Goal: Task Accomplishment & Management: Manage account settings

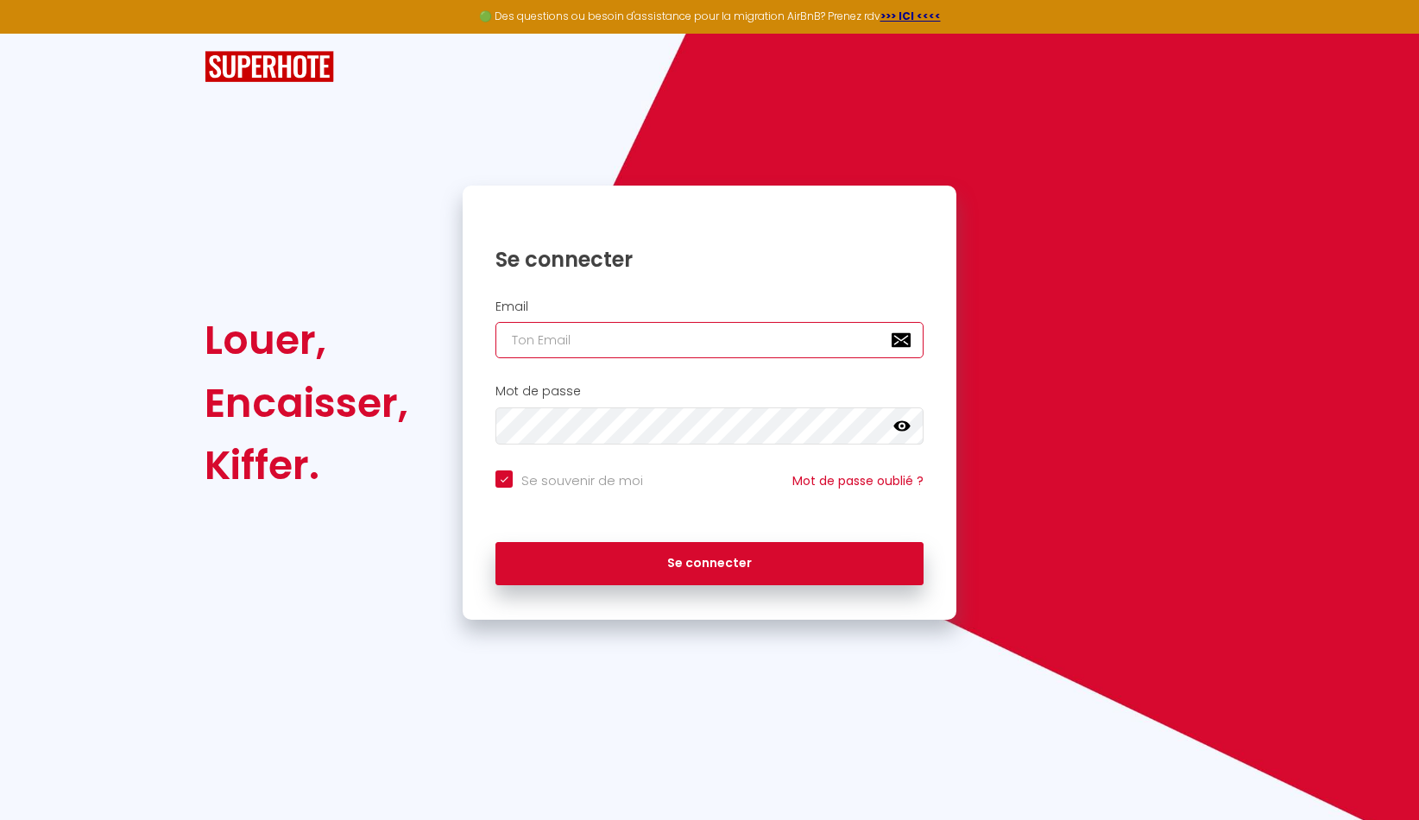
type input "[EMAIL_ADDRESS][DOMAIN_NAME]"
click at [709, 561] on button "Se connecter" at bounding box center [709, 563] width 428 height 43
checkbox input "true"
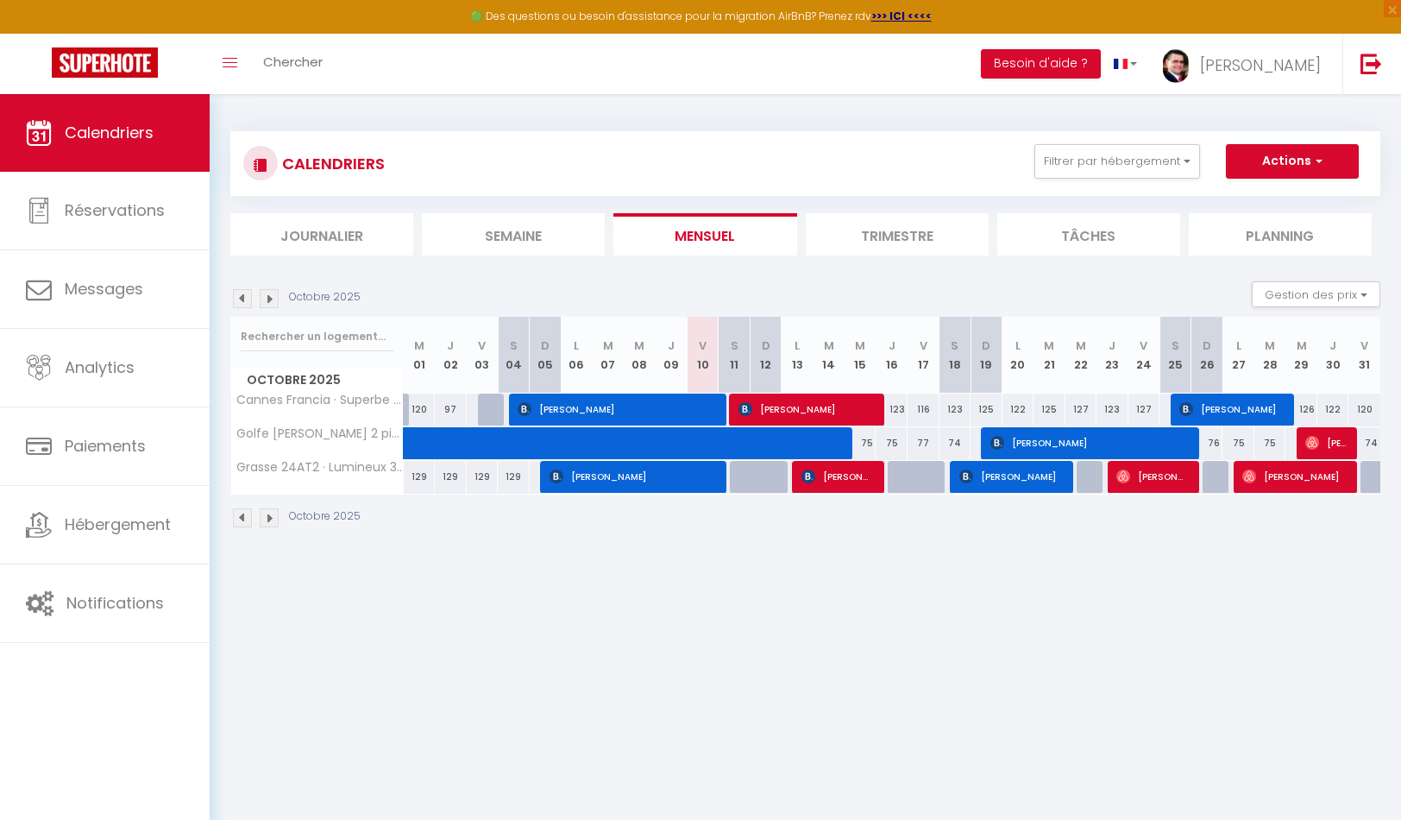
click at [575, 404] on span "[PERSON_NAME]" at bounding box center [616, 409] width 197 height 33
select select "OK"
select select "KO"
select select "0"
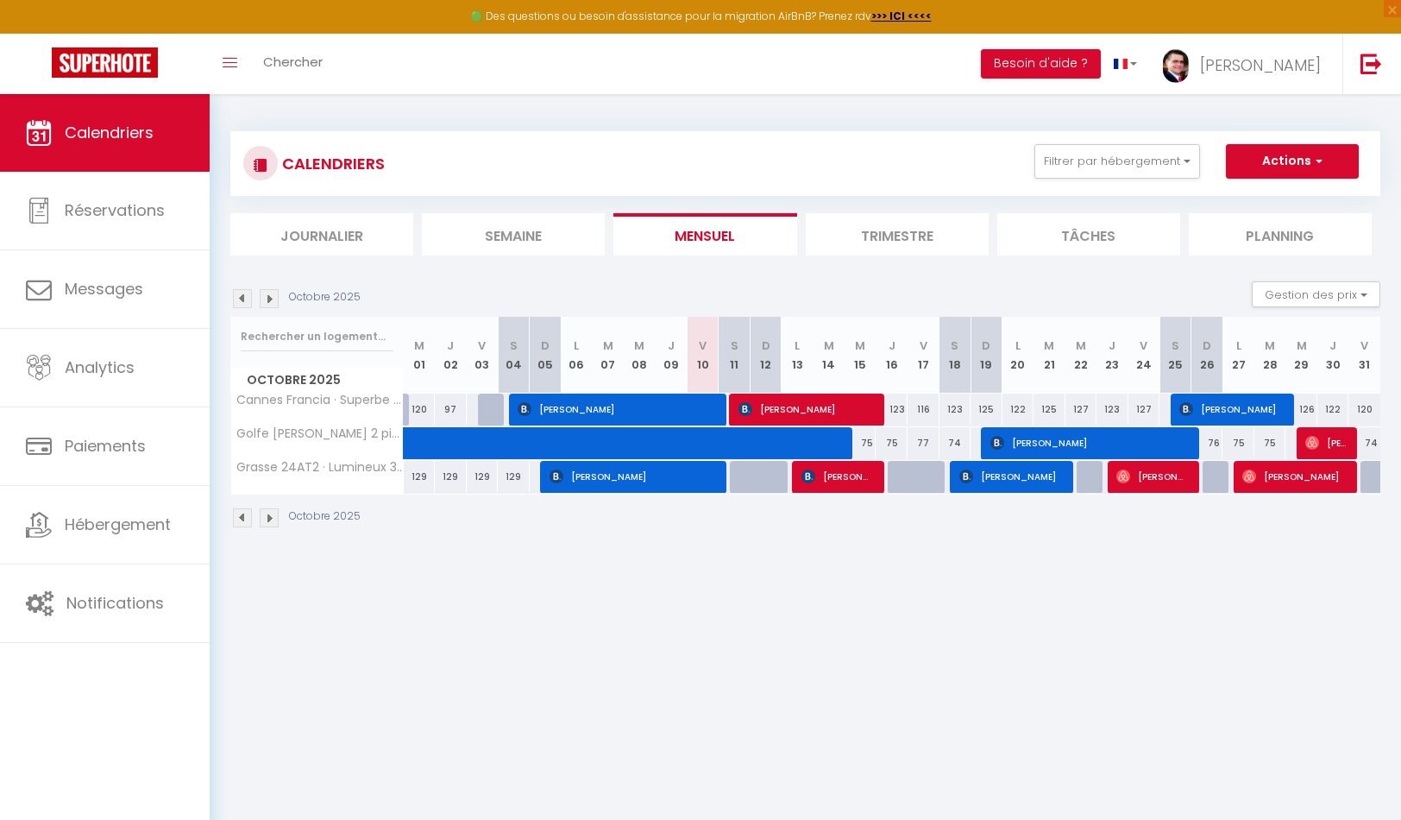
select select "1"
select select
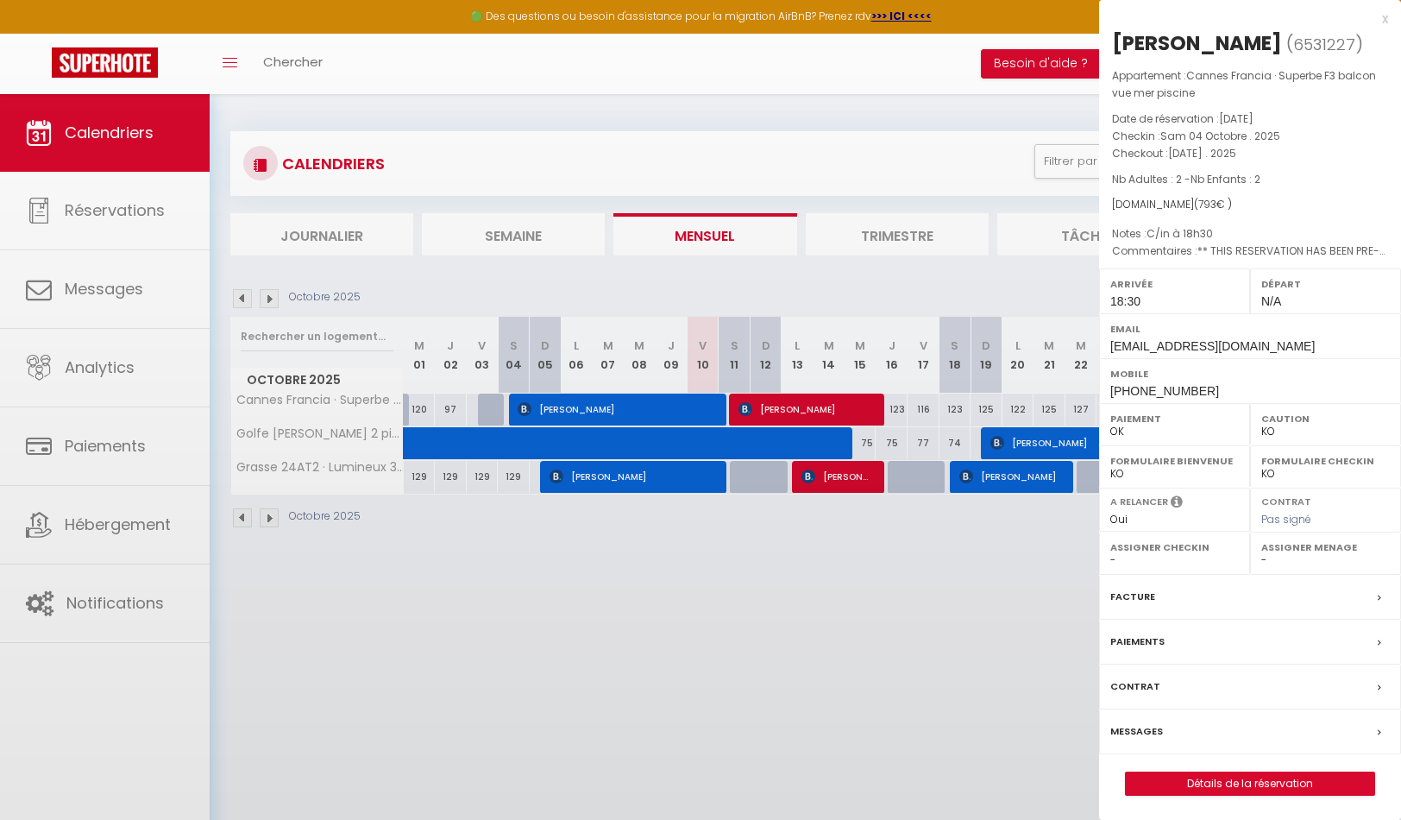
select select "28463"
select select "30622"
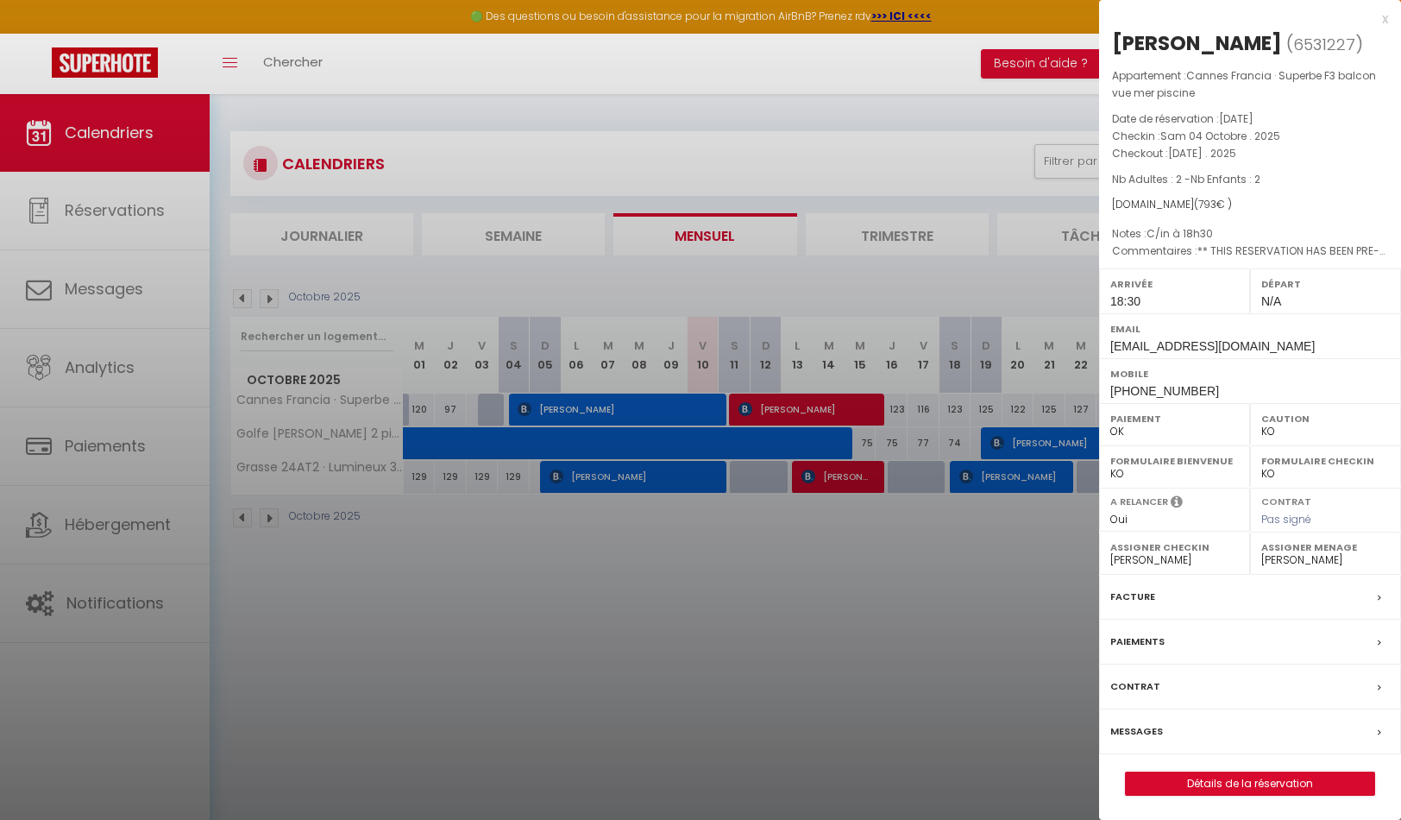
click at [1271, 784] on link "Détails de la réservation" at bounding box center [1250, 783] width 249 height 22
select select
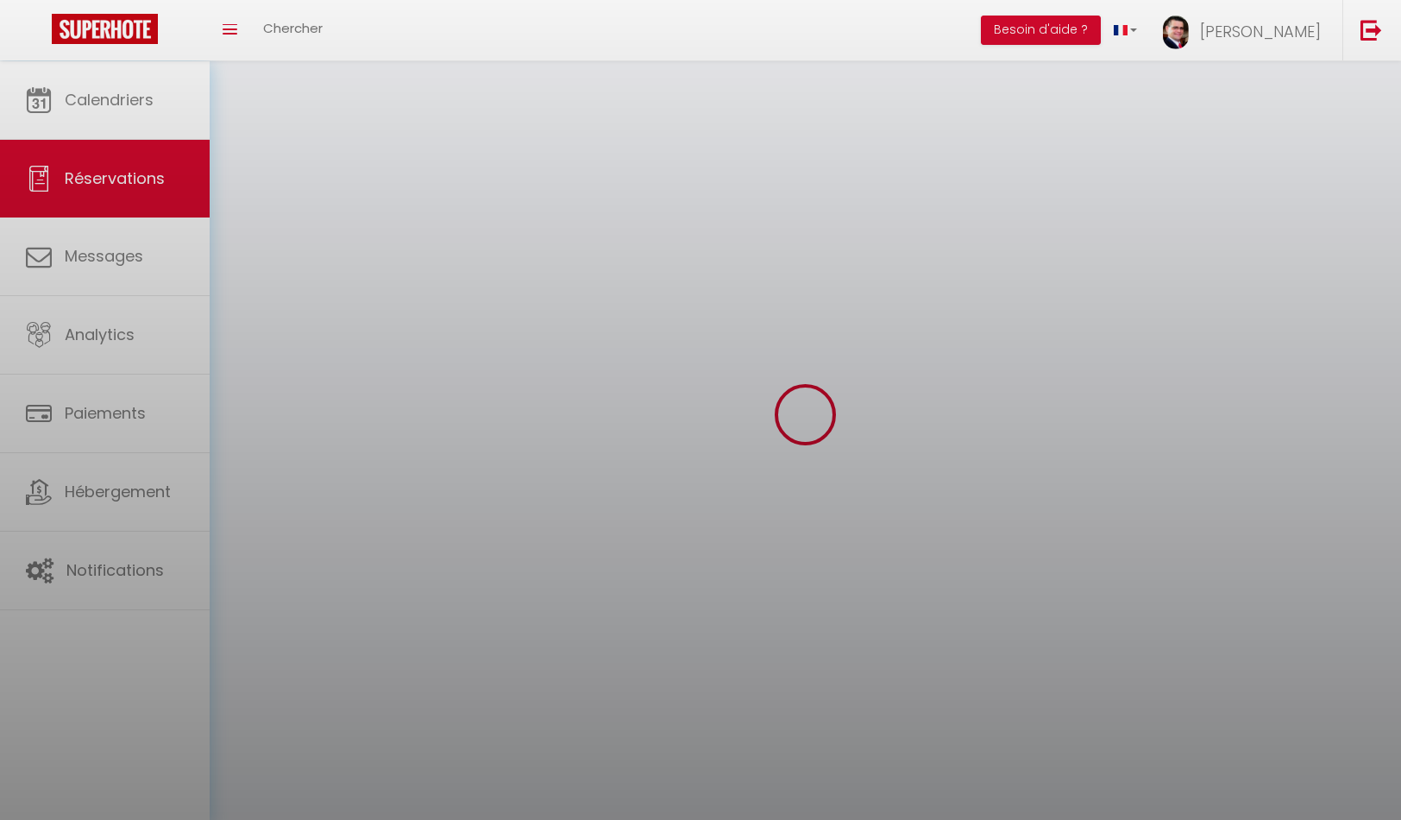
select select
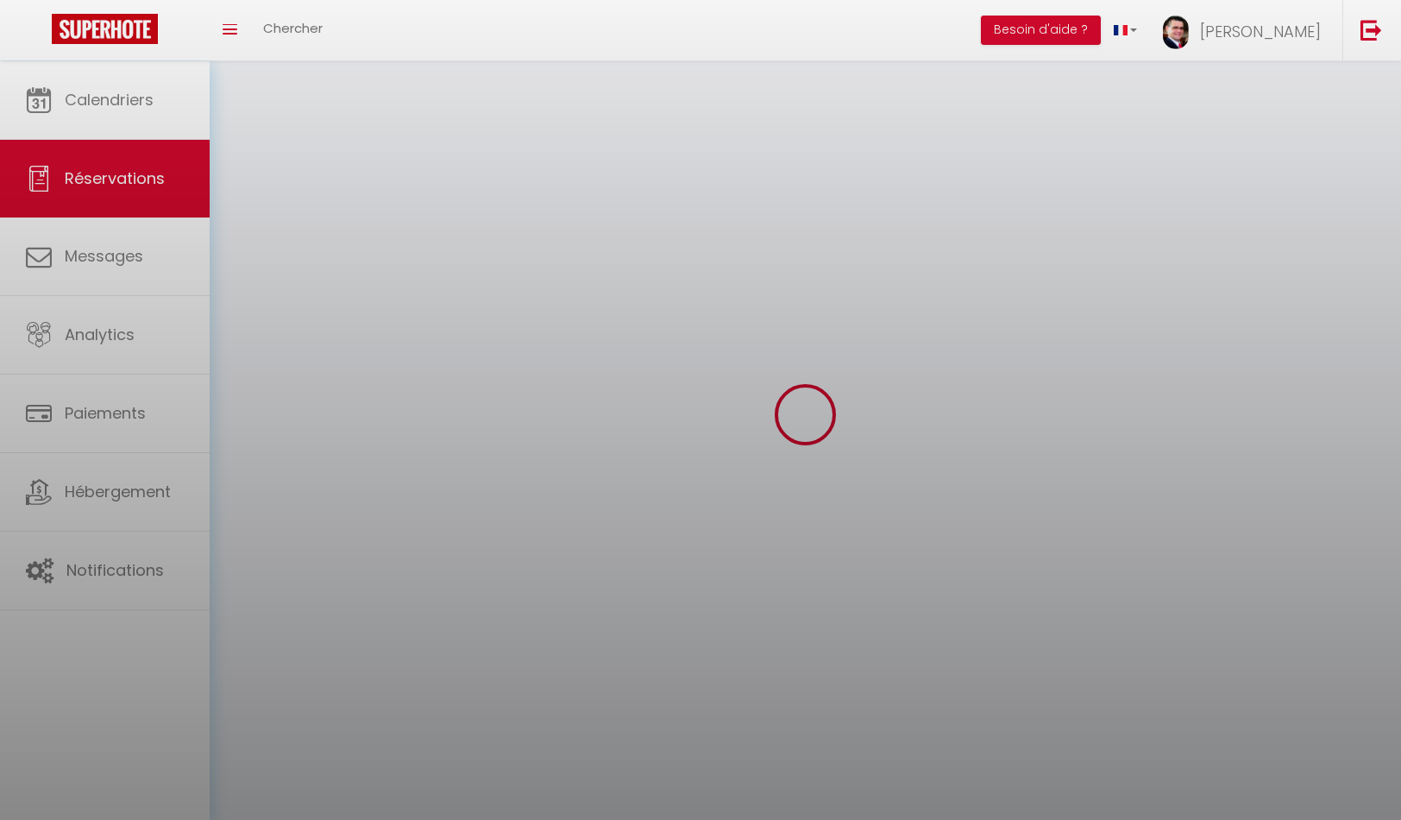
select select
checkbox input "false"
select select
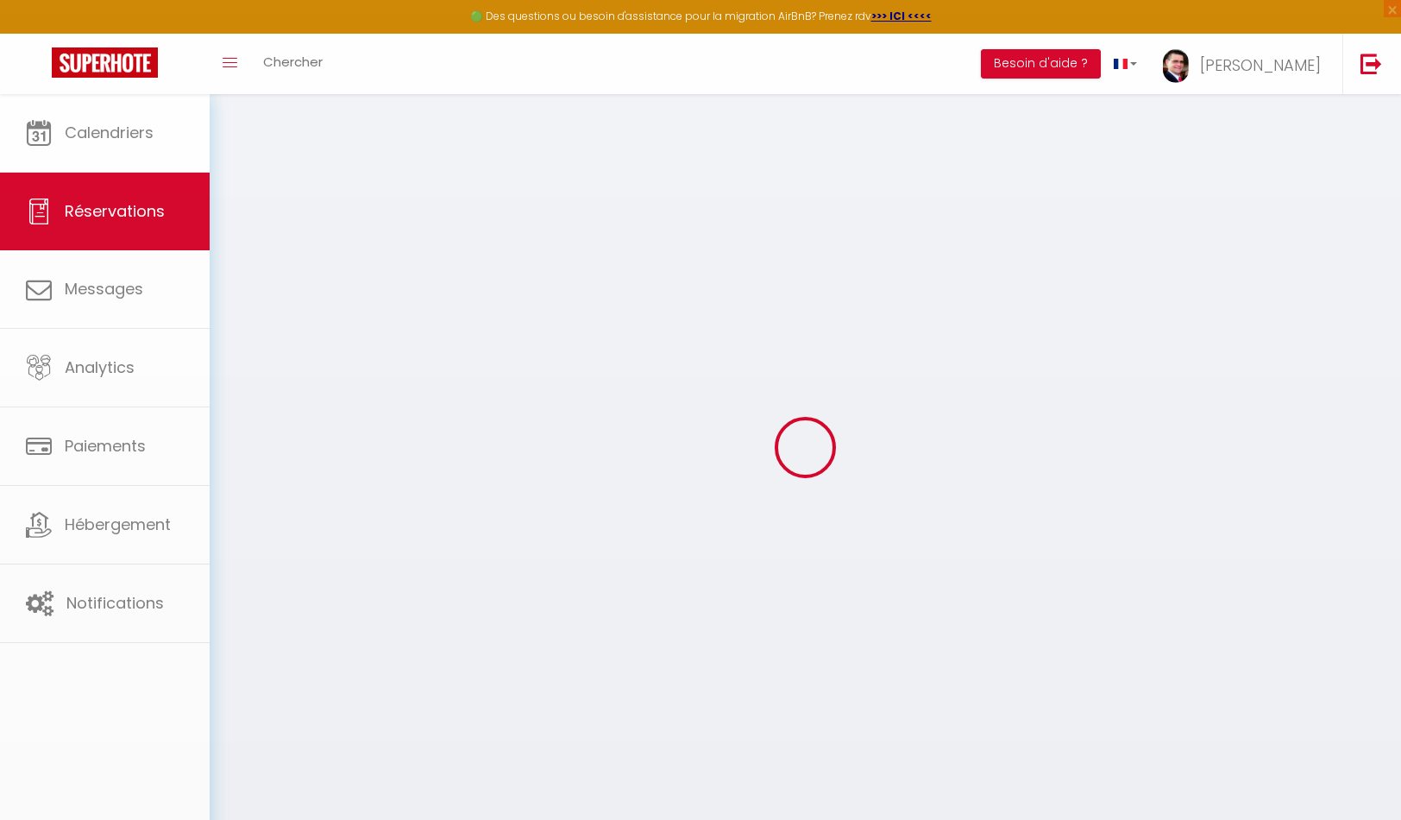
select select
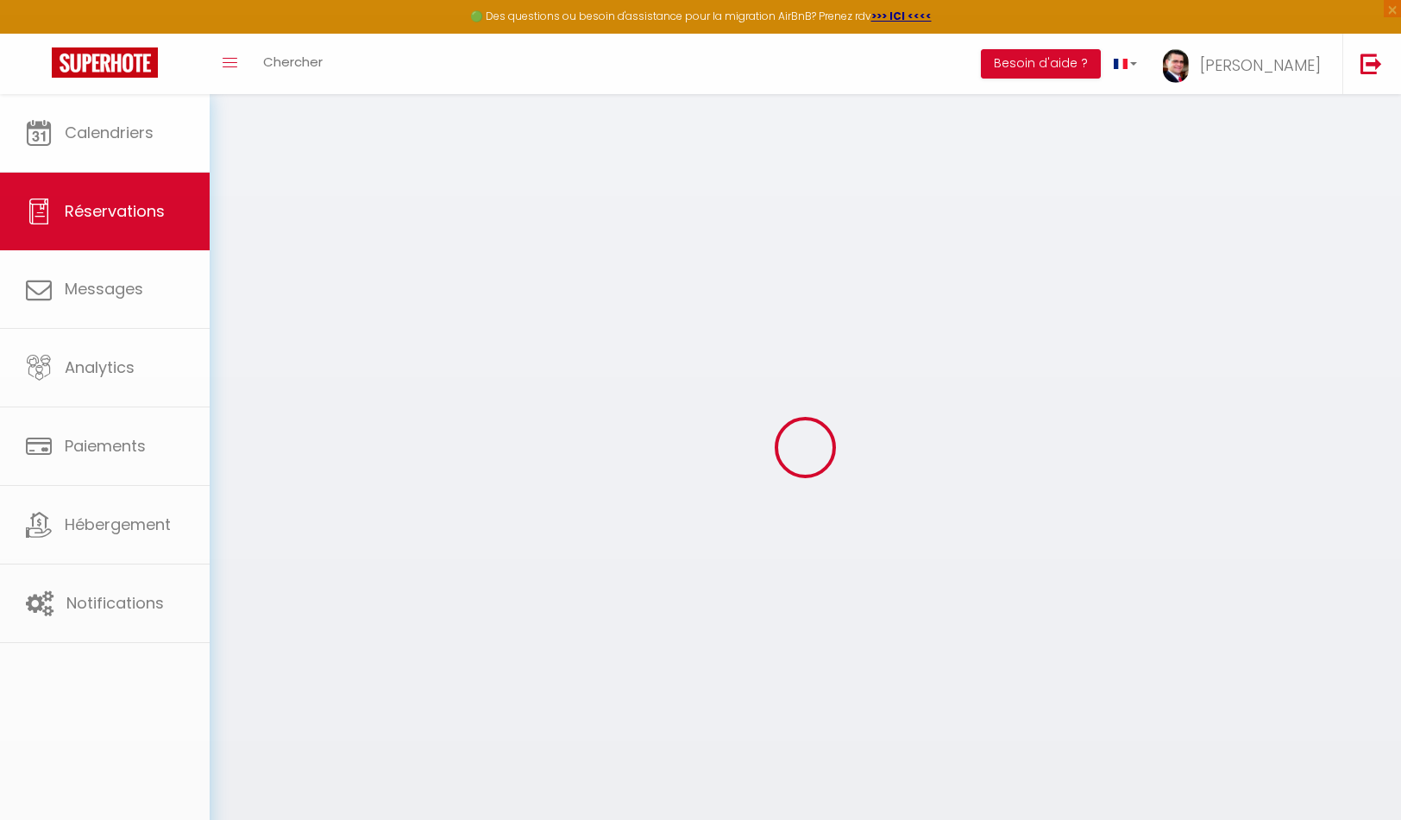
select select
checkbox input "false"
select select
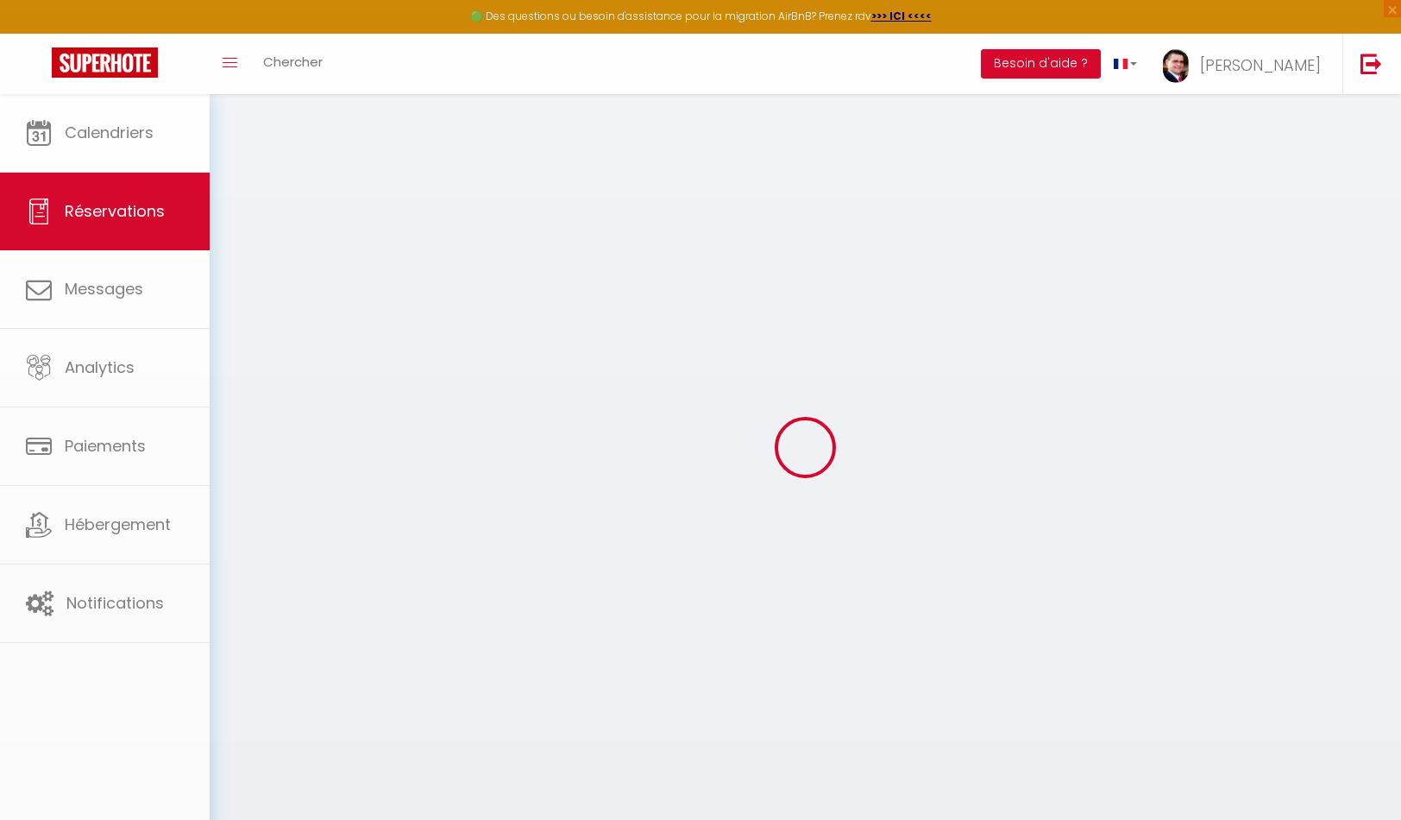
select select
checkbox input "false"
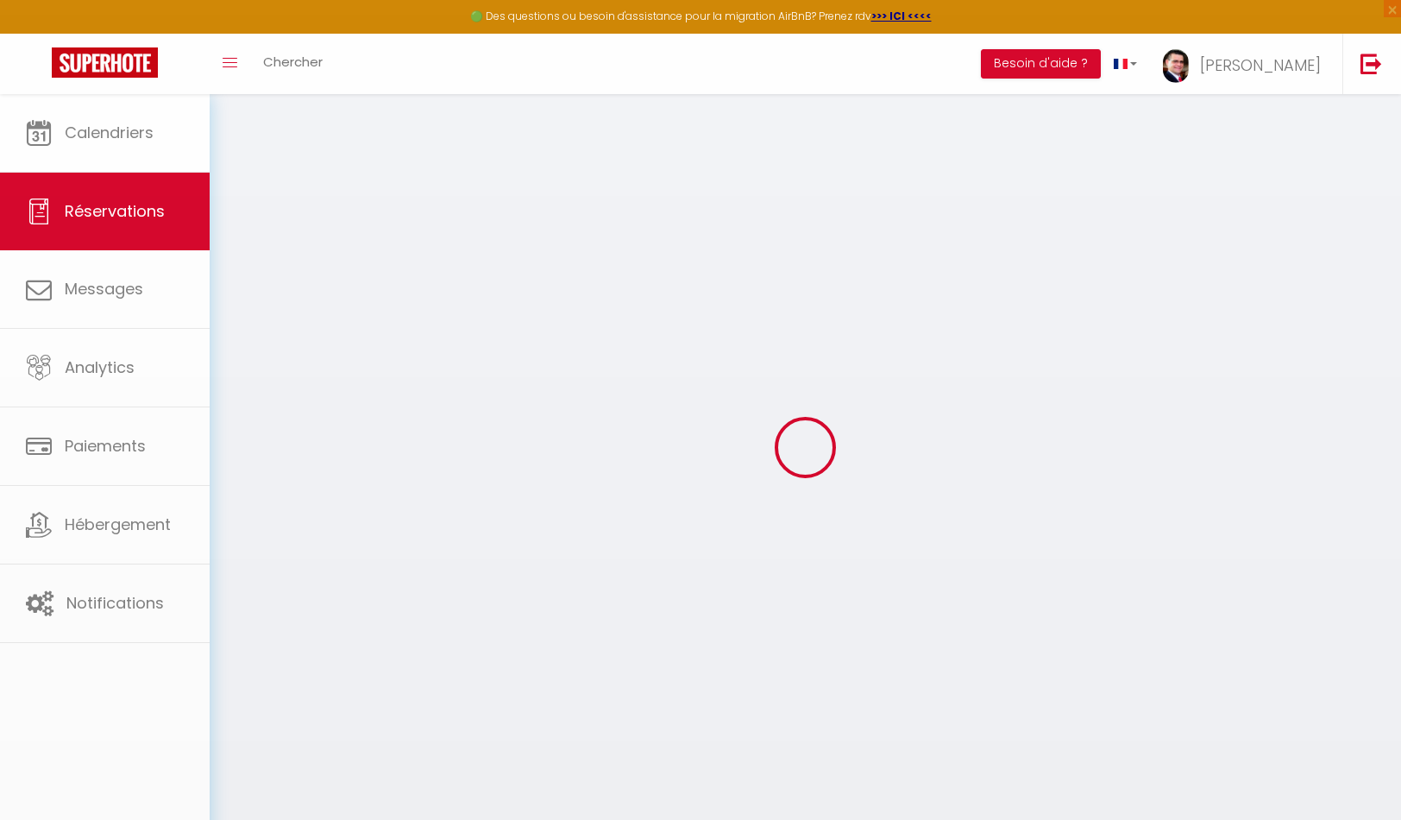
select select
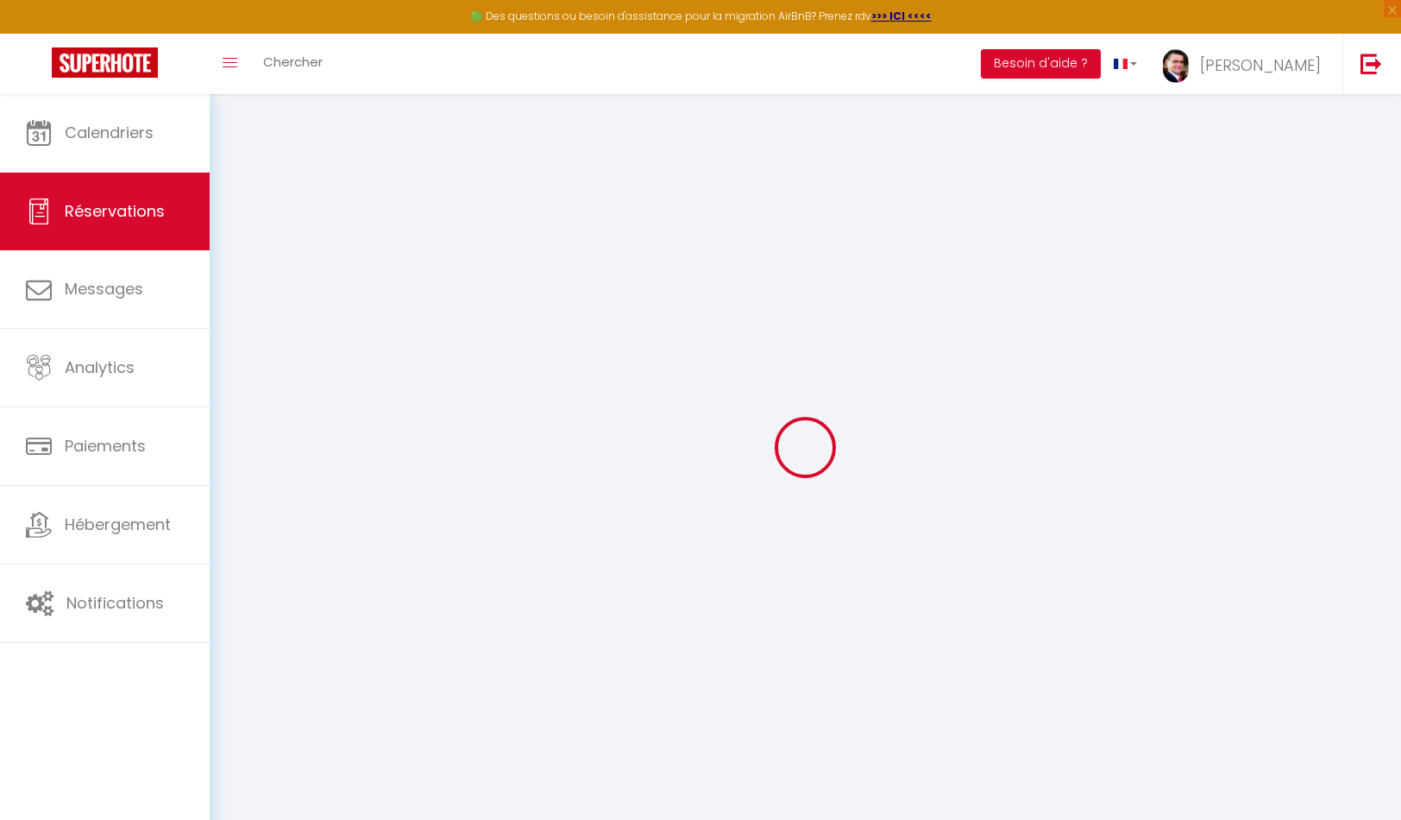
select select
checkbox input "false"
type input "[PERSON_NAME]"
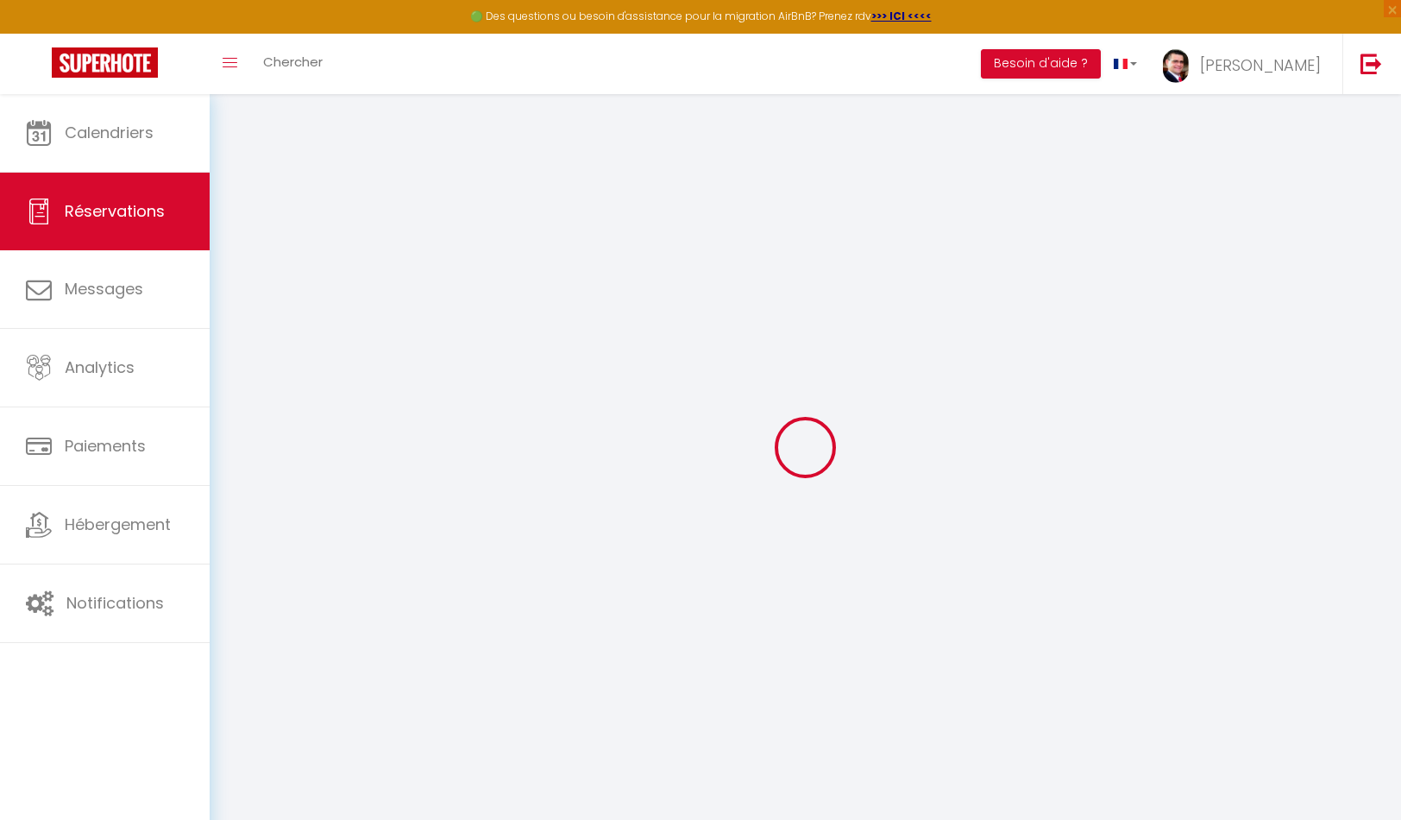
type input "Savill"
type input "[EMAIL_ADDRESS][DOMAIN_NAME]"
type input "[PHONE_NUMBER]"
type input "."
select select "CH"
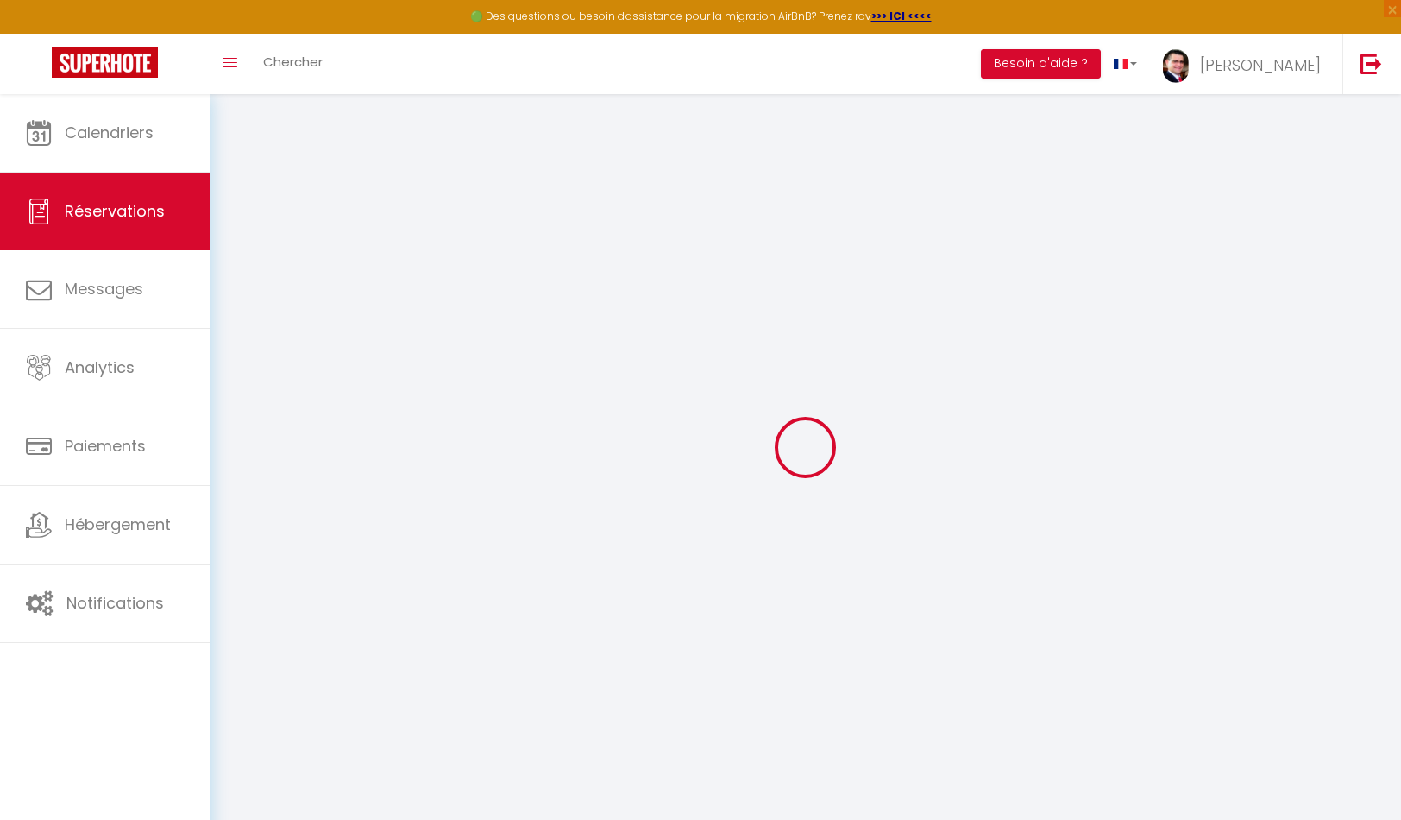
type input "119.05"
select select "43697"
select select "1"
select select
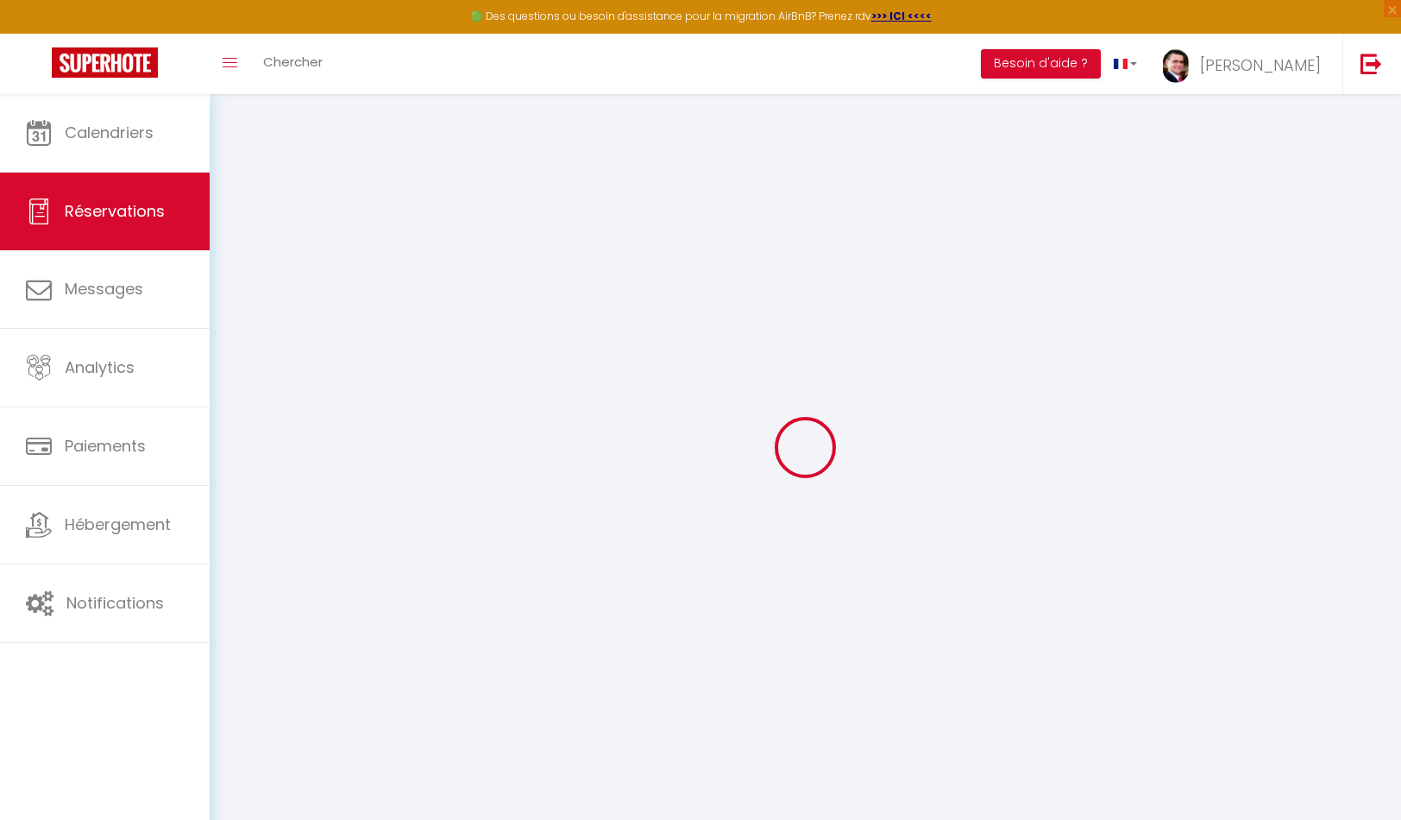
type input "2"
select select "12"
select select
type input "733"
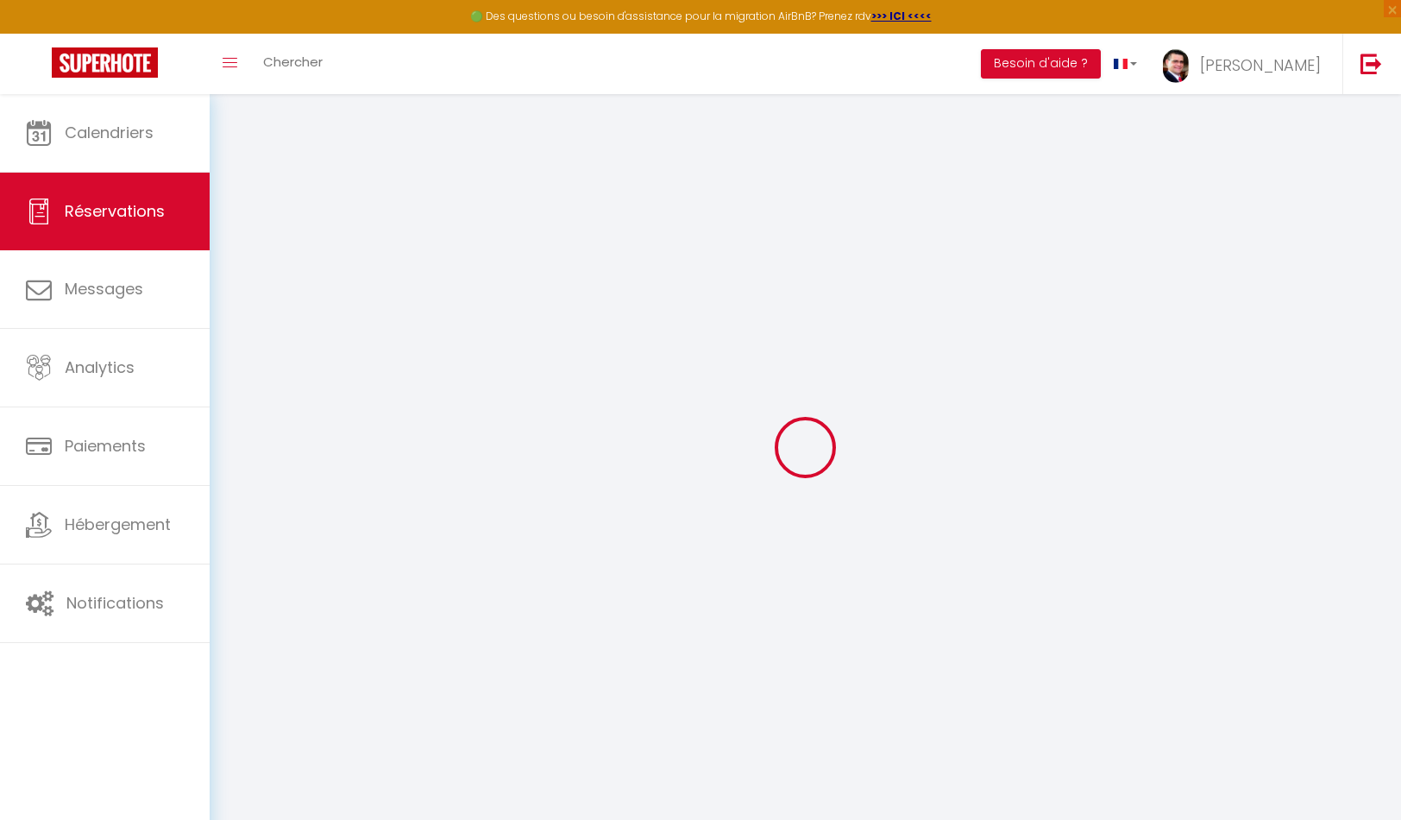
checkbox input "true"
type input "0"
select select "2"
type input "0"
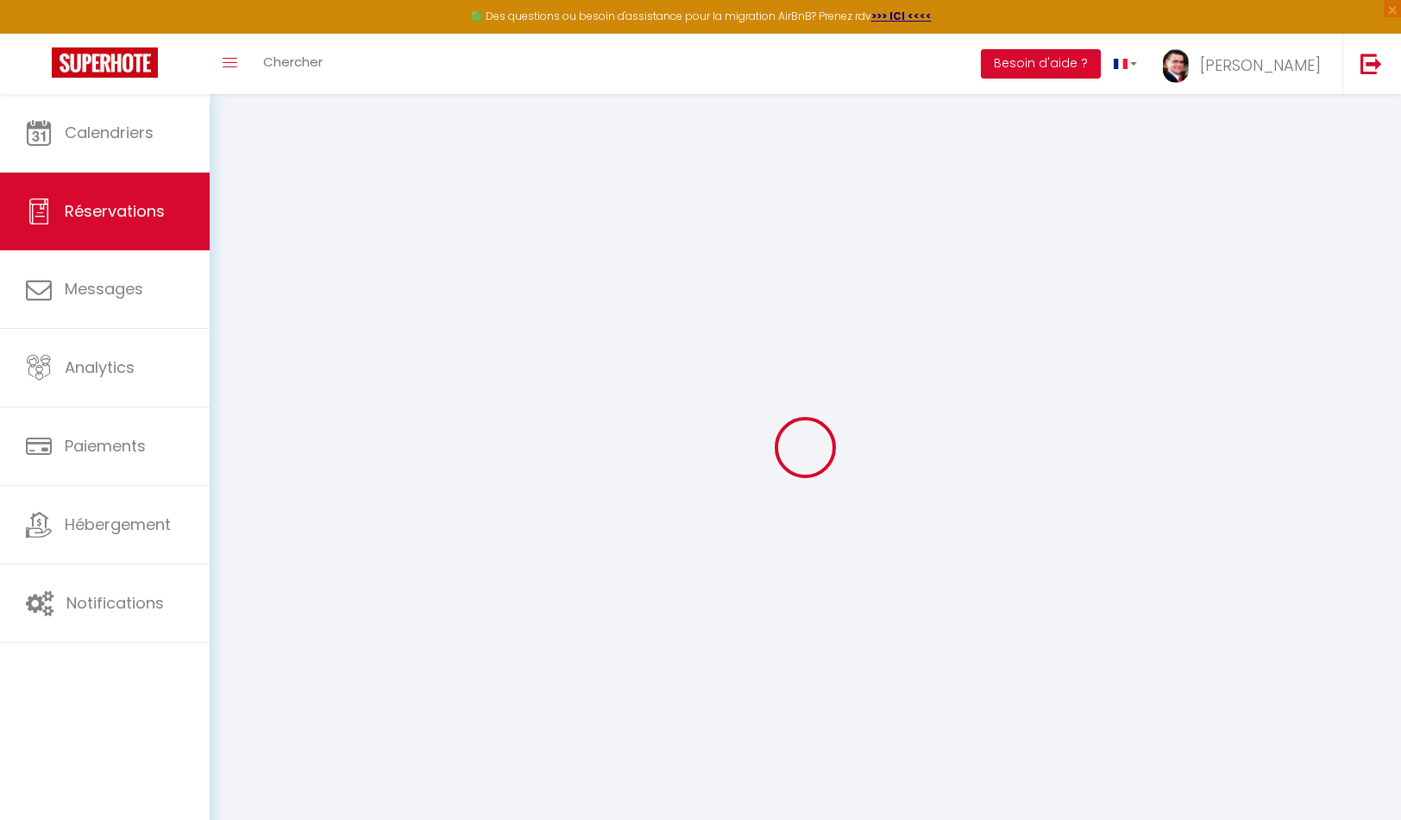
type input "0"
select select
select select "14"
checkbox input "true"
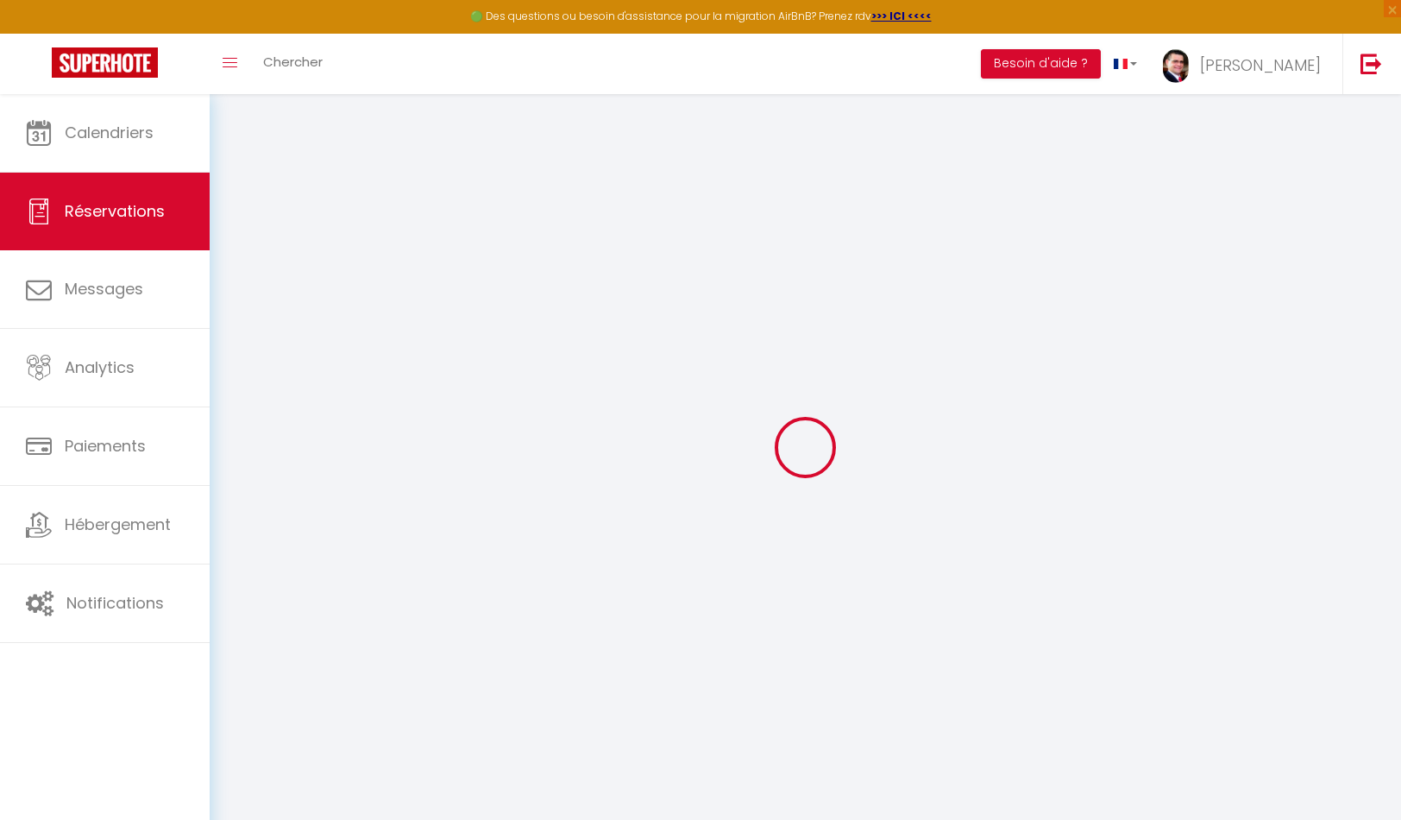
select select
checkbox input "true"
select select
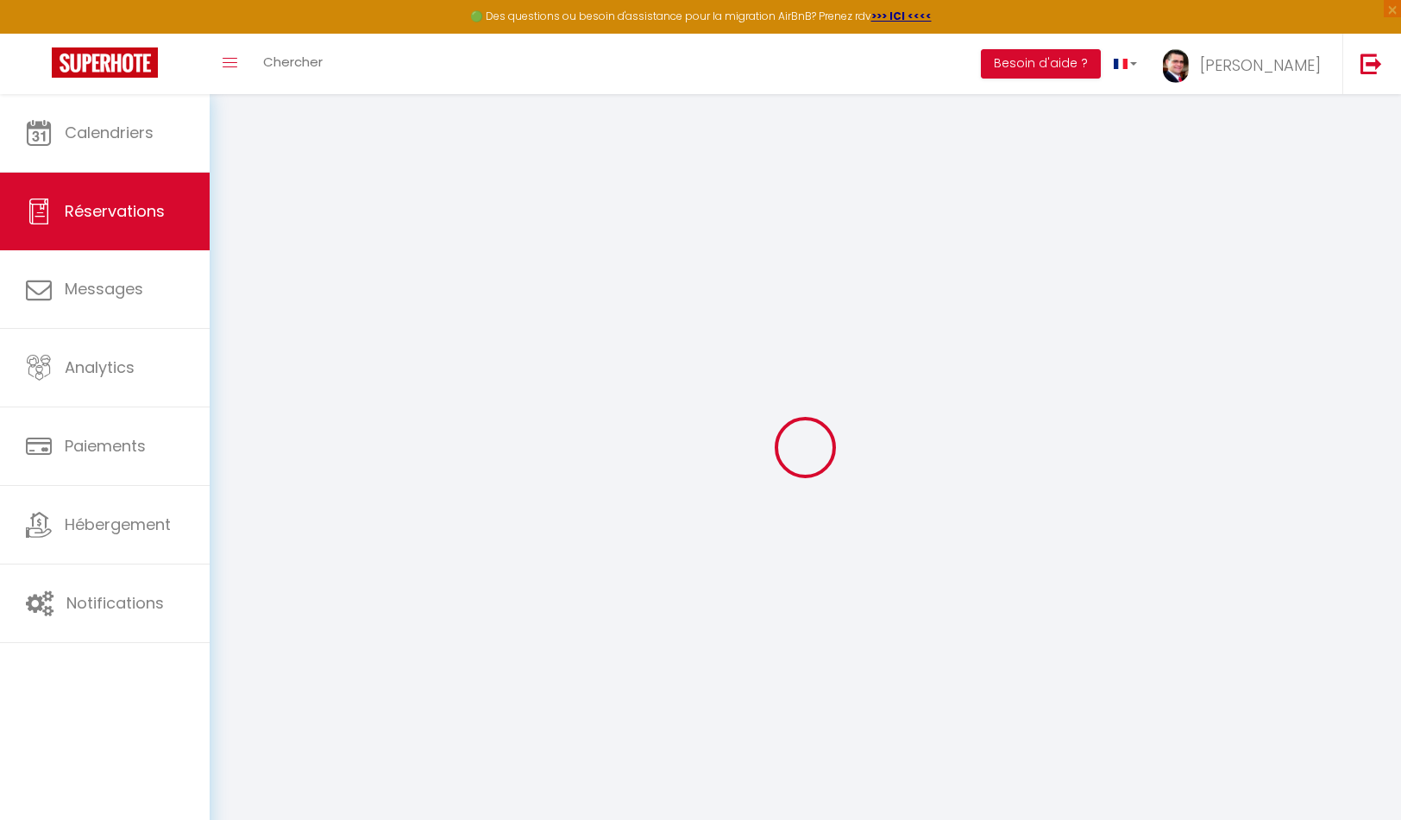
checkbox input "true"
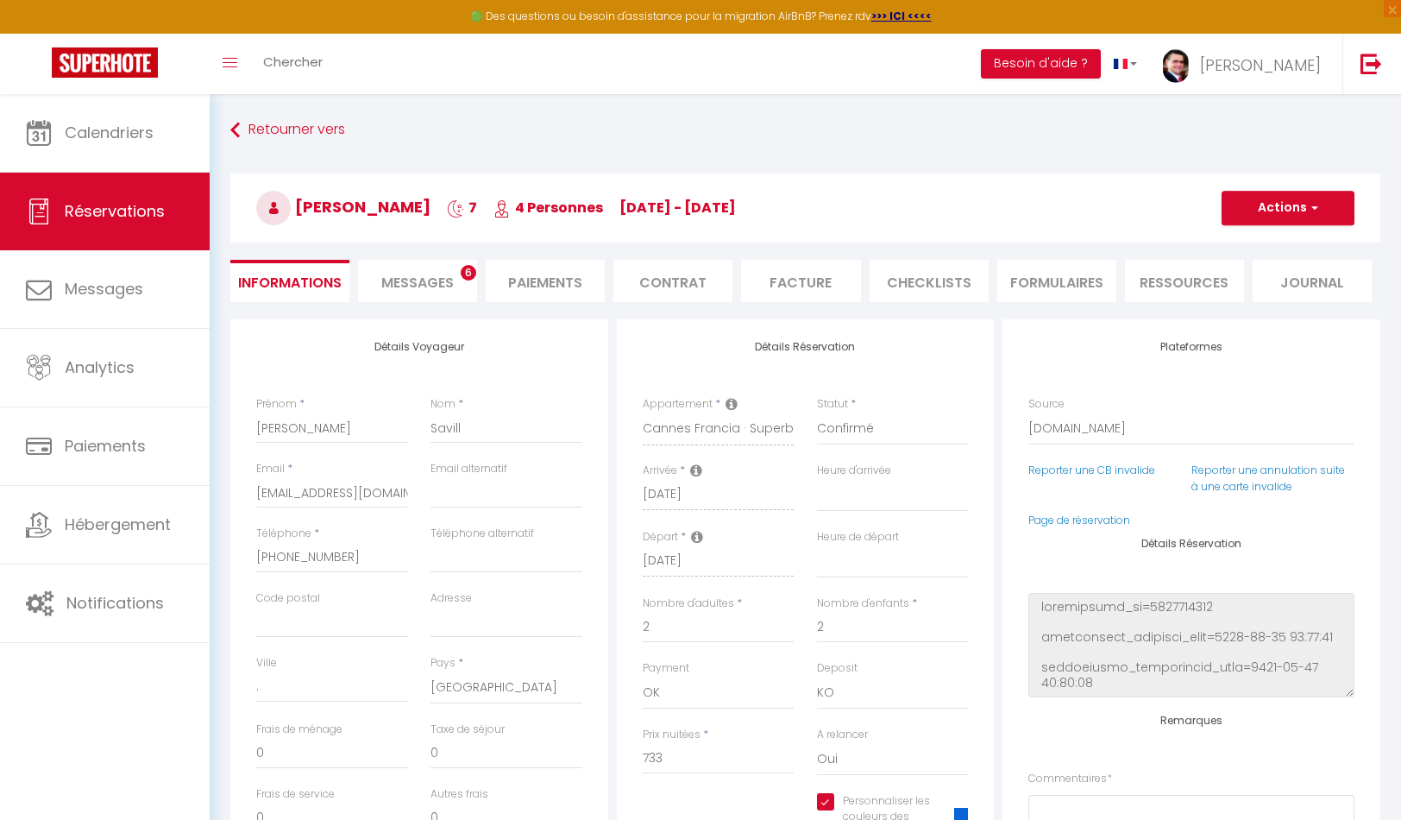
select select
checkbox input "true"
type textarea "** THIS RESERVATION HAS BEEN PRE-PAID ** BOOKING NOTE : Payment charge is EUR 1…"
type textarea "C/in à 18h30"
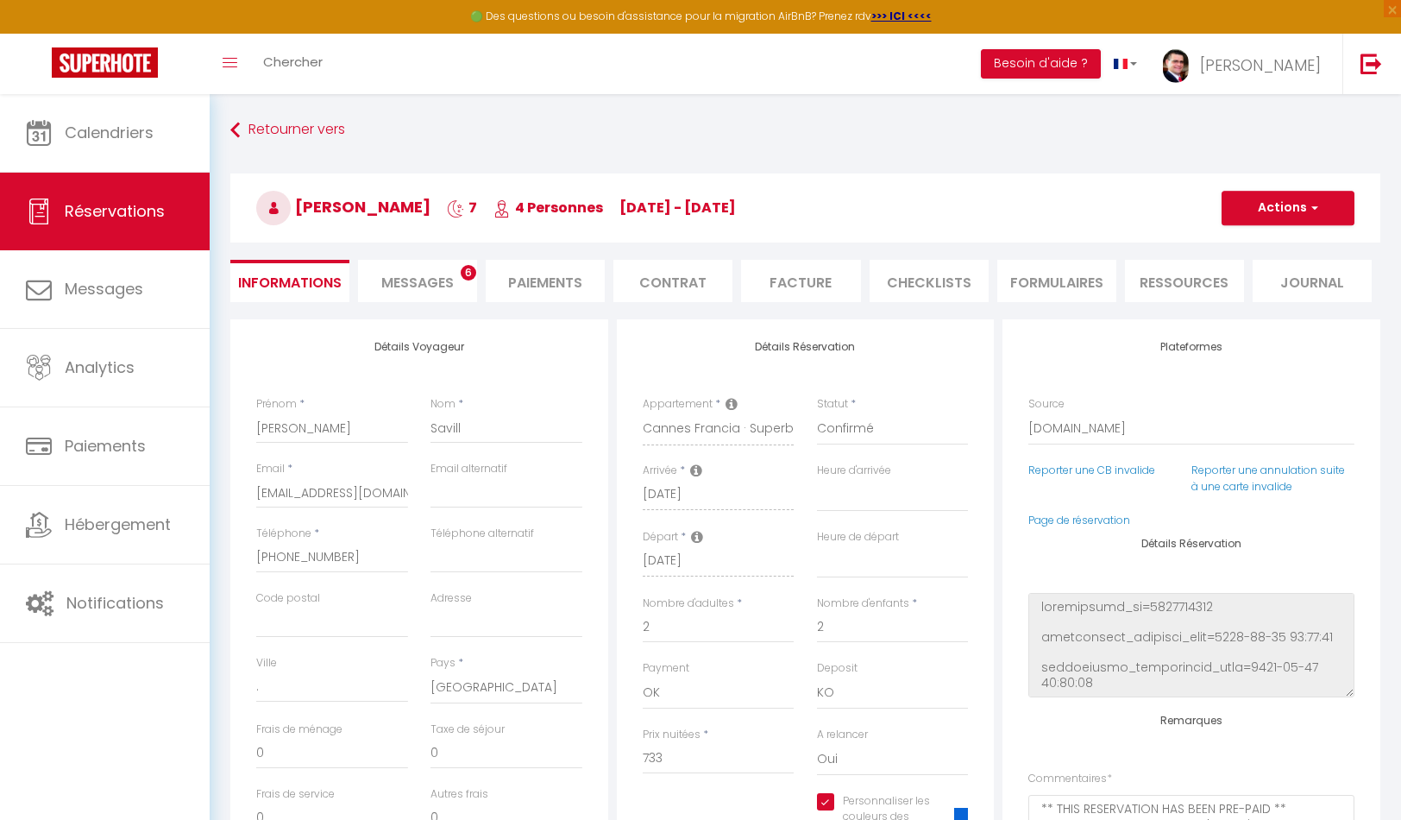
type input "60"
select select
checkbox input "true"
select select "18:30"
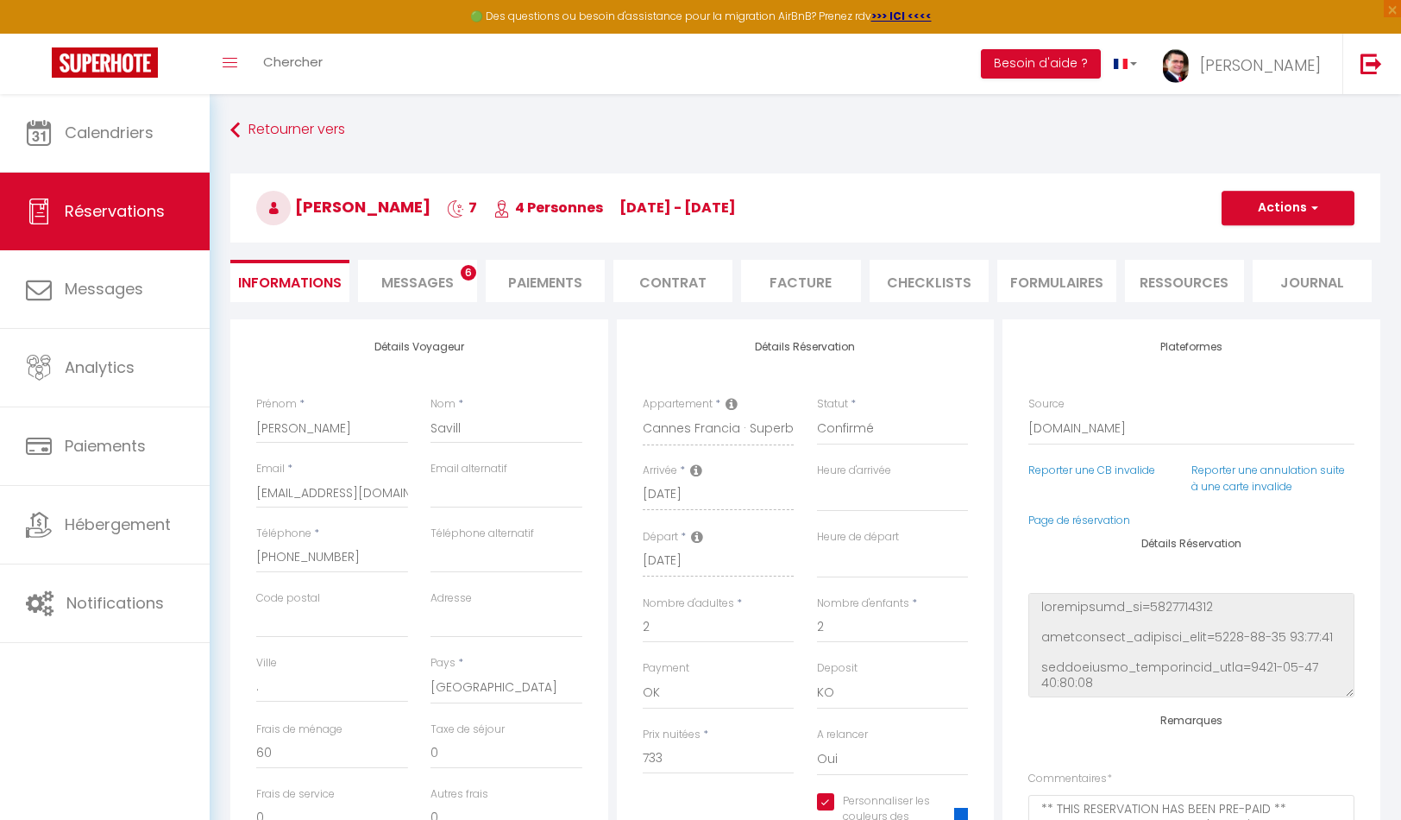
select select
click at [394, 280] on span "Messages" at bounding box center [417, 283] width 72 height 20
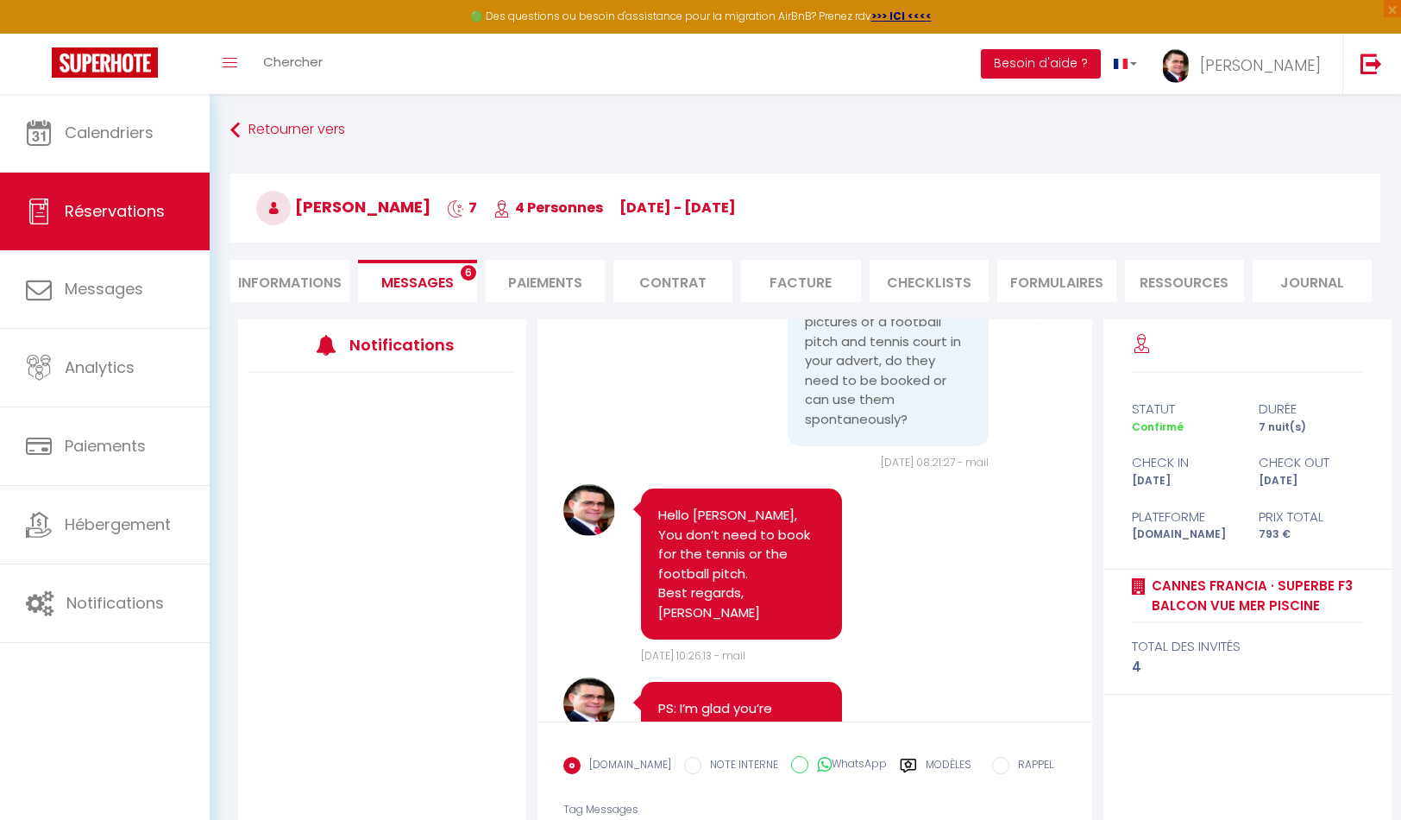
scroll to position [100, 0]
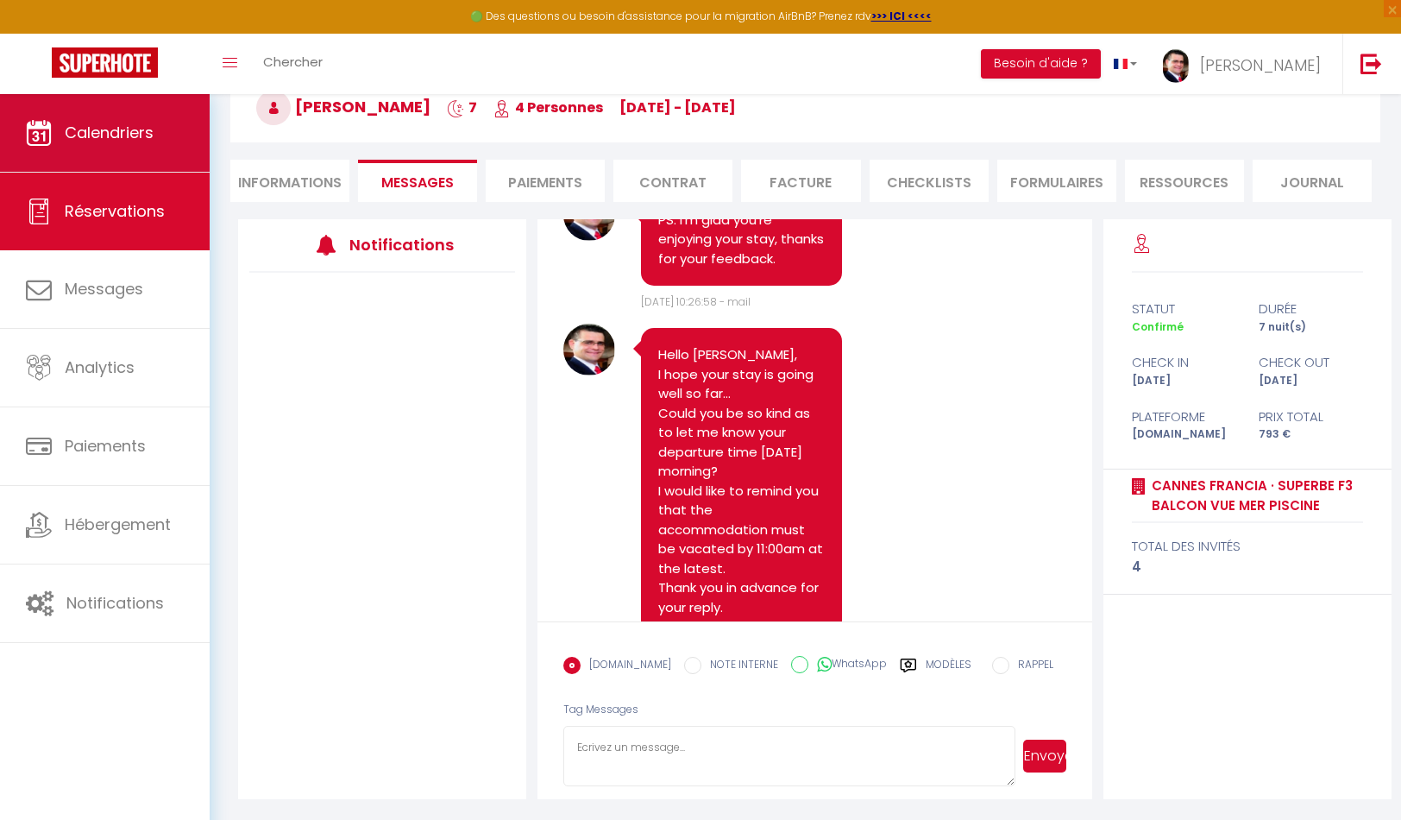
click at [135, 143] on link "Calendriers" at bounding box center [105, 133] width 210 height 78
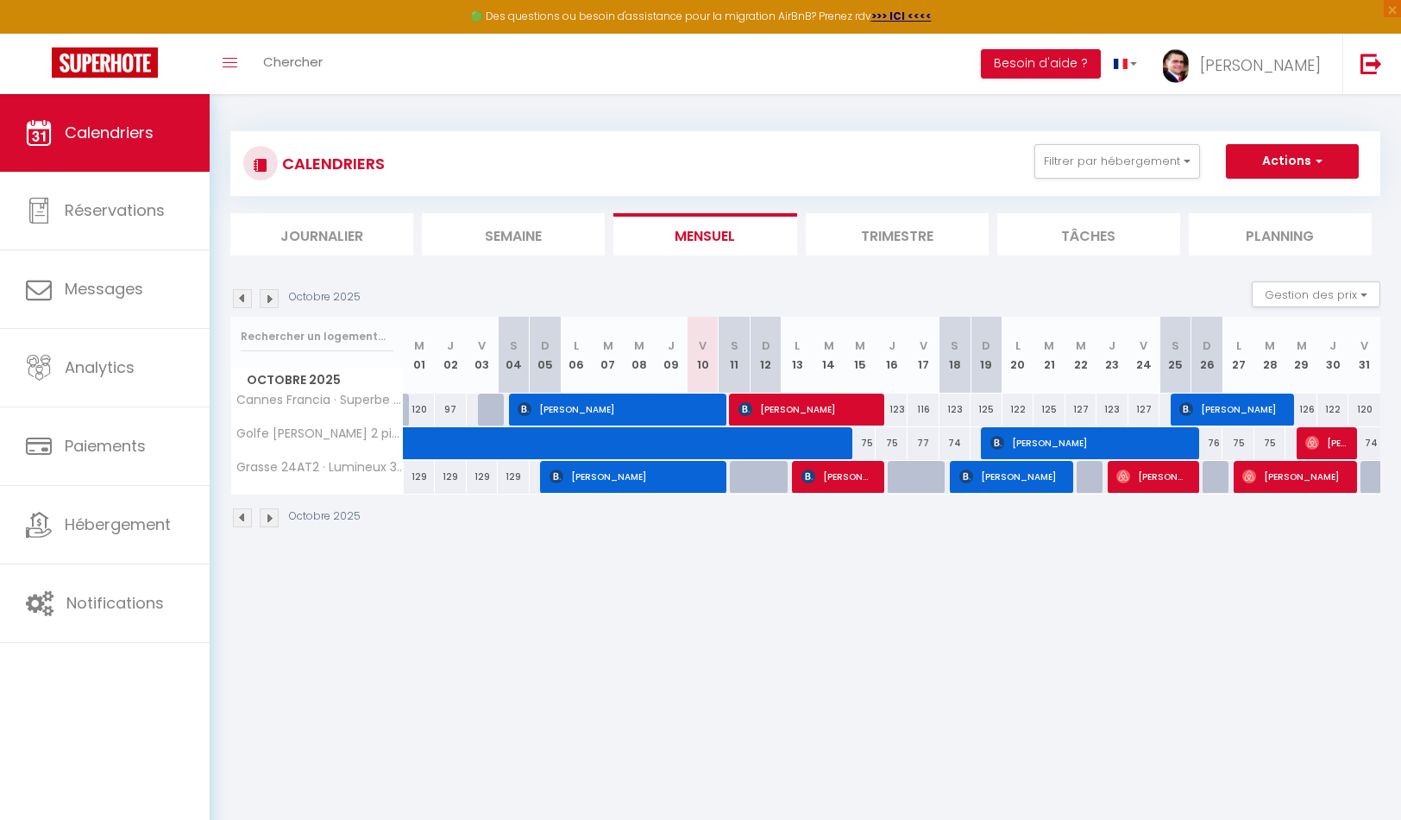
click at [789, 411] on span "[PERSON_NAME]" at bounding box center [806, 409] width 135 height 33
select select "OK"
select select "KO"
select select "0"
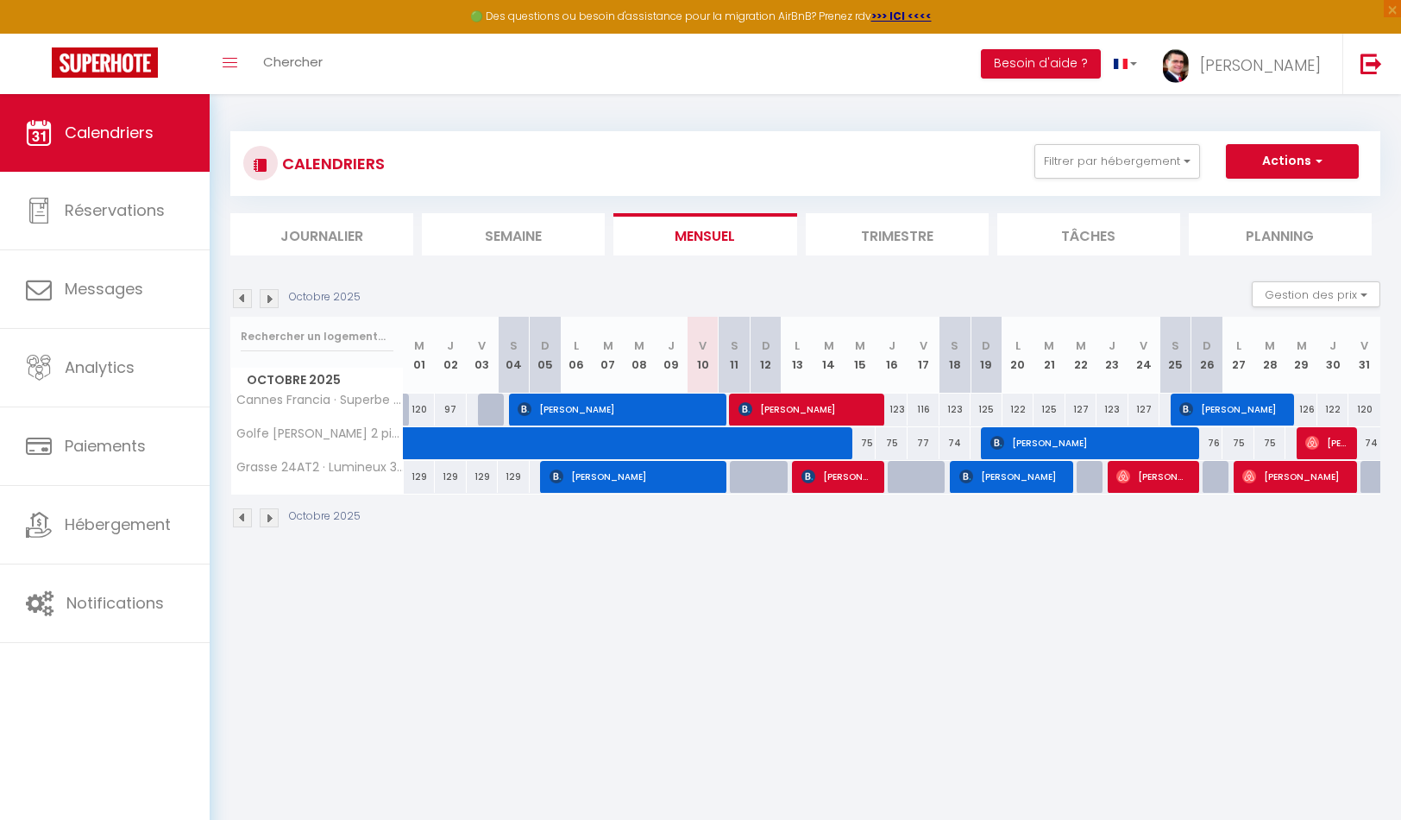
select select "1"
select select
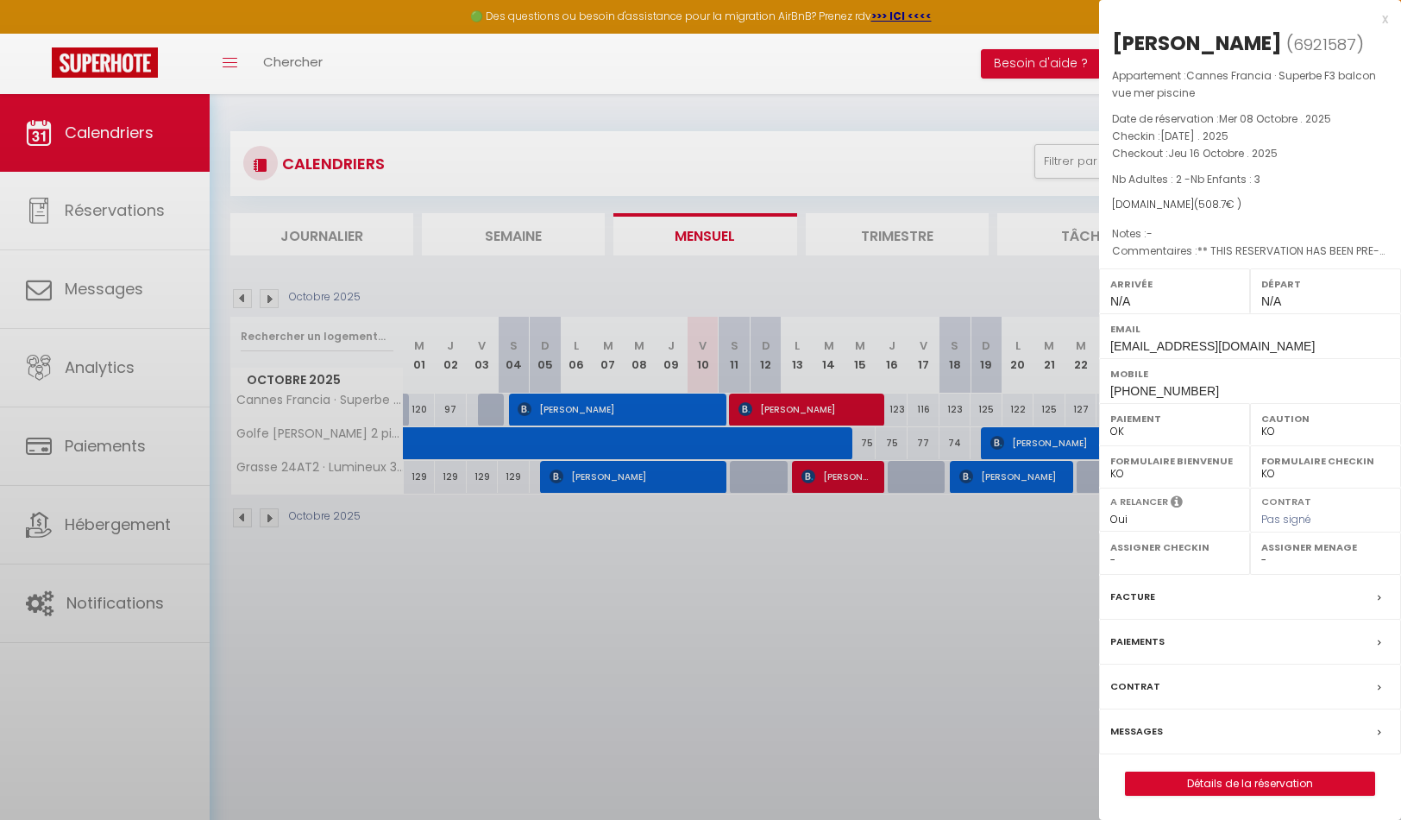
select select "28463"
select select "30622"
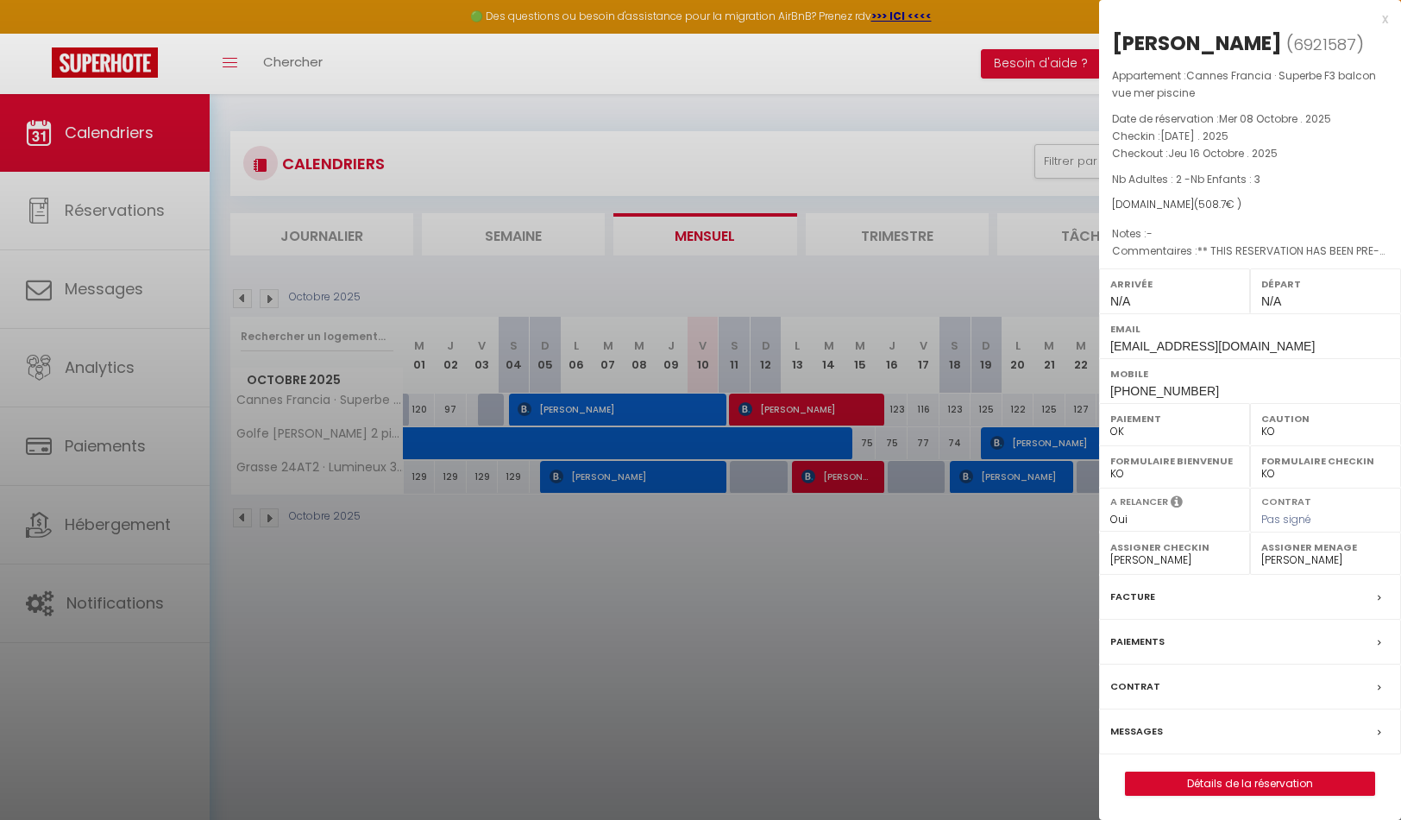
click at [1255, 784] on link "Détails de la réservation" at bounding box center [1250, 783] width 249 height 22
select select
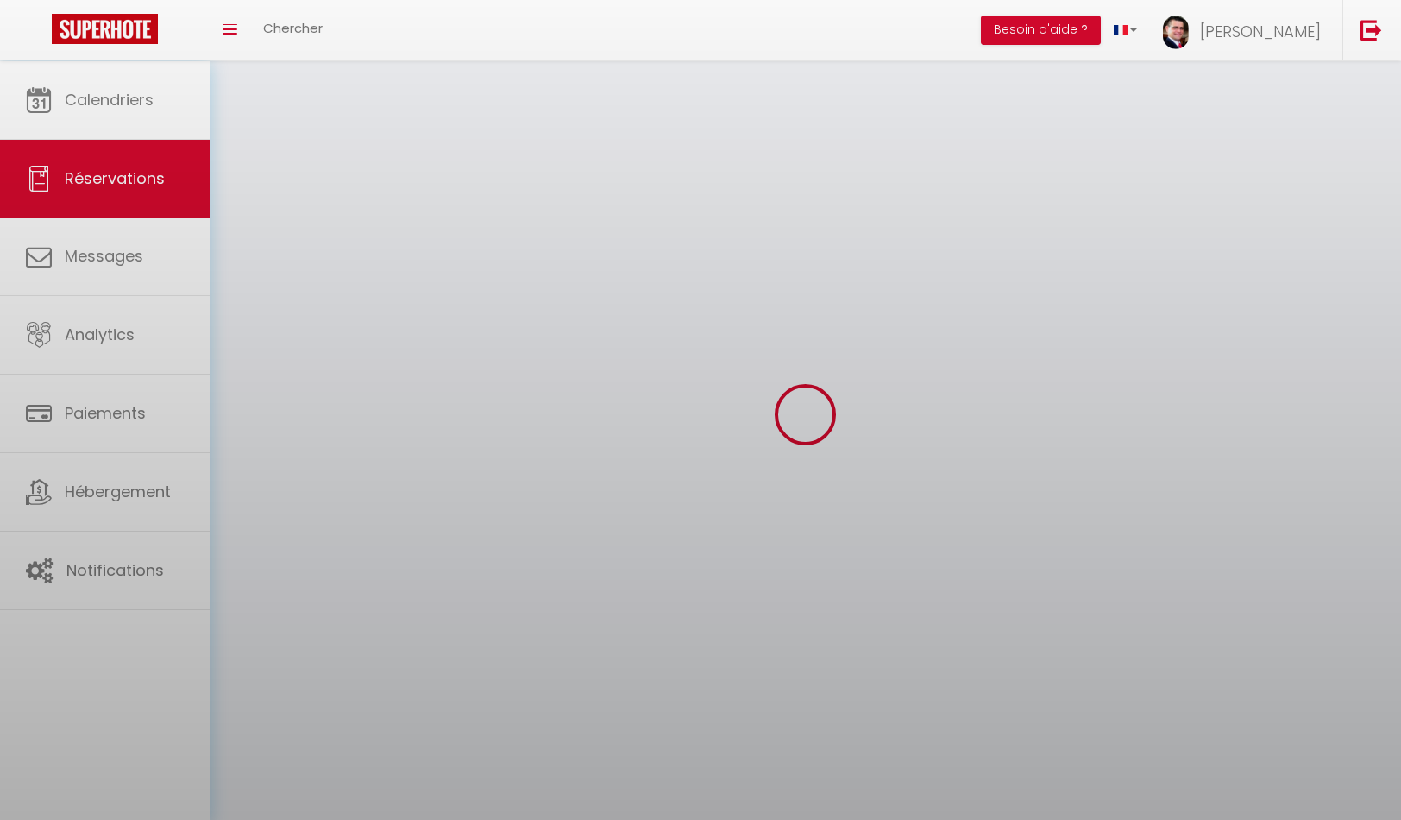
select select
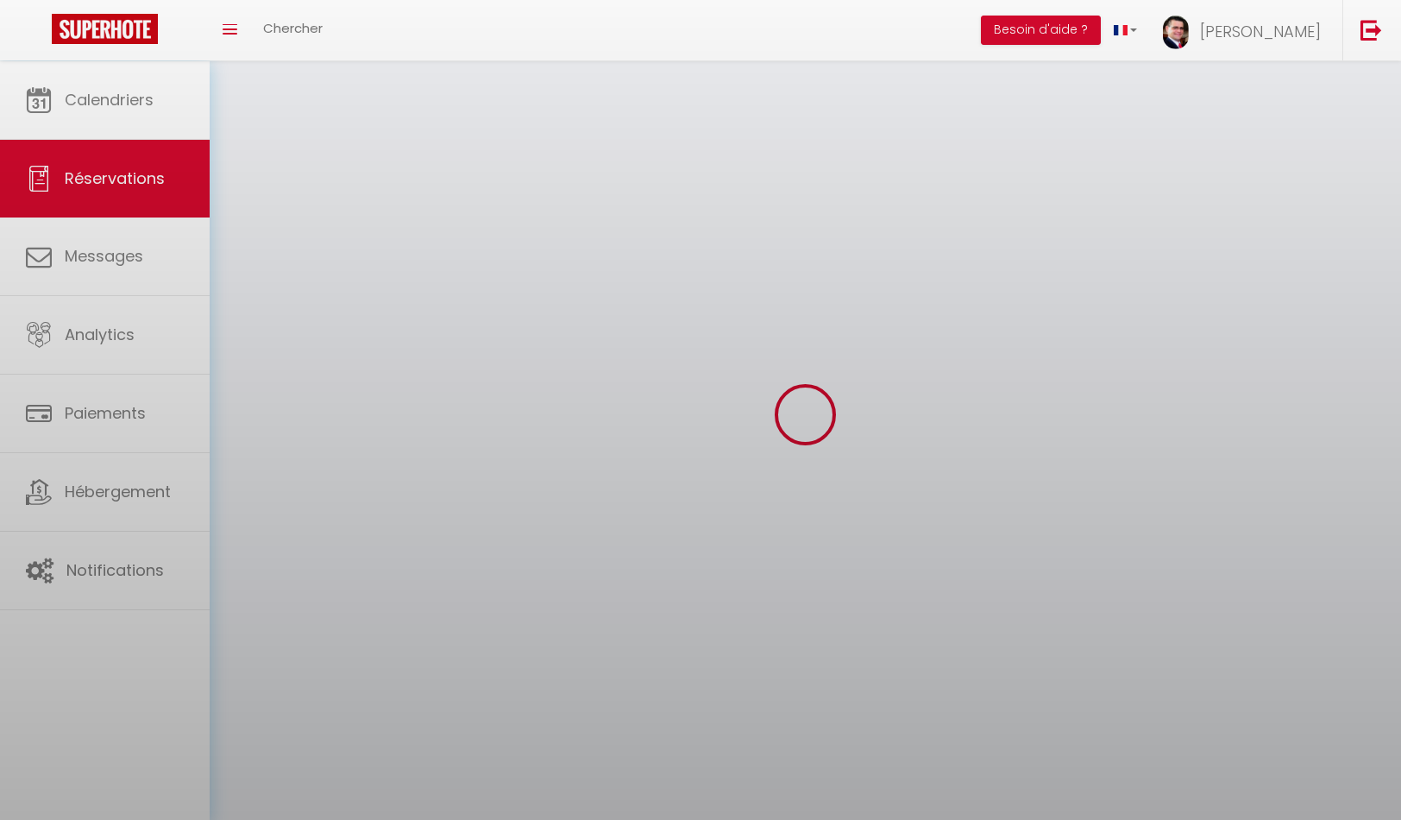
select select
checkbox input "false"
select select
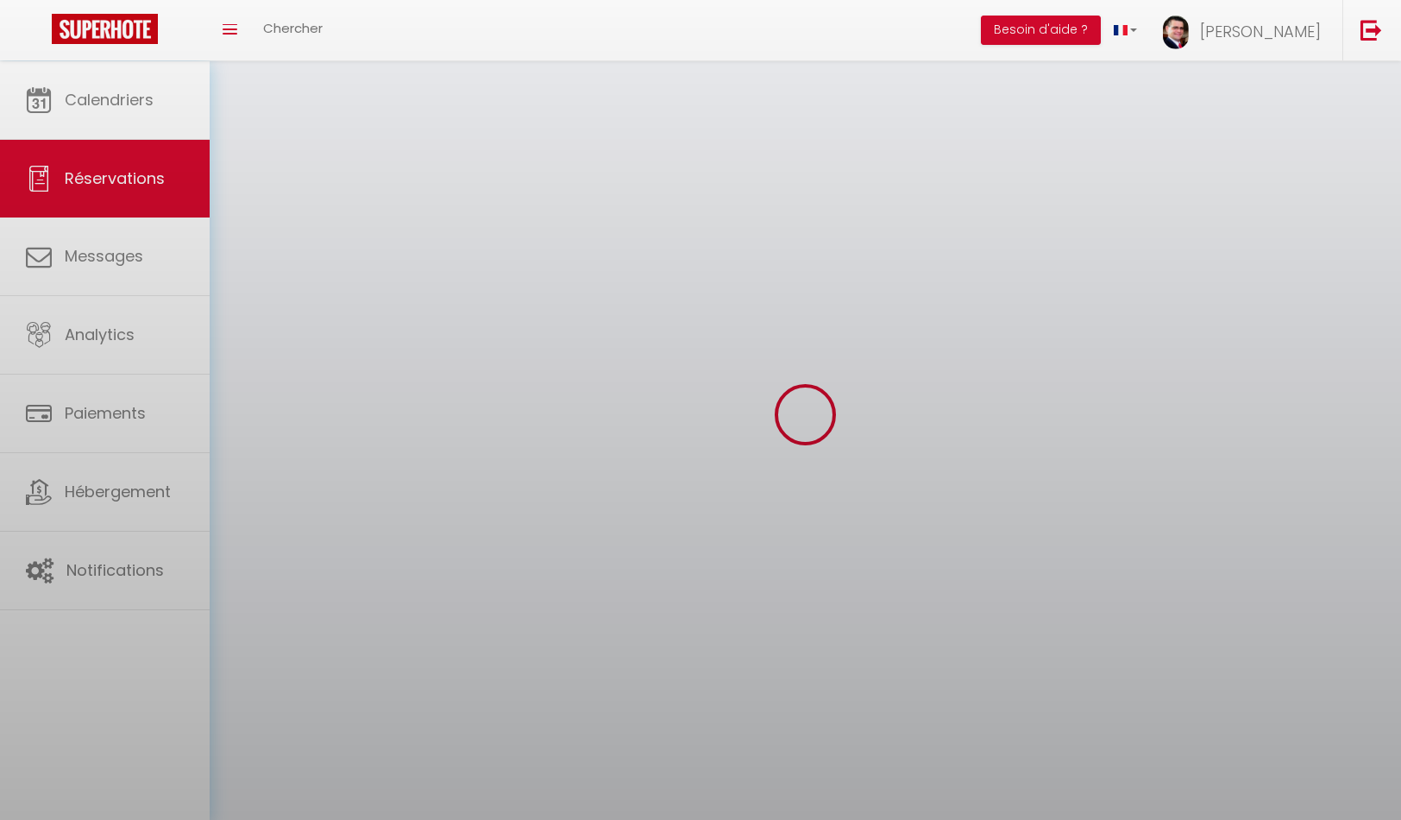
select select
checkbox input "false"
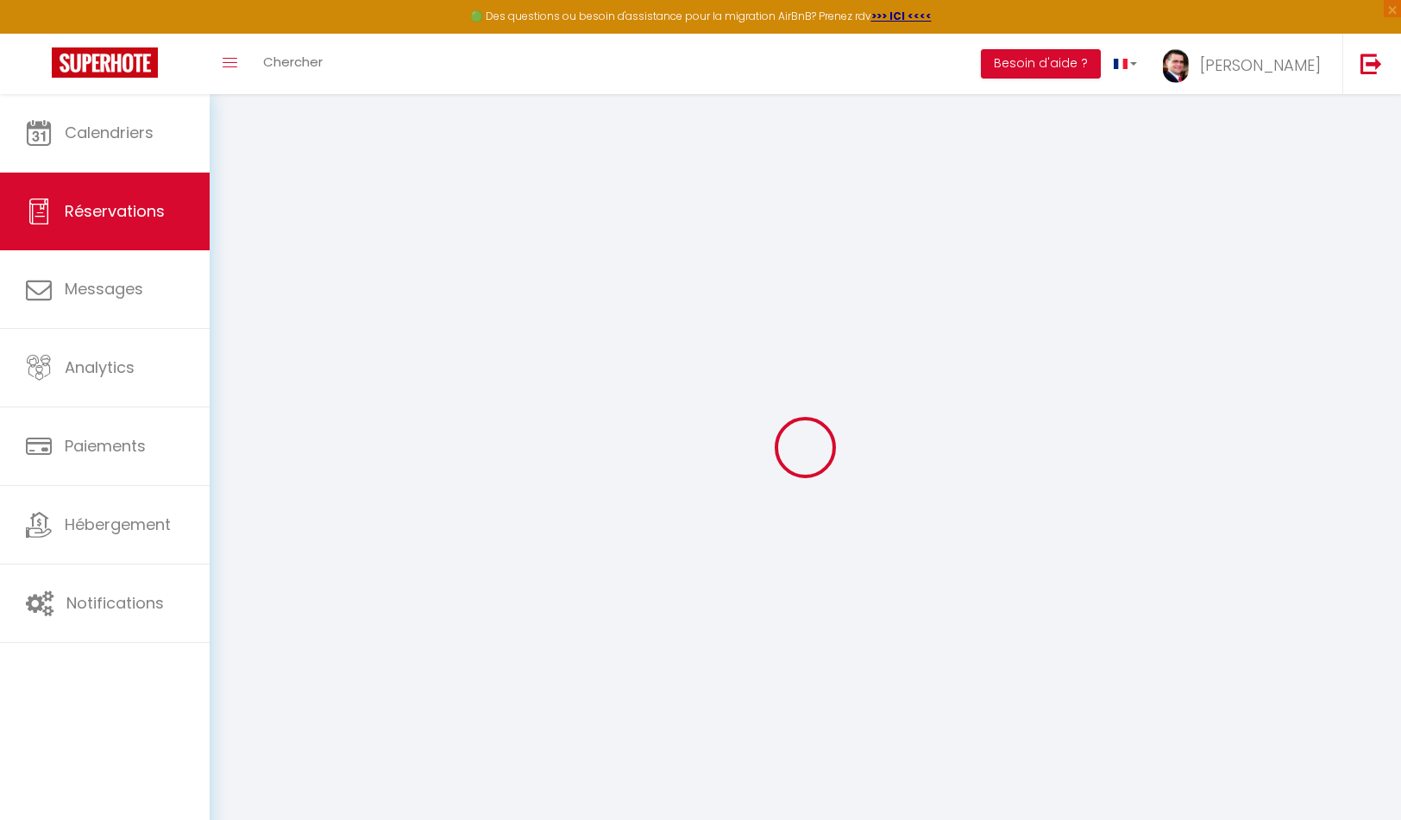
select select
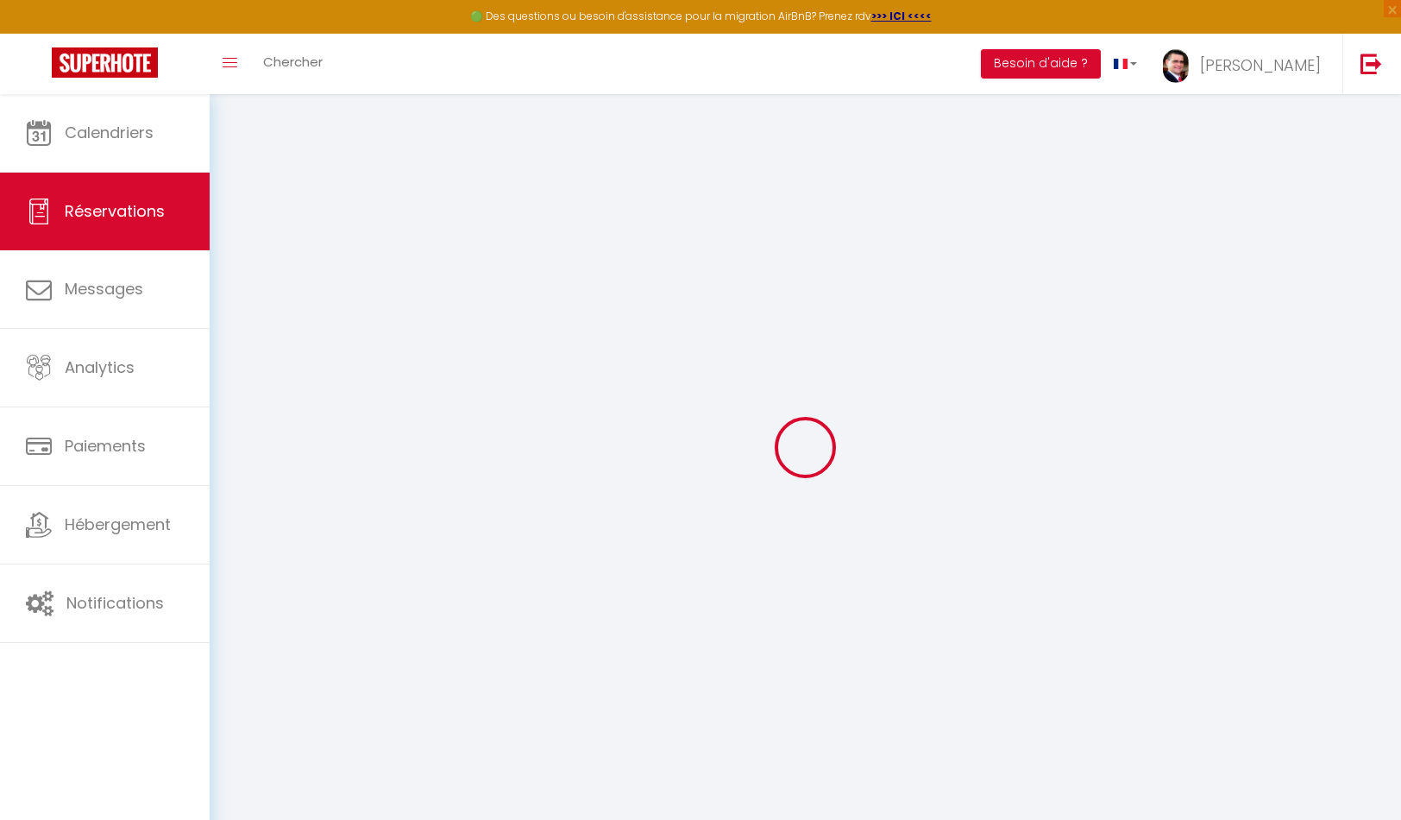
select select
checkbox input "false"
select select
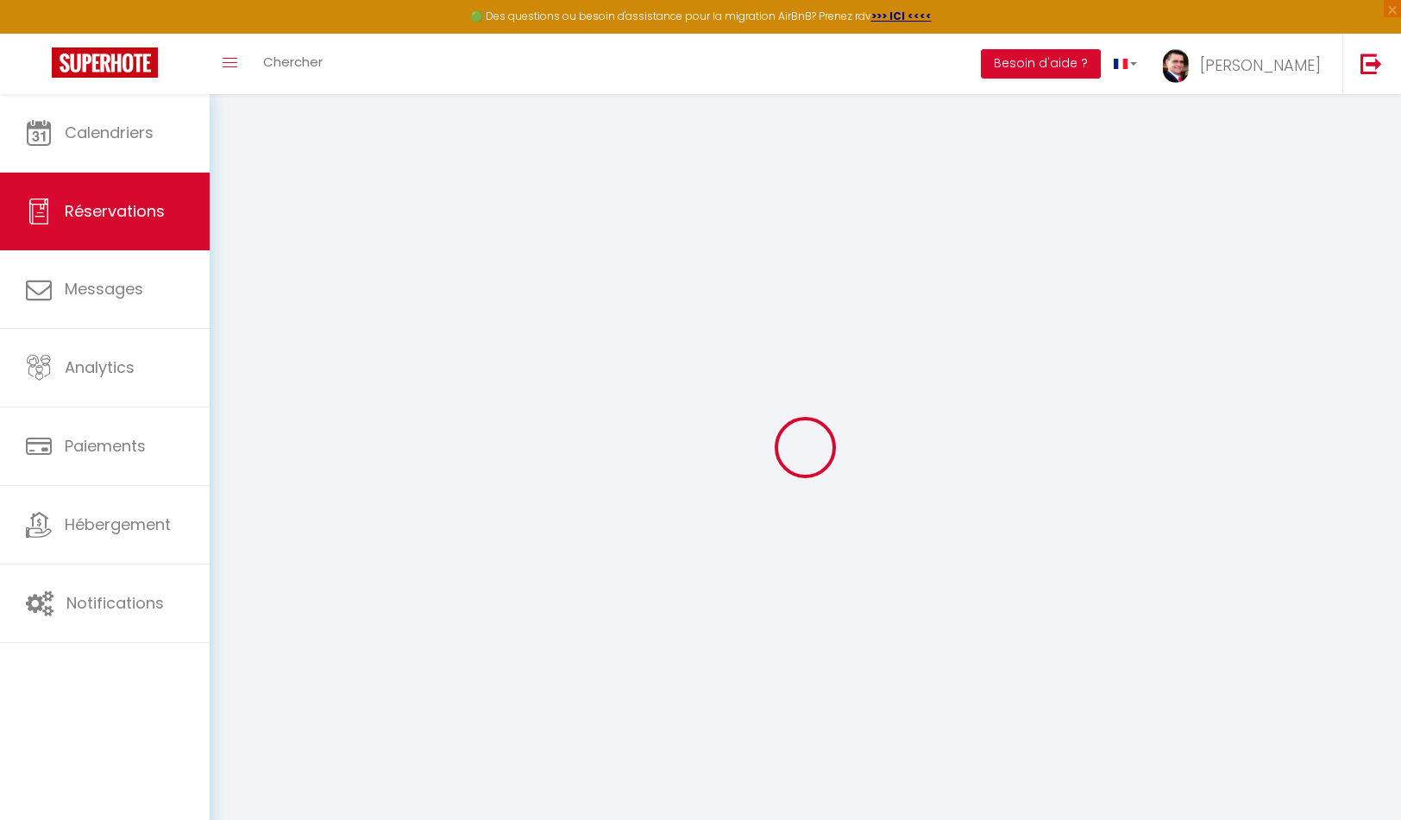
select select
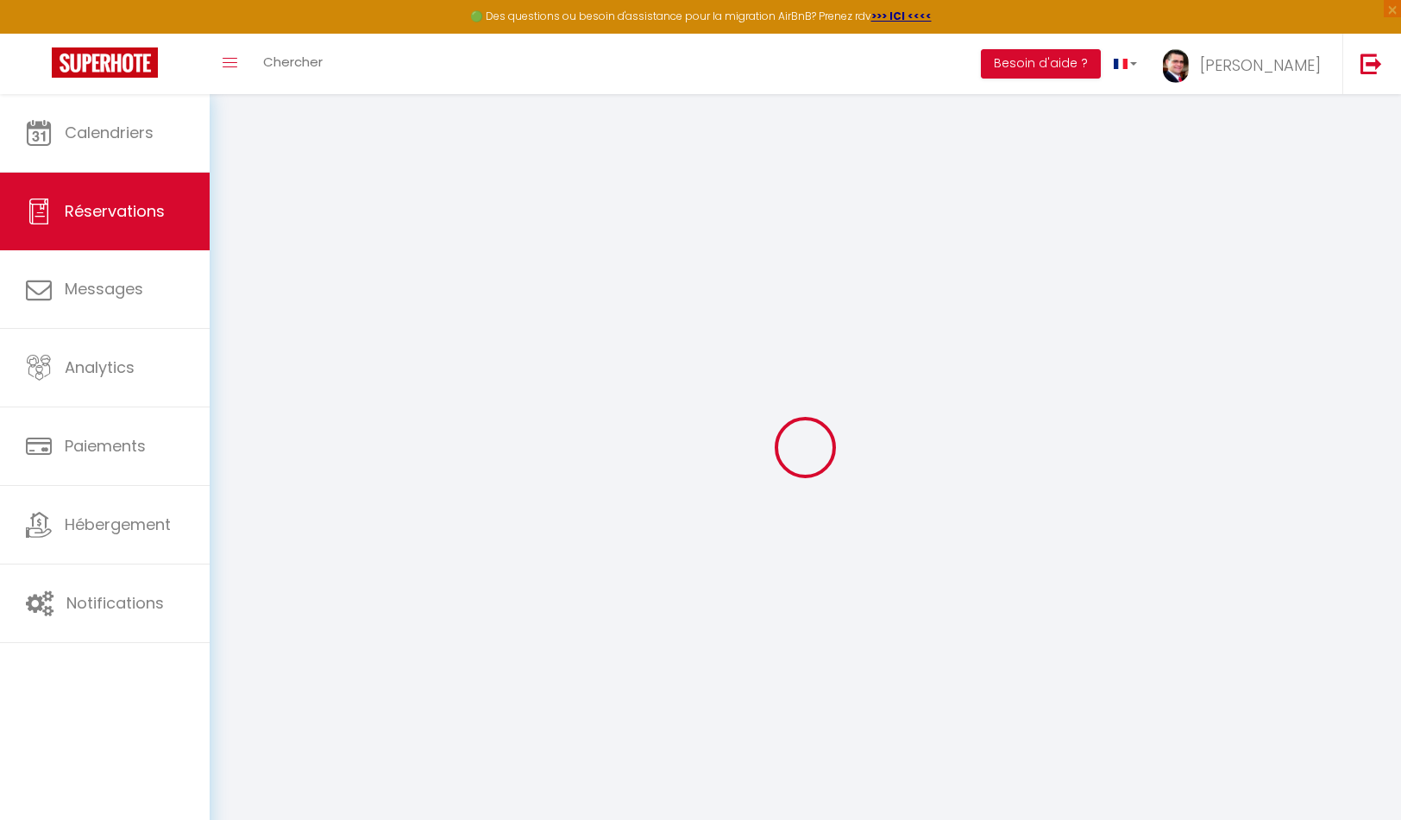
checkbox input "false"
type input "Ghaddar"
type input "[PERSON_NAME]"
type input "[EMAIL_ADDRESS][DOMAIN_NAME]"
type input "[PHONE_NUMBER]"
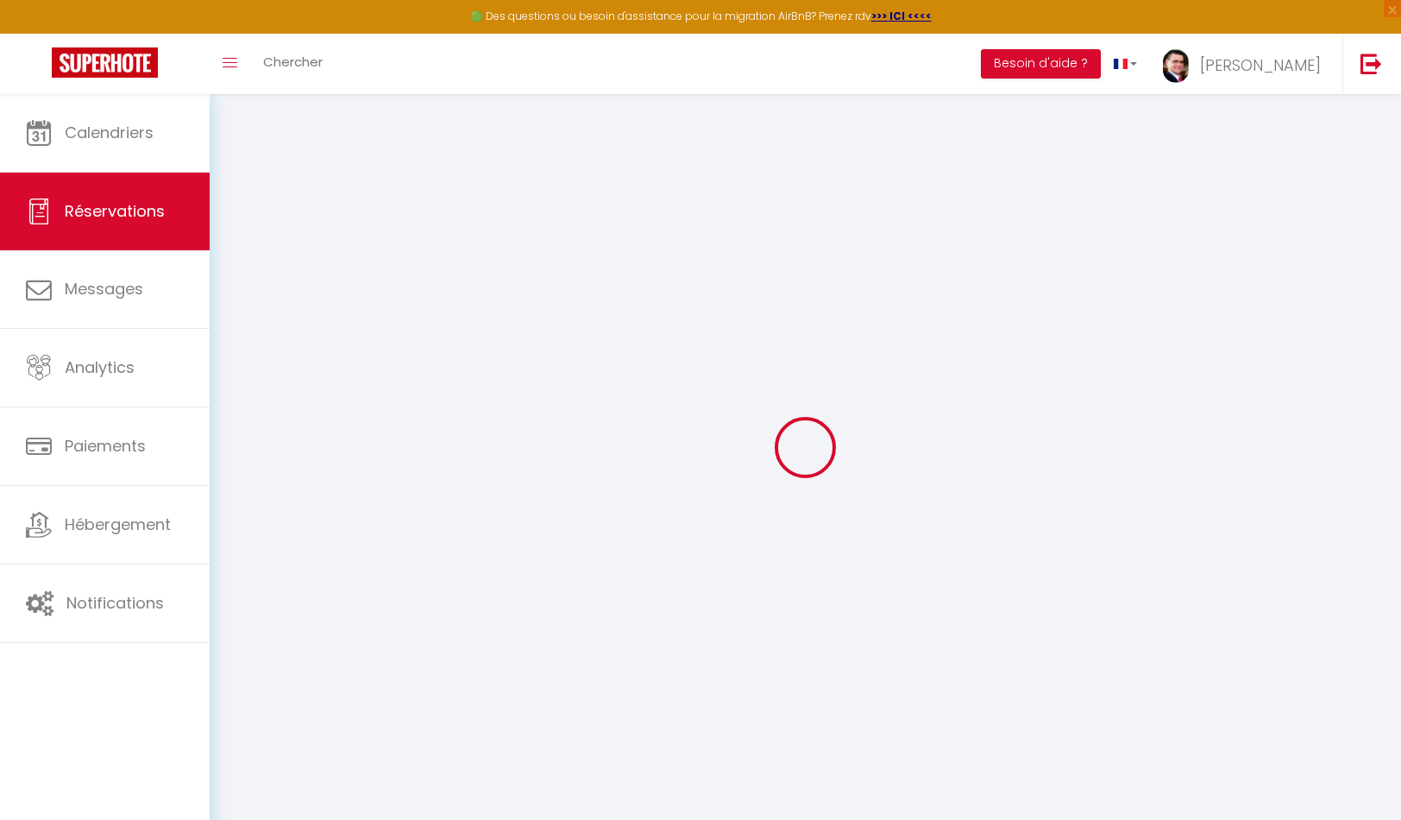
type input "."
select select "DE"
type input "72.44"
type input "7.12"
select select "43697"
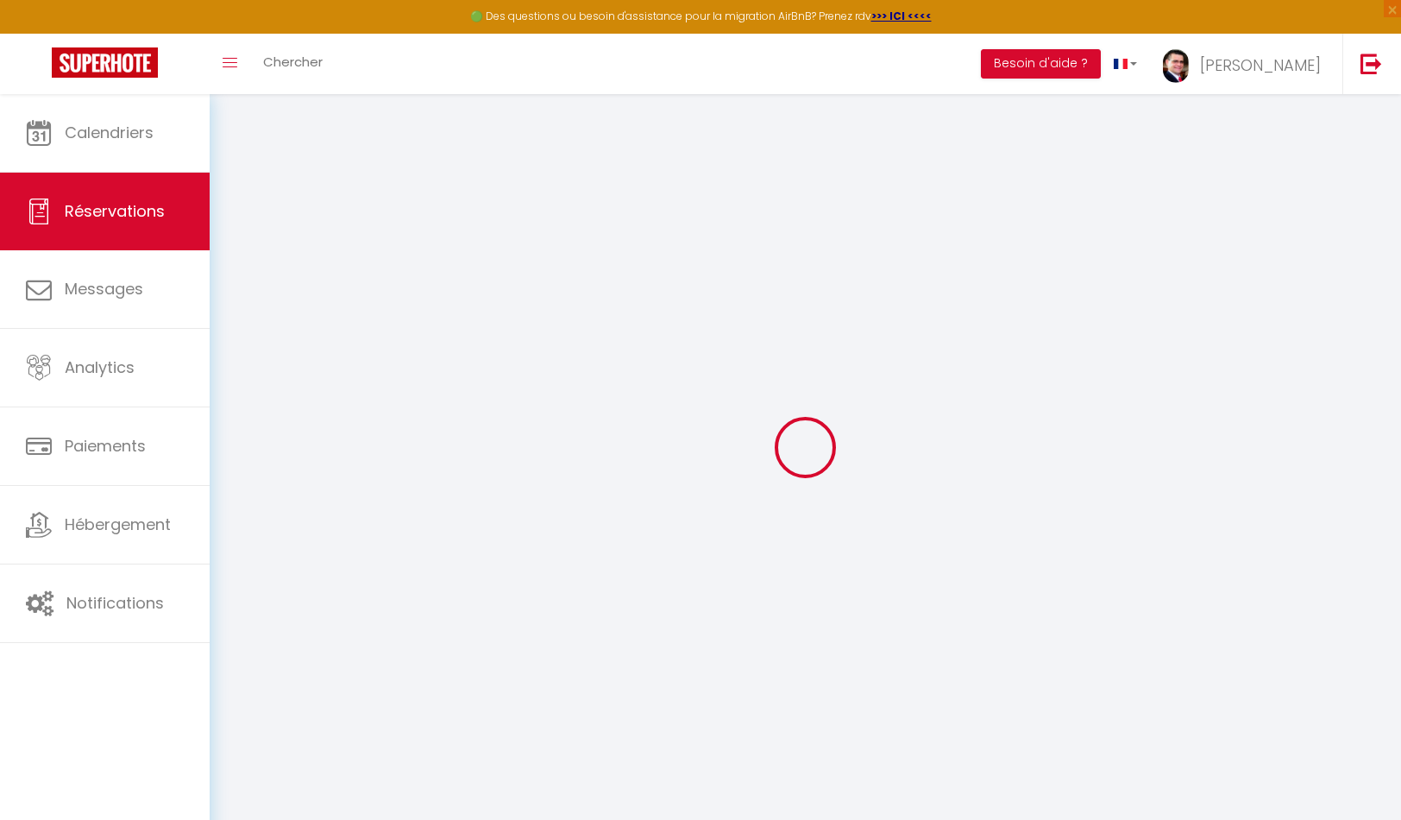
select select "1"
select select
type input "2"
type input "3"
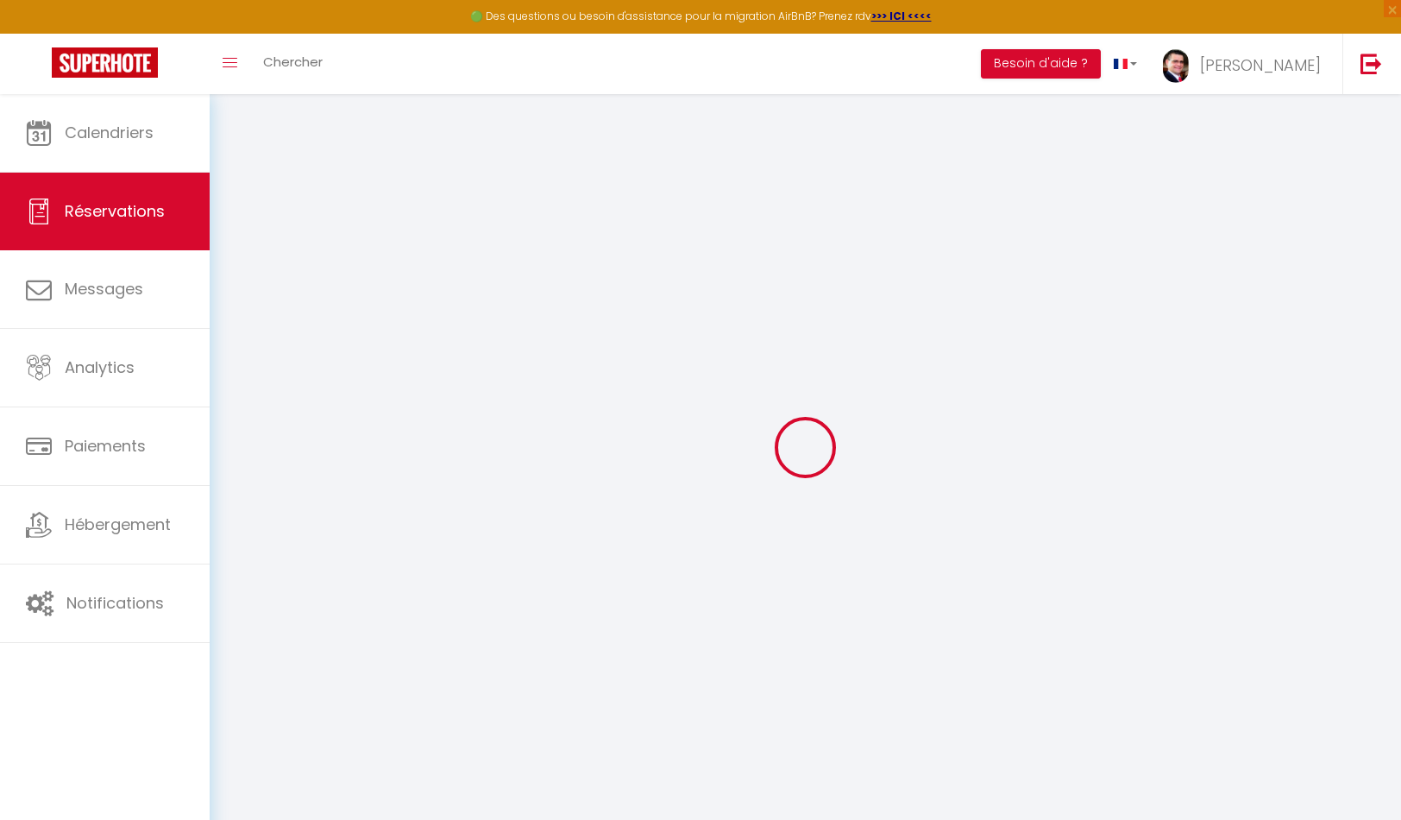
select select "12"
select select
type input "422.94"
checkbox input "false"
type input "0"
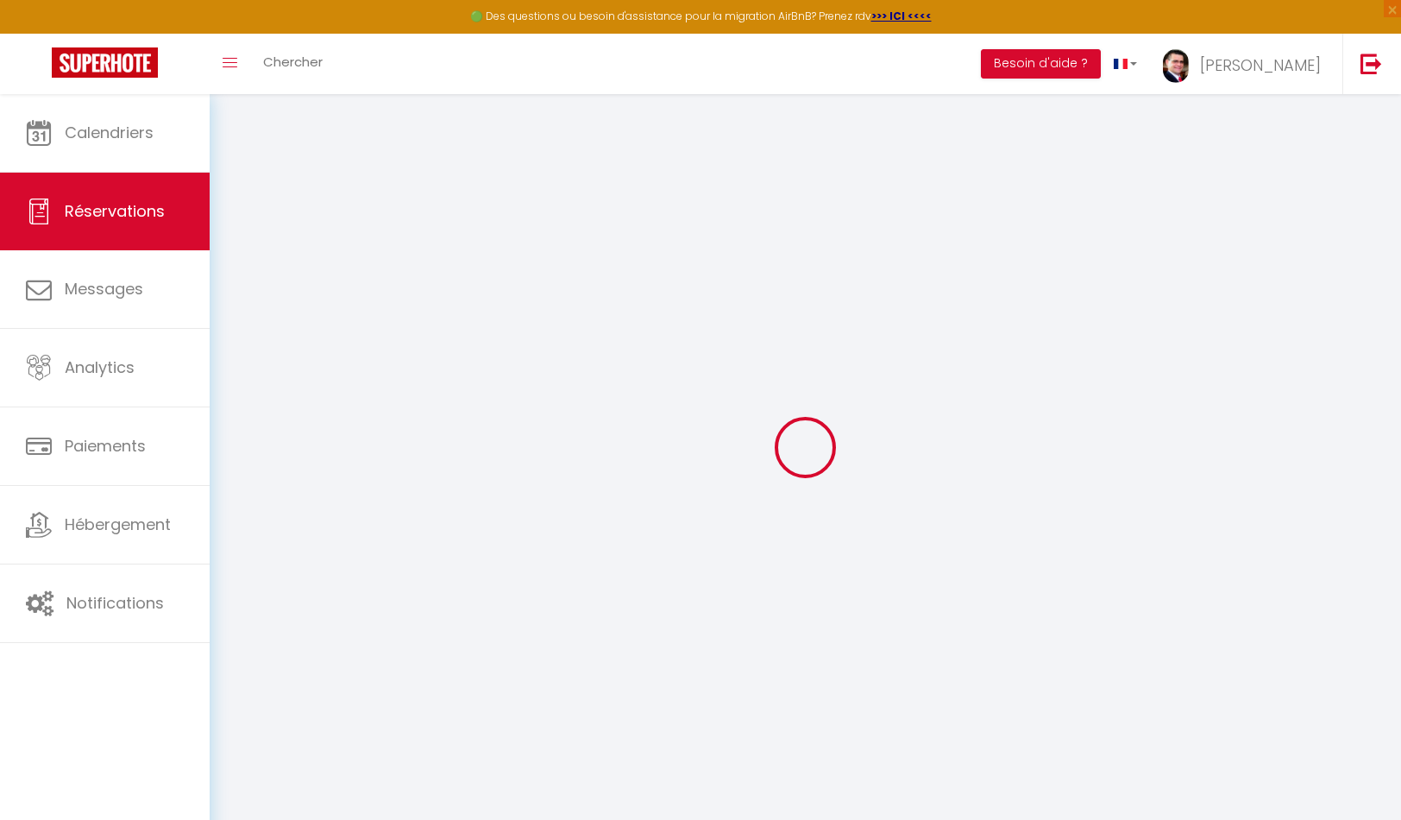
select select "2"
type input "0"
select select
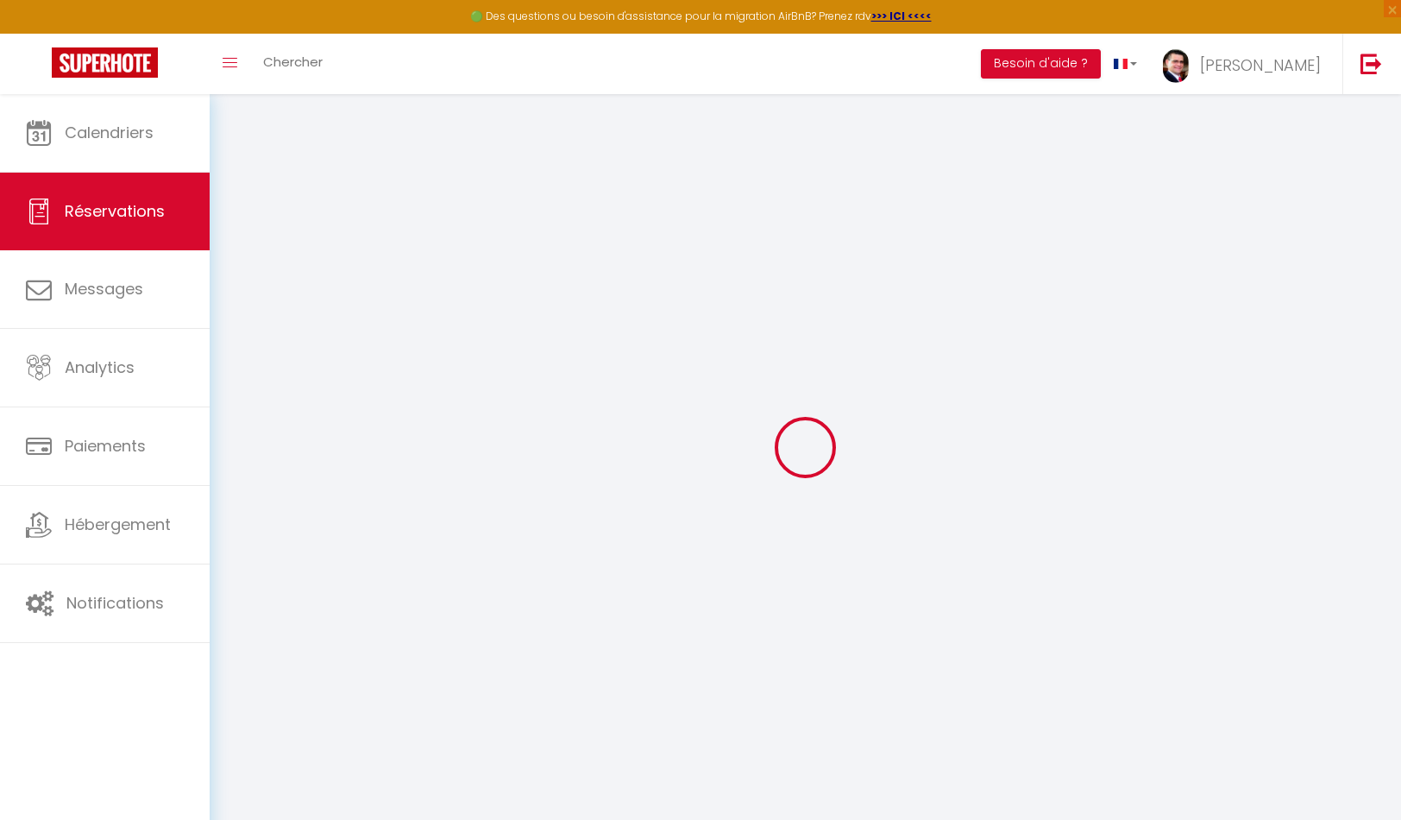
select select
select select "14"
checkbox input "false"
select select
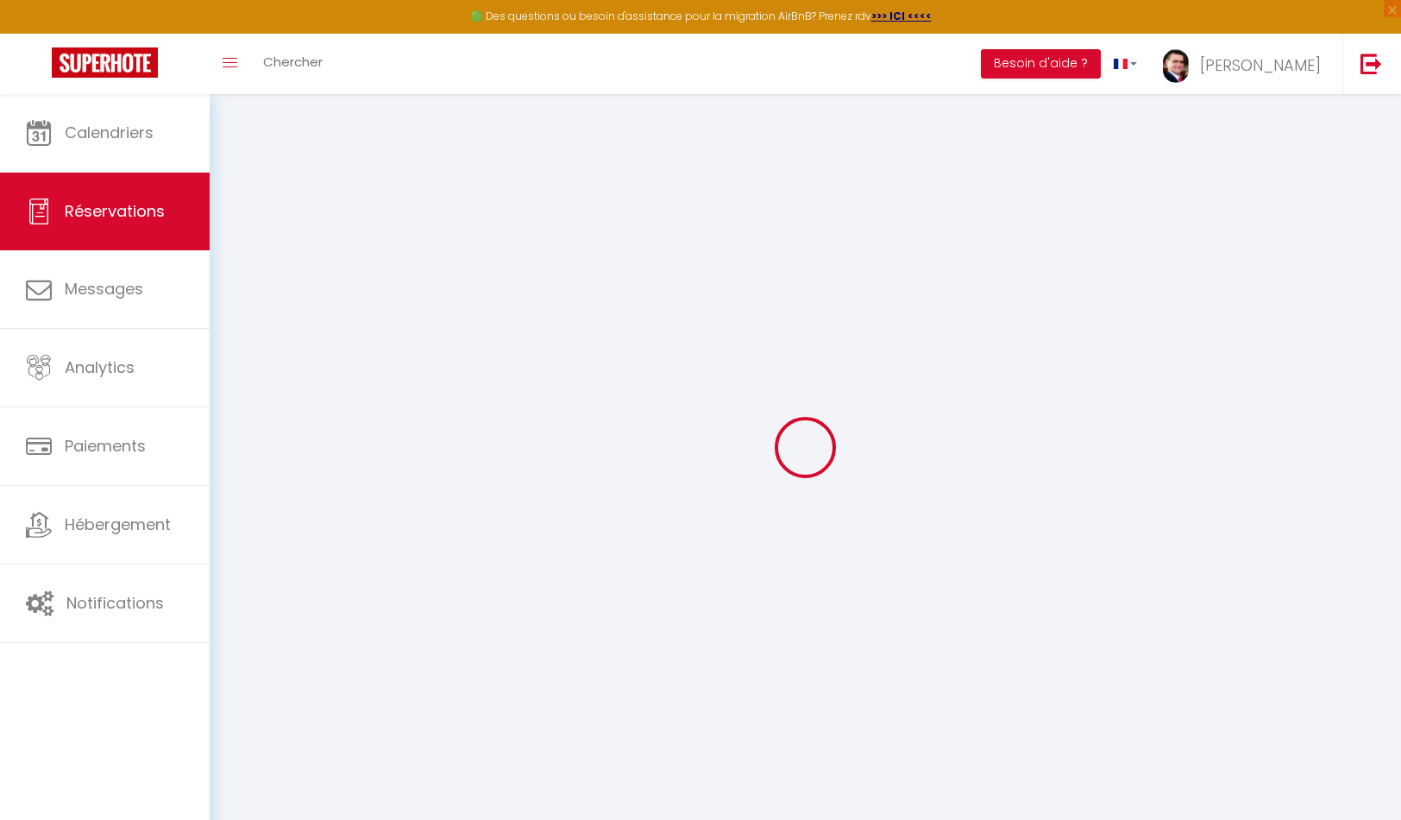
checkbox input "false"
select select
checkbox input "false"
select select
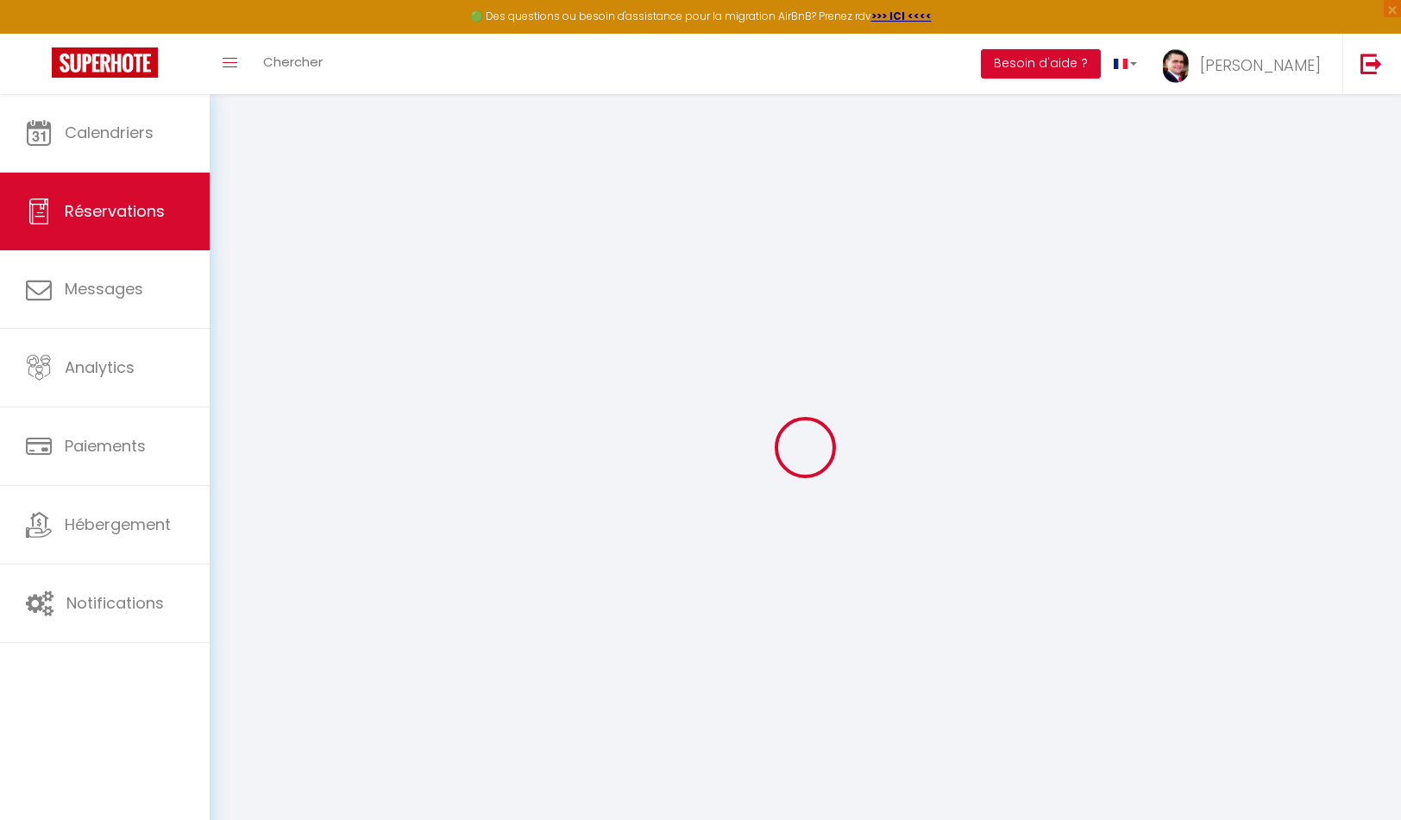
select select
checkbox input "false"
type textarea "** THIS RESERVATION HAS BEEN PRE-PAID ** Reservation has a cancellation grace p…"
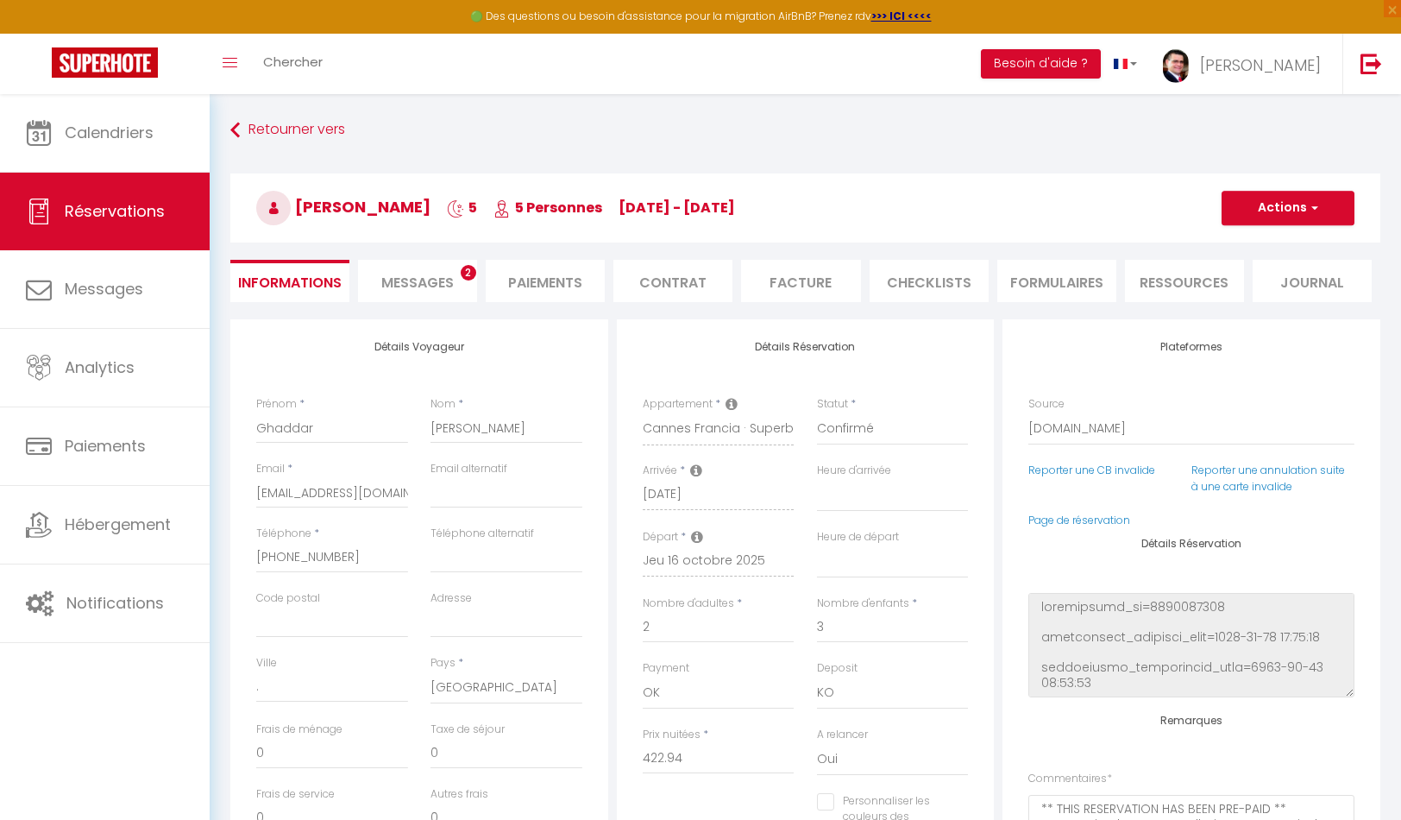
type input "60"
type input "25.76"
select select
checkbox input "false"
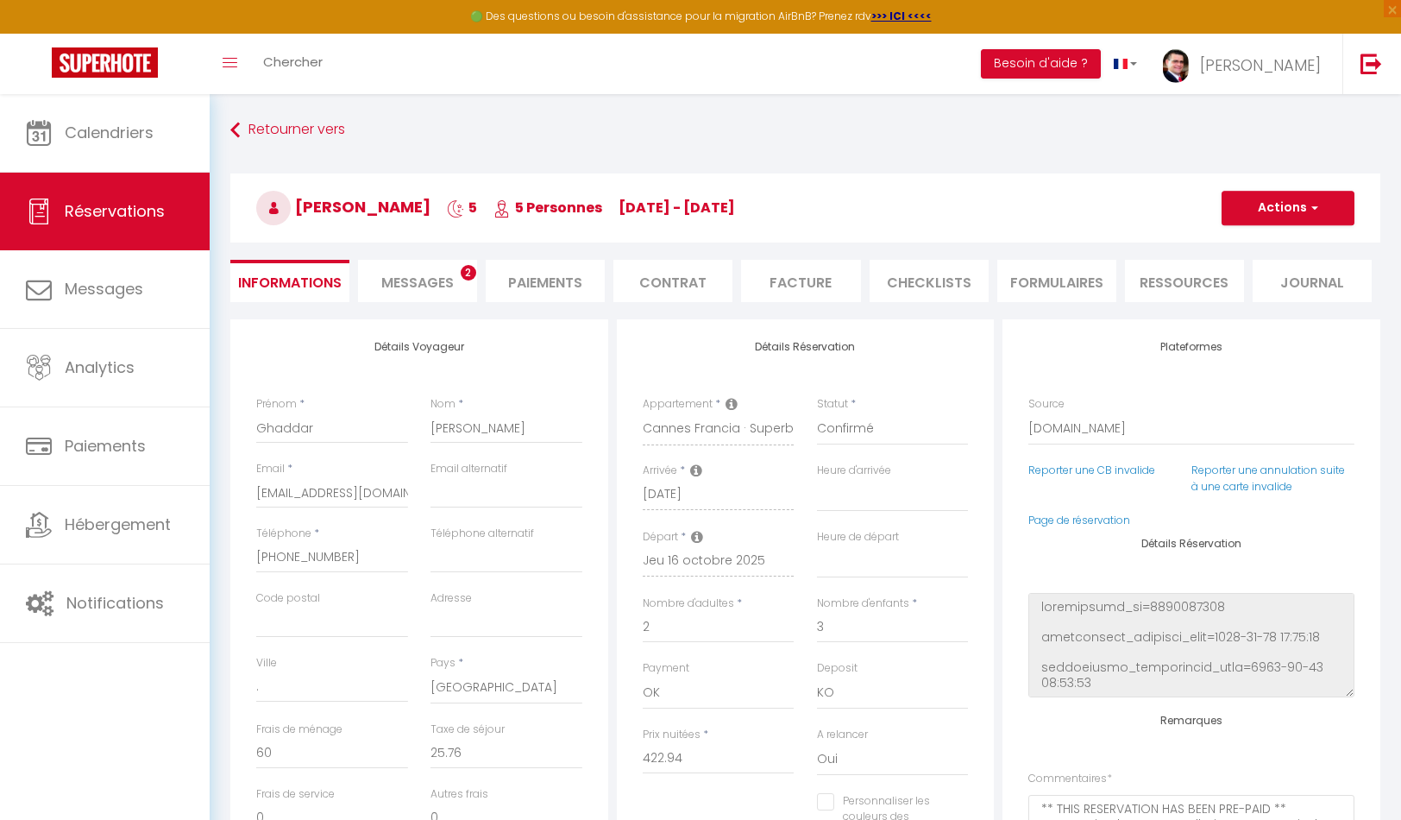
select select
click at [425, 264] on li "Messages 2" at bounding box center [417, 281] width 119 height 42
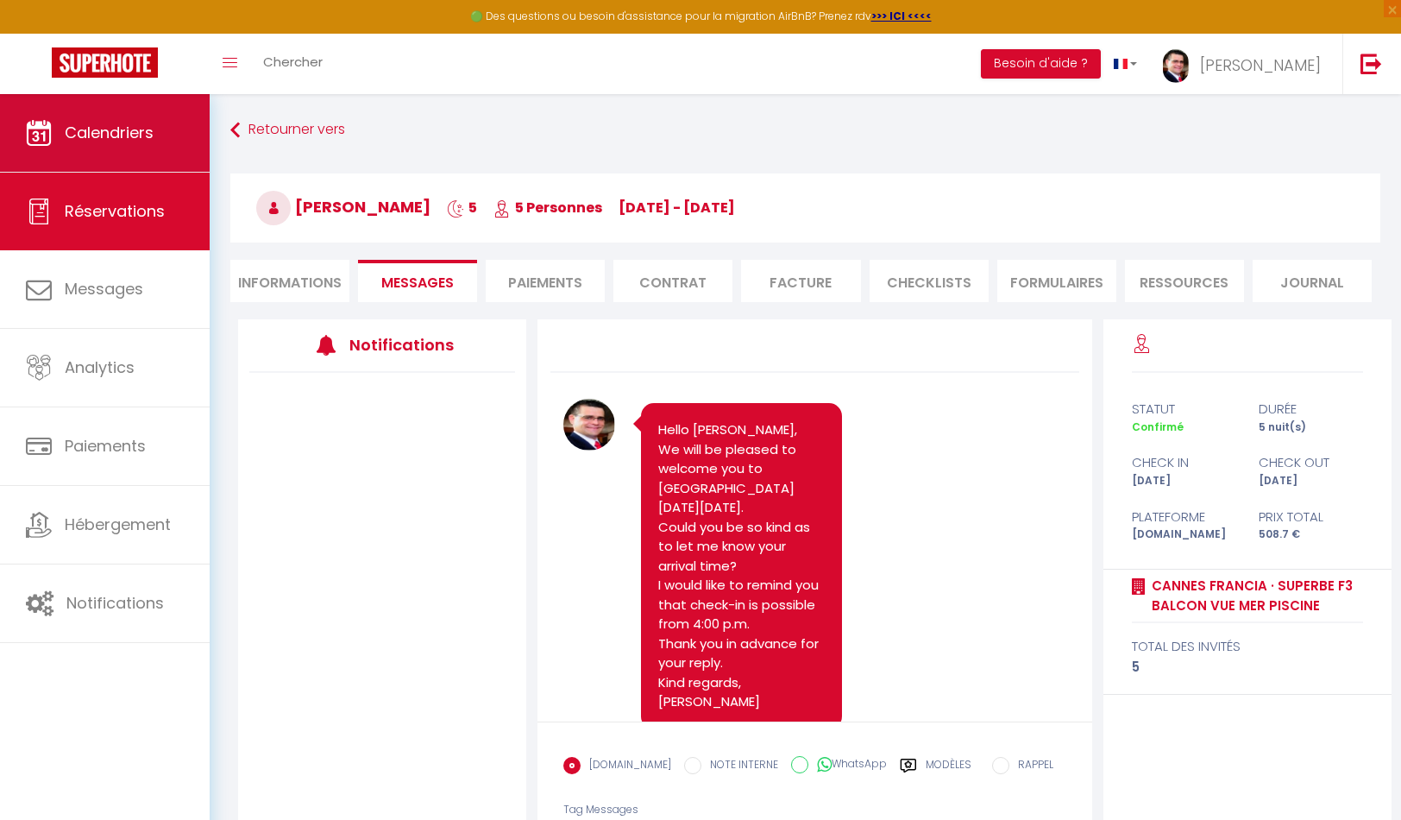
click at [156, 160] on link "Calendriers" at bounding box center [105, 133] width 210 height 78
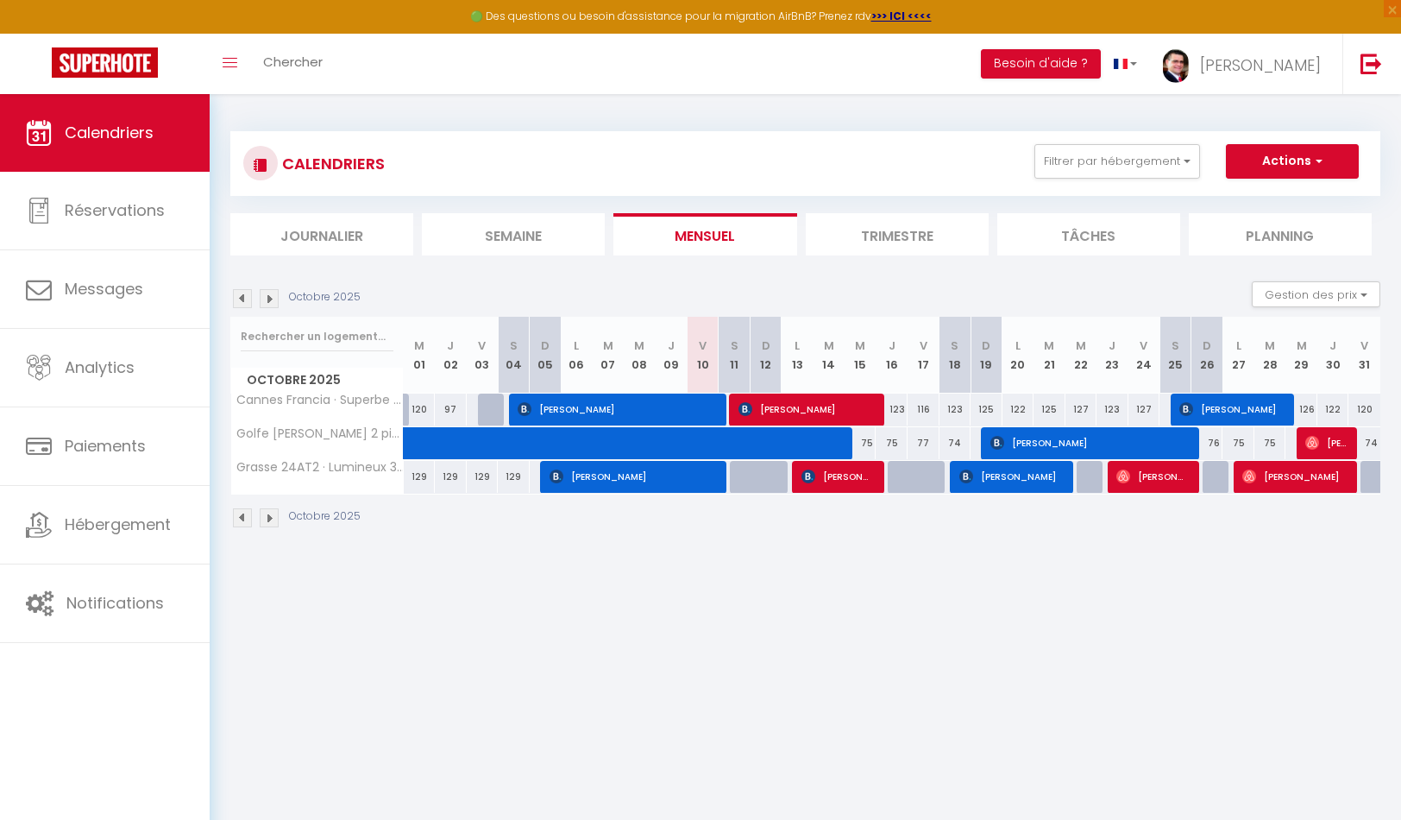
click at [815, 408] on span "[PERSON_NAME]" at bounding box center [806, 409] width 135 height 33
select select "OK"
select select "KO"
select select "0"
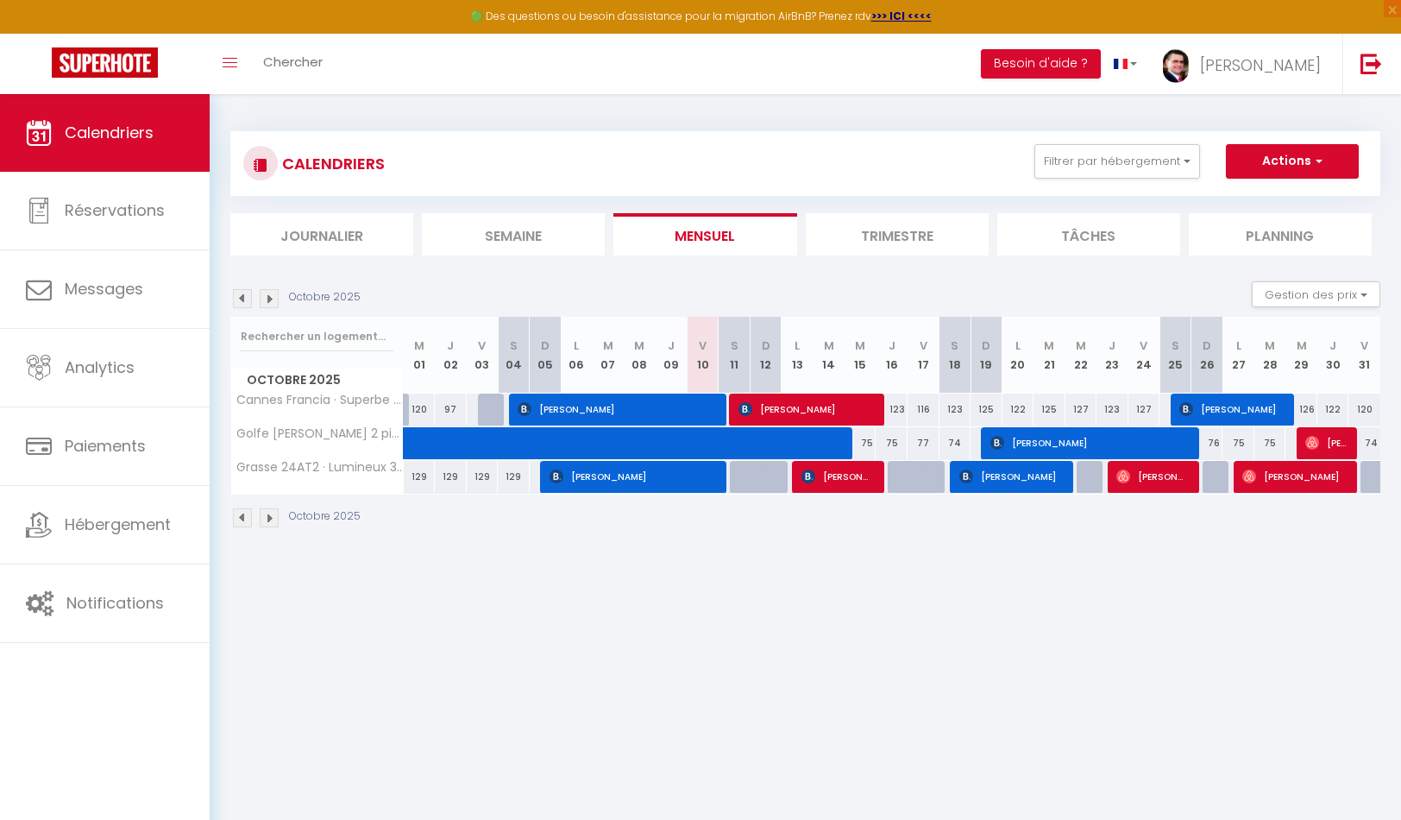
select select "1"
select select
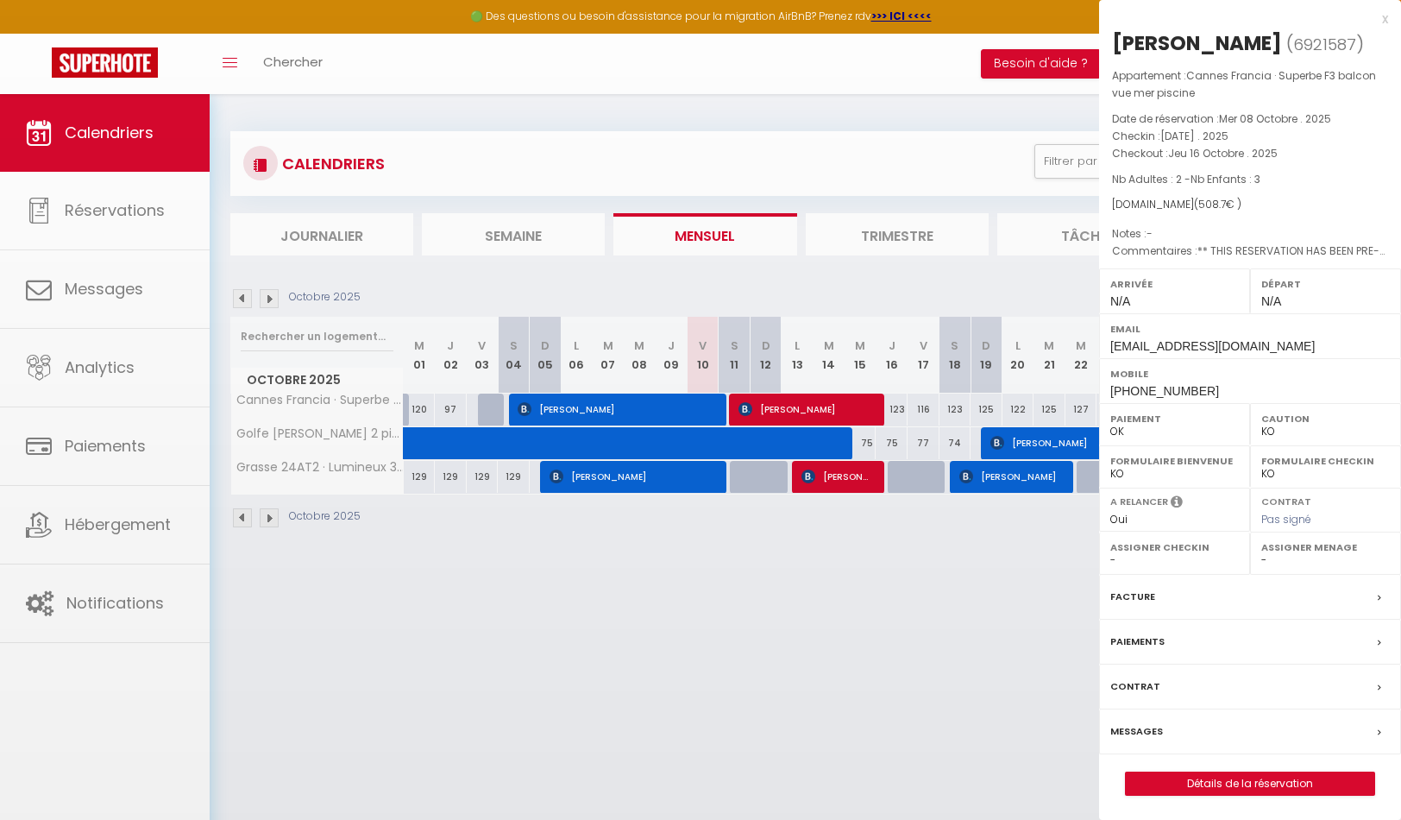
select select "28463"
select select "30622"
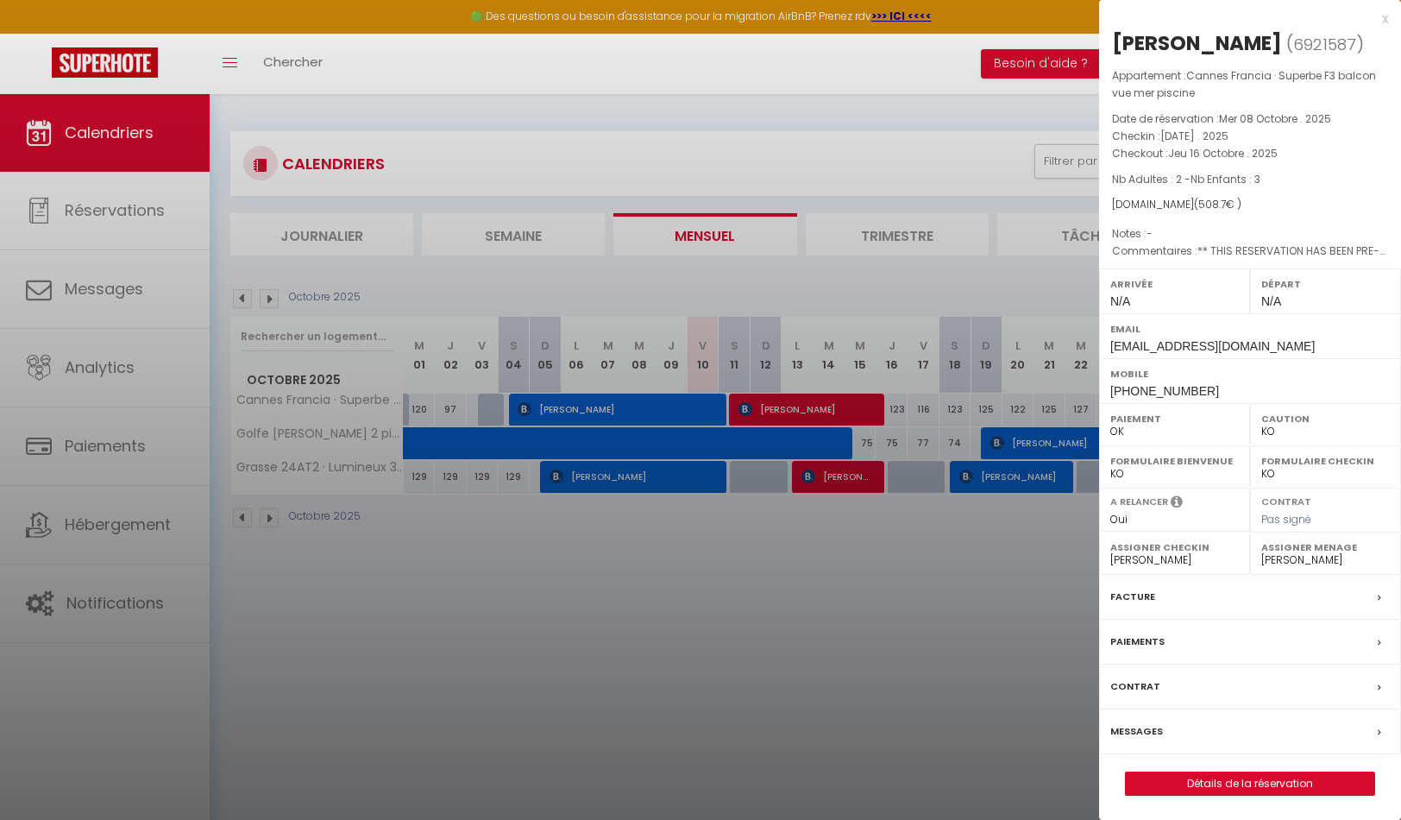
click at [1299, 781] on link "Détails de la réservation" at bounding box center [1250, 783] width 249 height 22
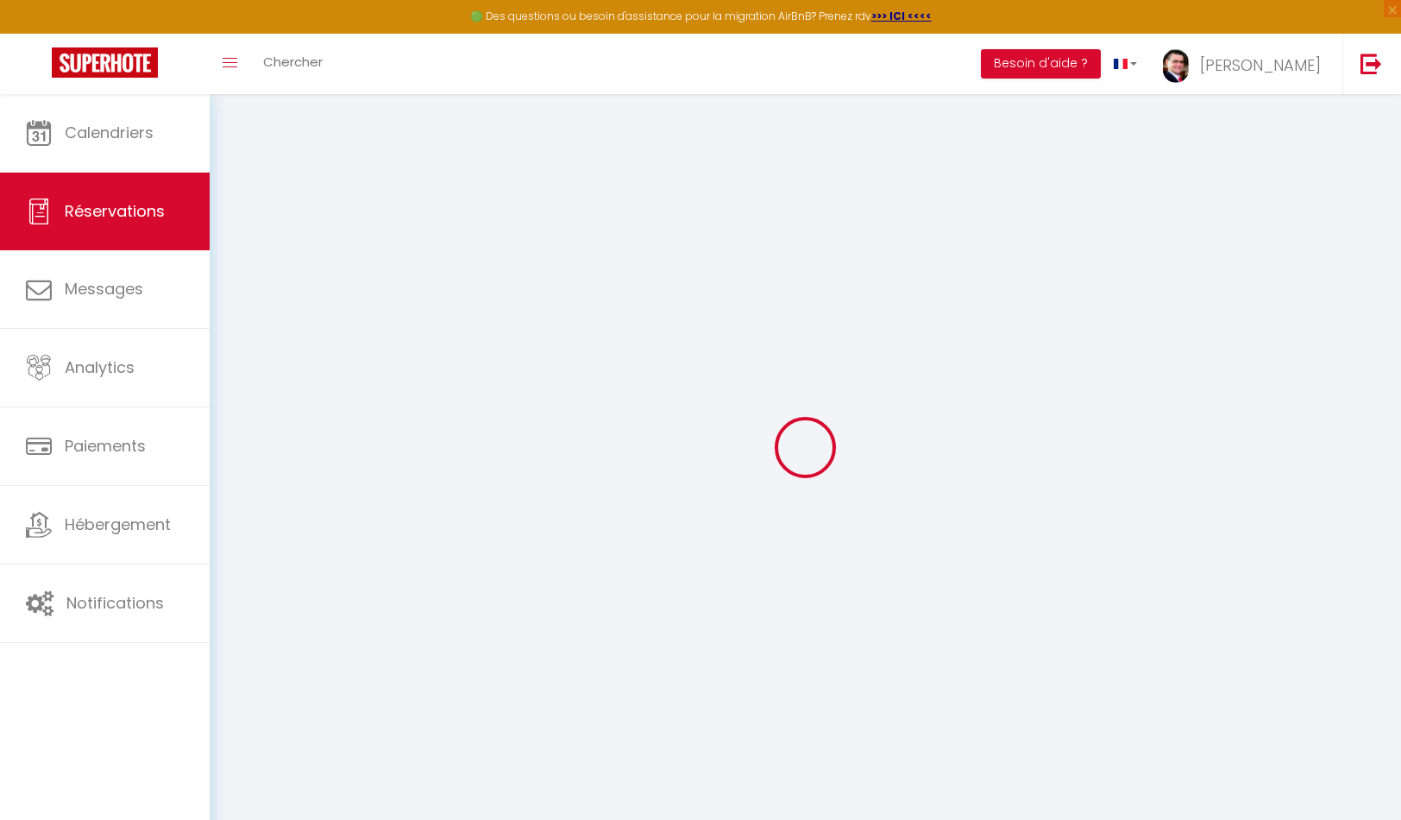
type input "Ghaddar"
type input "[PERSON_NAME]"
type input "[EMAIL_ADDRESS][DOMAIN_NAME]"
type input "[PHONE_NUMBER]"
type input "."
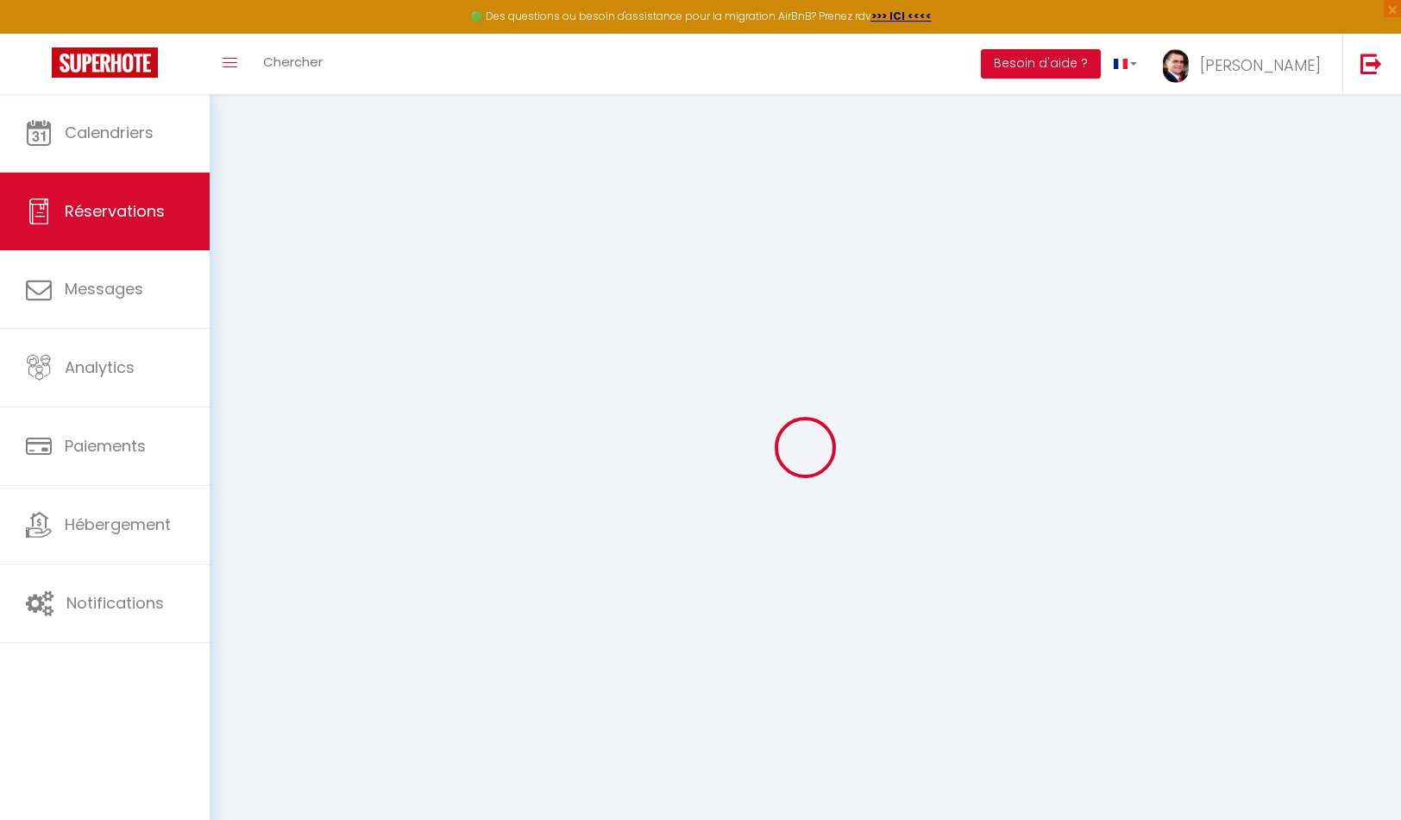
select select "DE"
type input "72.44"
type input "7.12"
select select "43697"
select select "1"
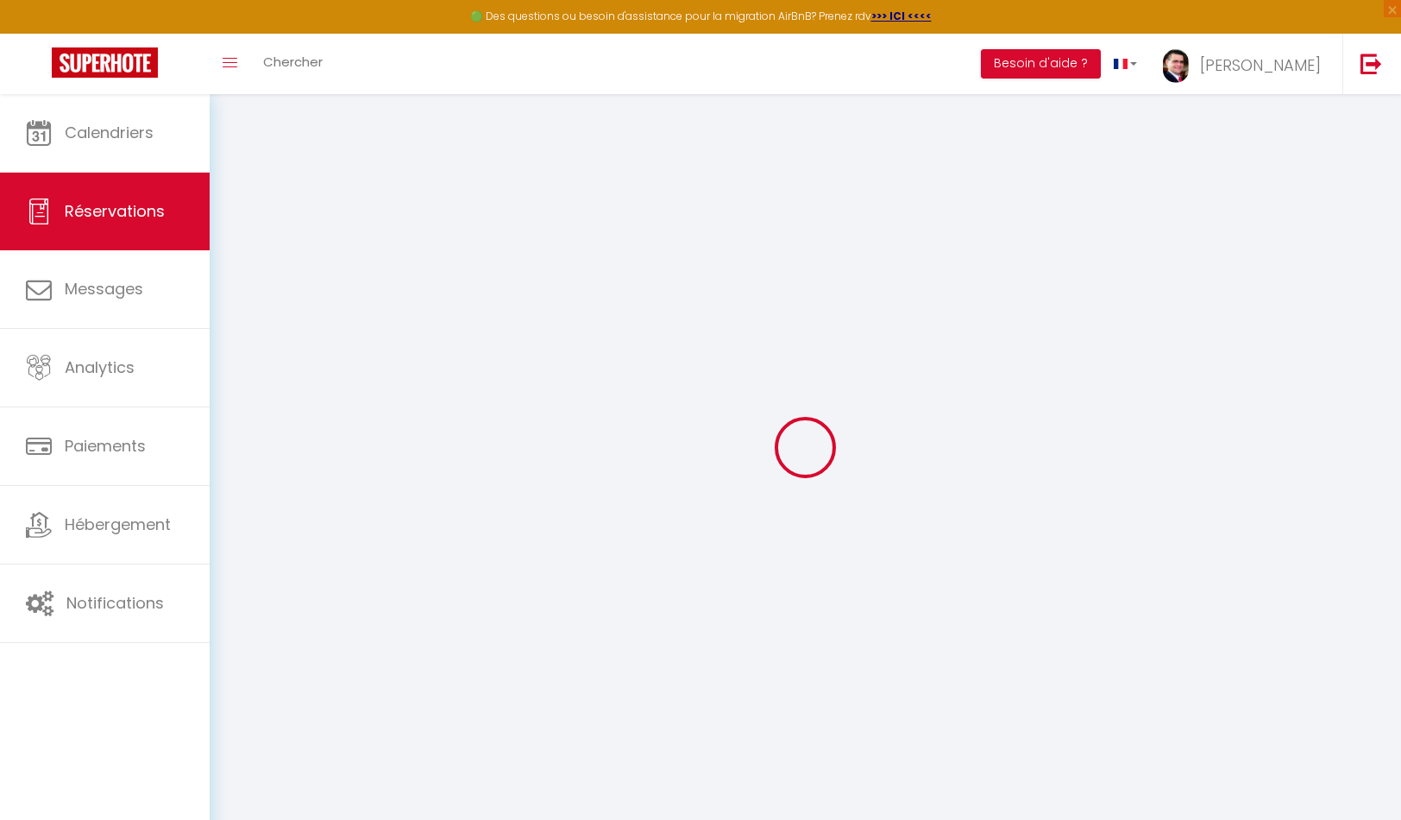
select select
type input "2"
type input "3"
select select "12"
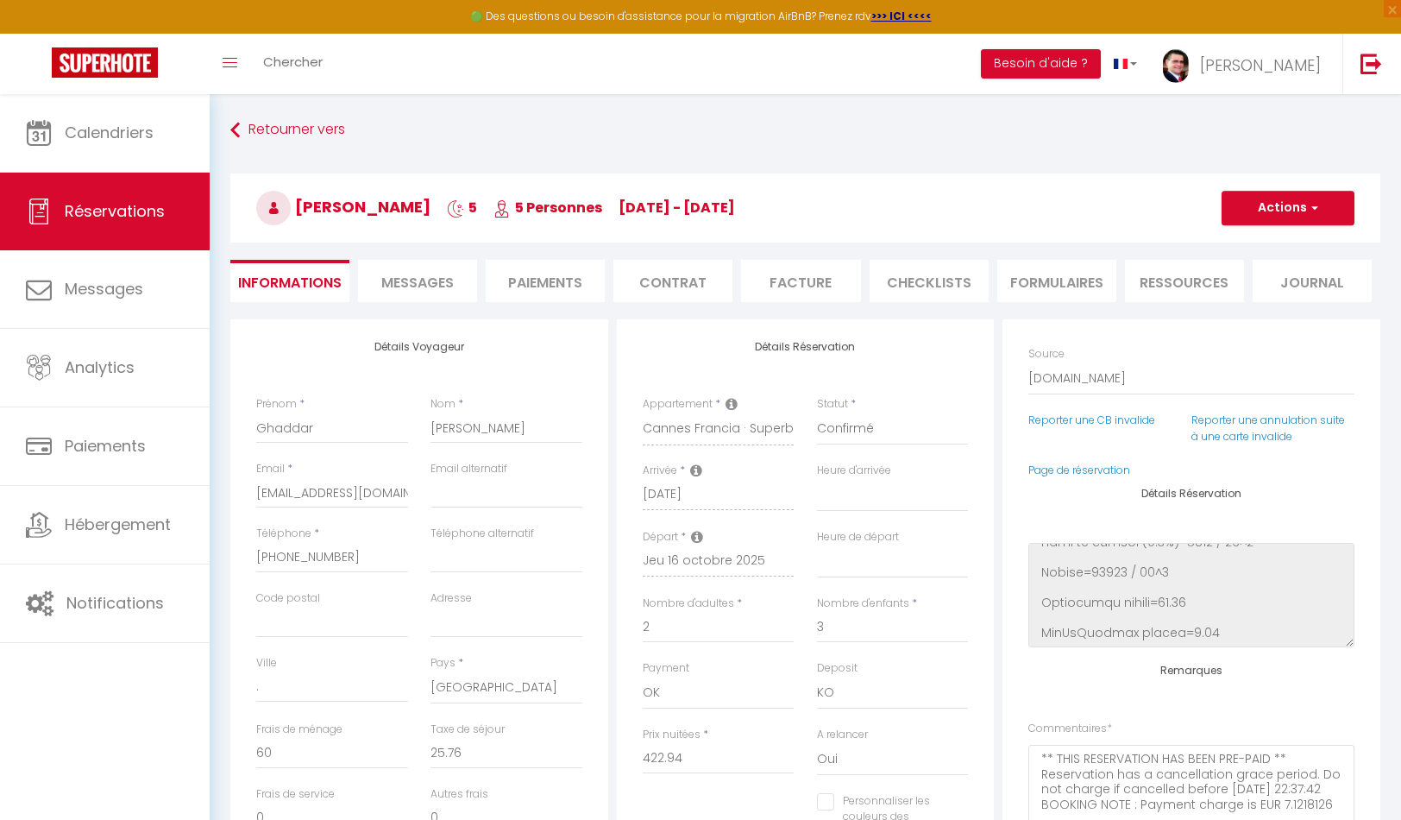
scroll to position [235, 0]
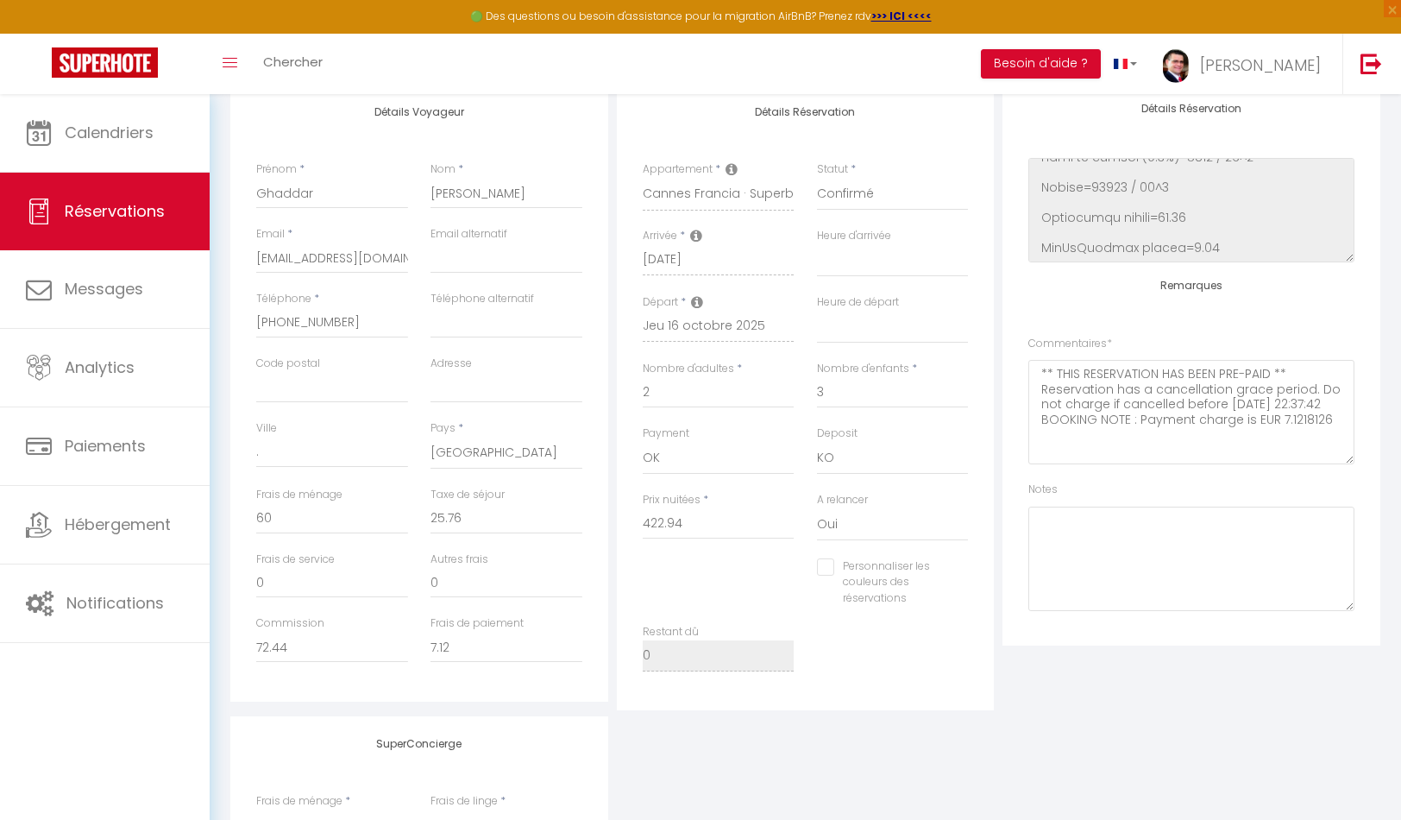
click at [826, 563] on input "Personnaliser les couleurs des réservations" at bounding box center [882, 566] width 130 height 17
click at [960, 578] on span at bounding box center [961, 580] width 14 height 14
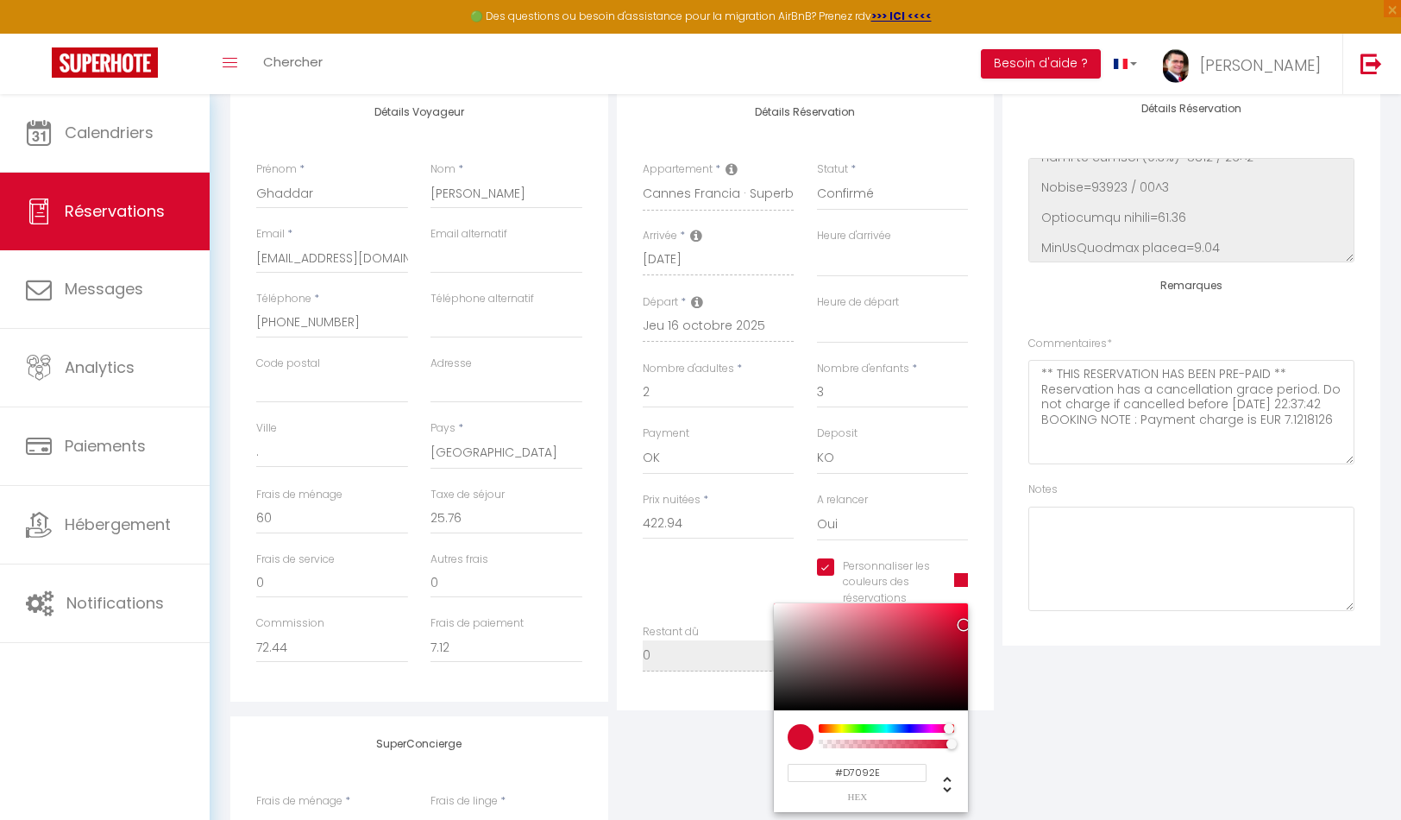
click at [888, 773] on input "#D7092E" at bounding box center [857, 773] width 139 height 18
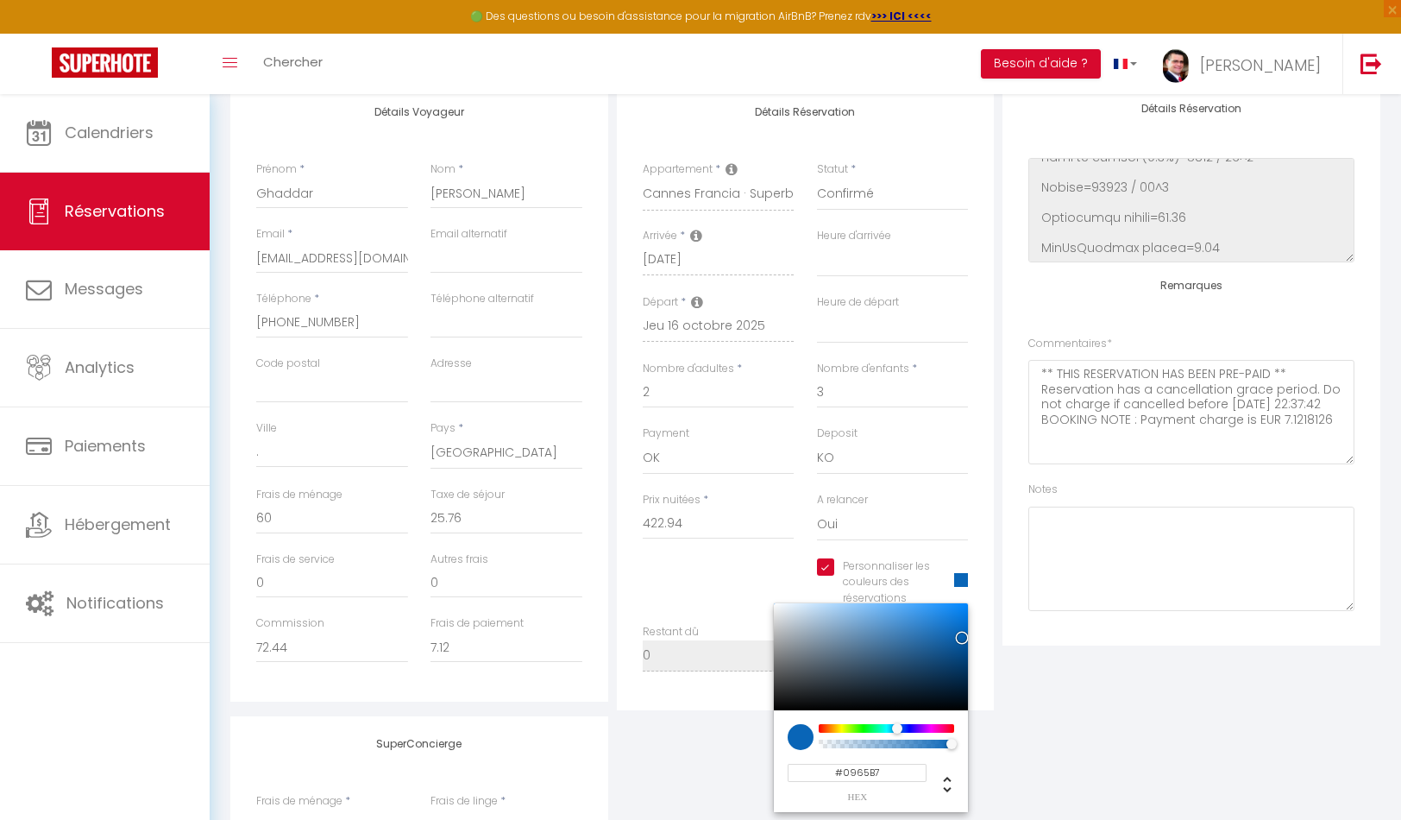
click at [1013, 691] on div "Plateformes Source Direct [DOMAIN_NAME] [DOMAIN_NAME] Chalet montagne Expedia G…" at bounding box center [1191, 398] width 387 height 626
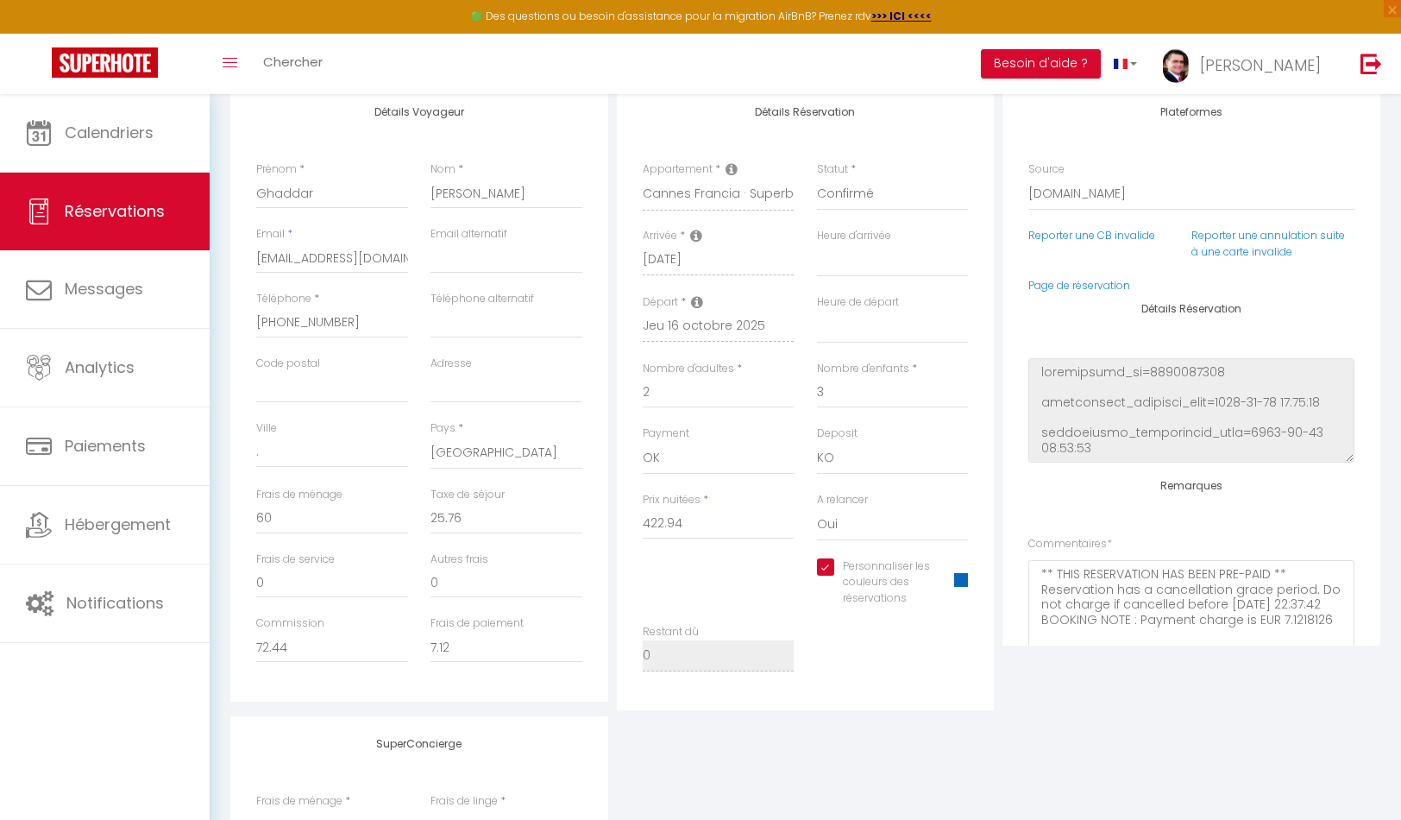
scroll to position [0, 0]
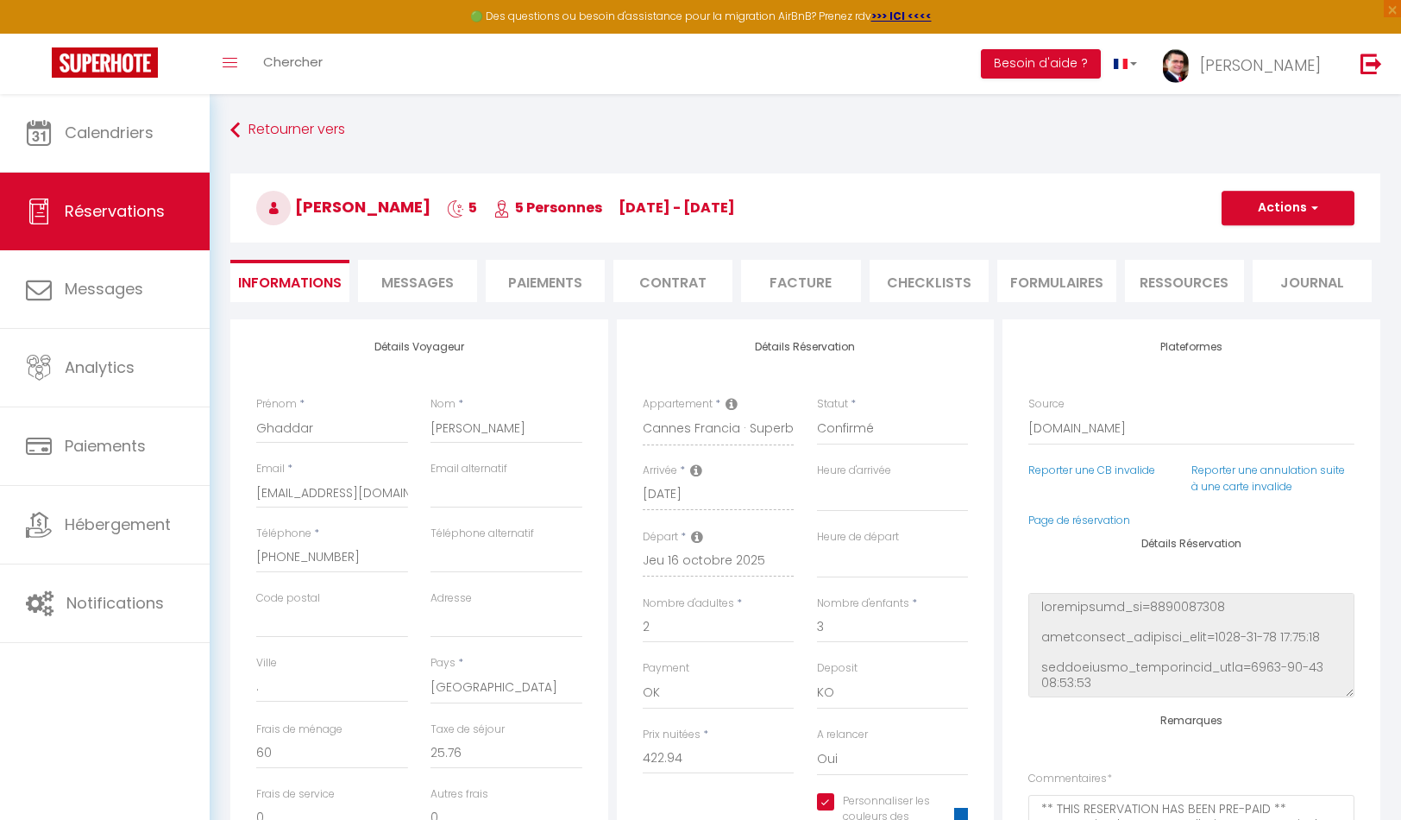
click at [1285, 212] on button "Actions" at bounding box center [1288, 208] width 133 height 35
click at [1256, 242] on link "Enregistrer" at bounding box center [1271, 246] width 136 height 22
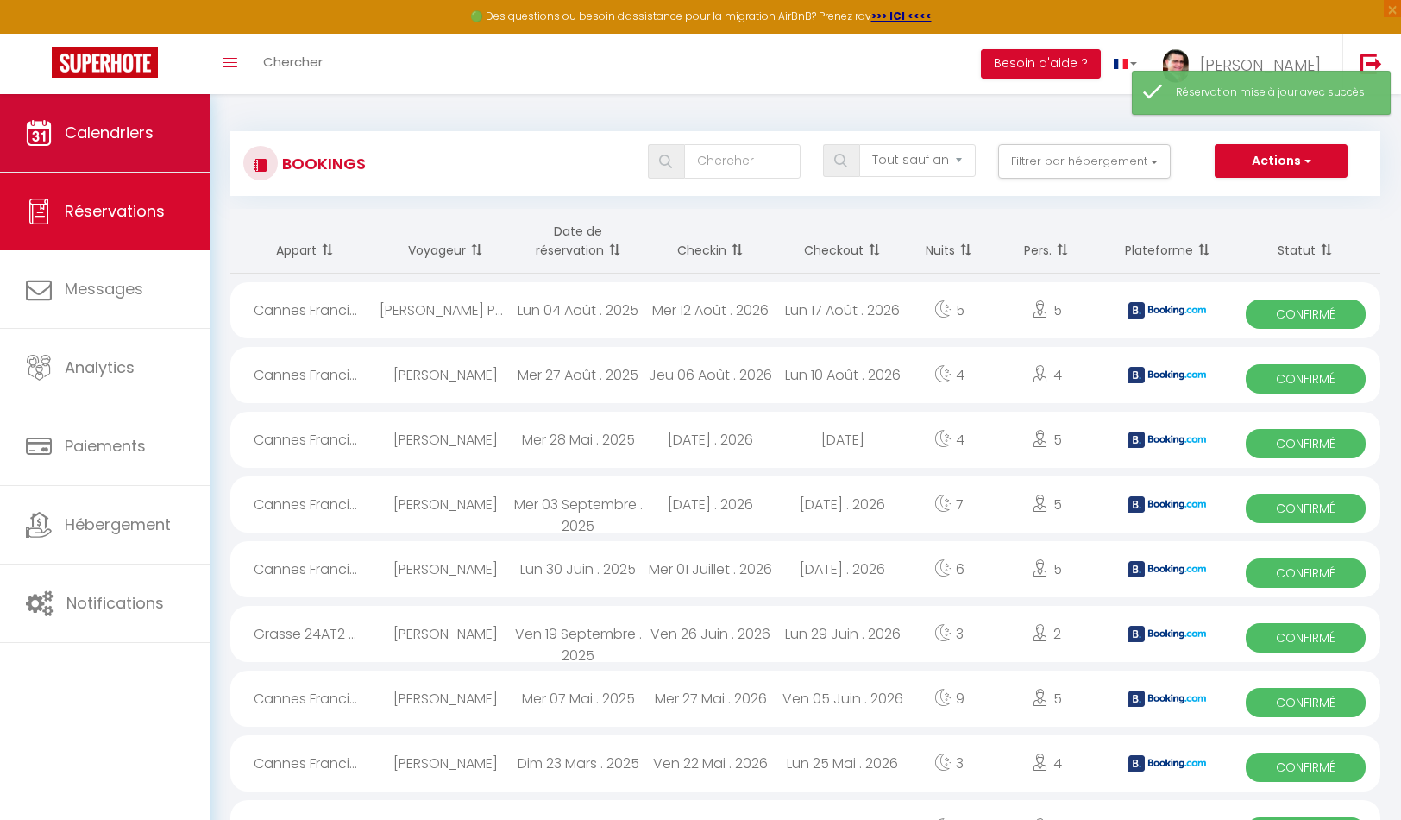
click at [160, 121] on link "Calendriers" at bounding box center [105, 133] width 210 height 78
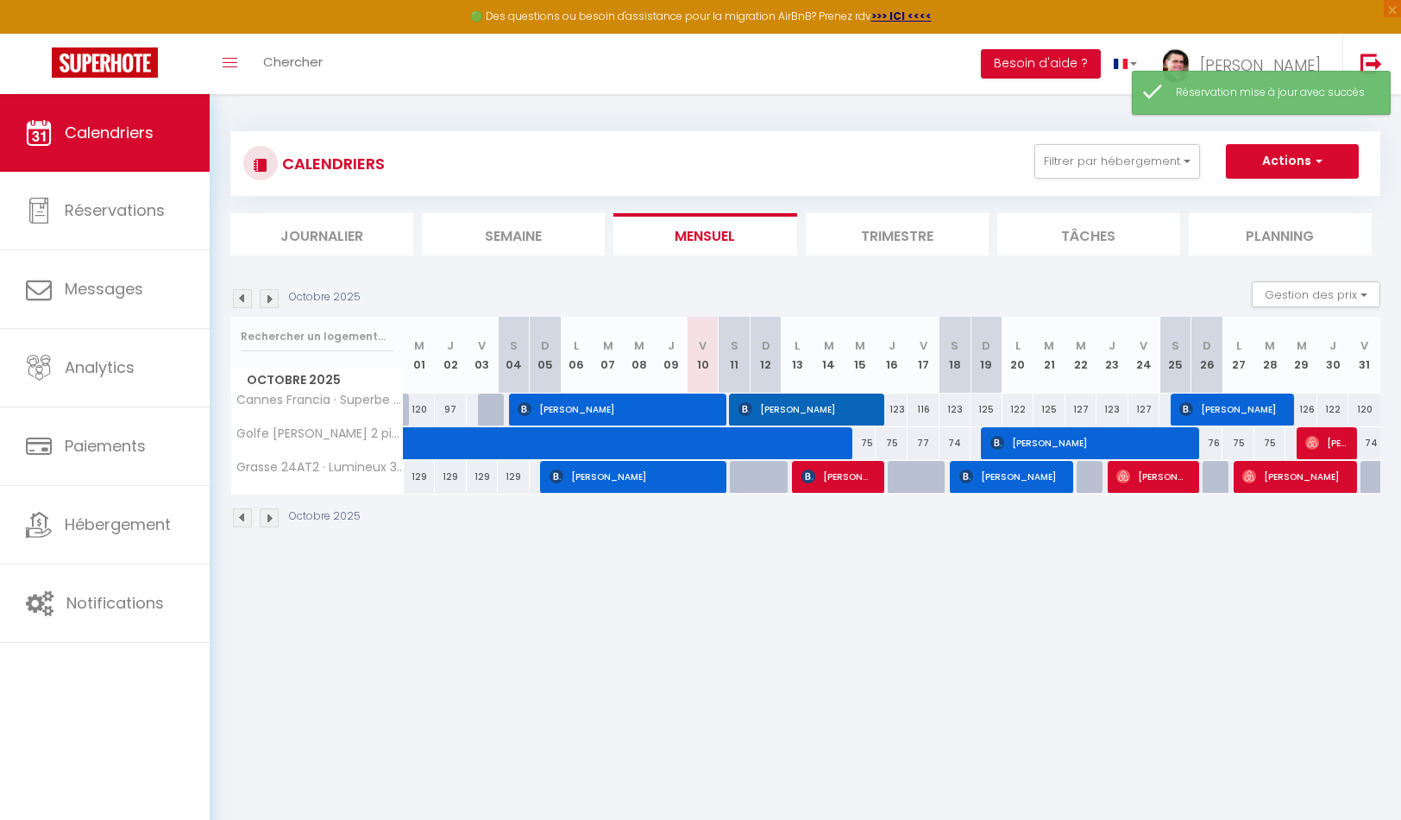
click at [597, 405] on span "[PERSON_NAME]" at bounding box center [616, 409] width 197 height 33
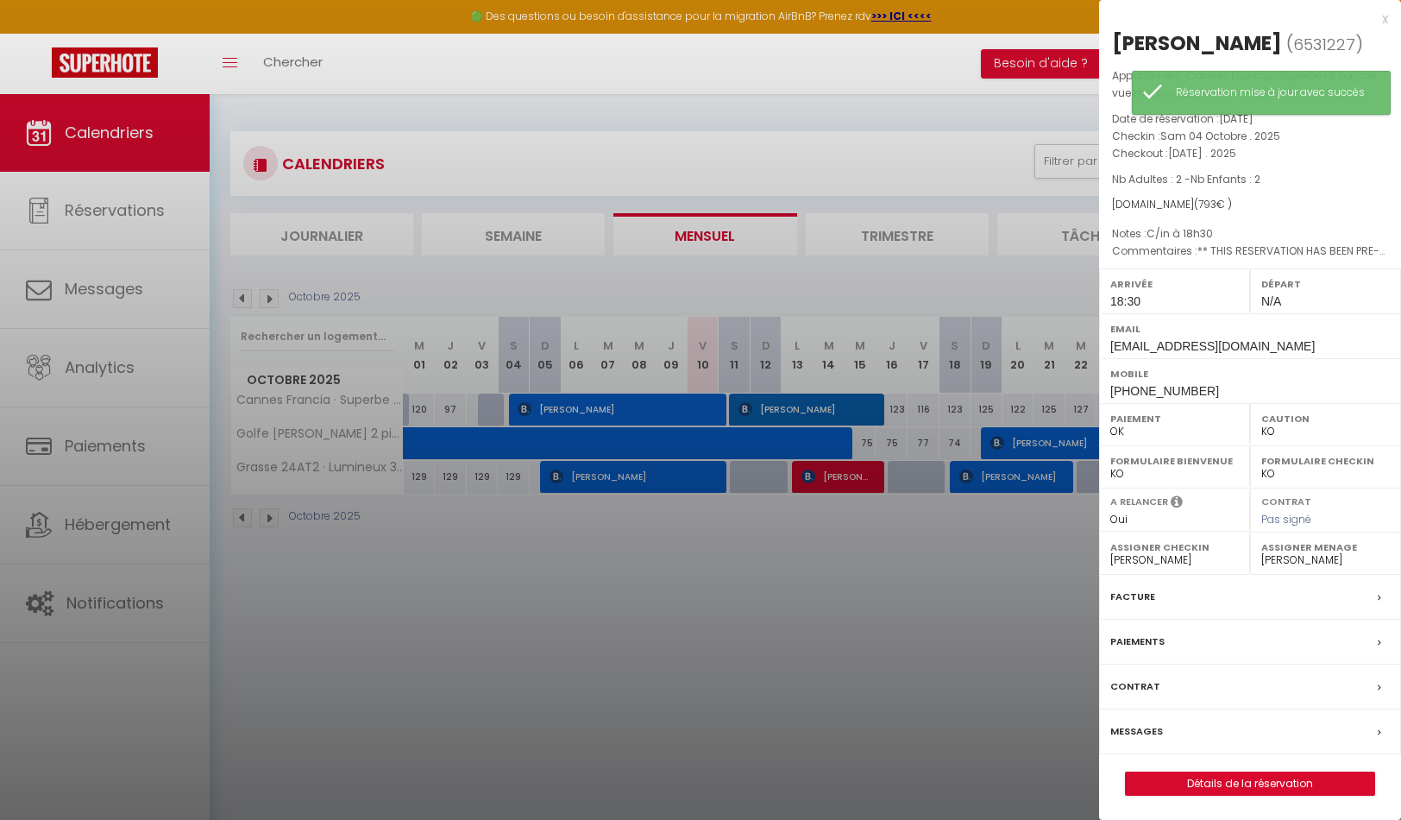
click at [1229, 777] on link "Détails de la réservation" at bounding box center [1250, 783] width 249 height 22
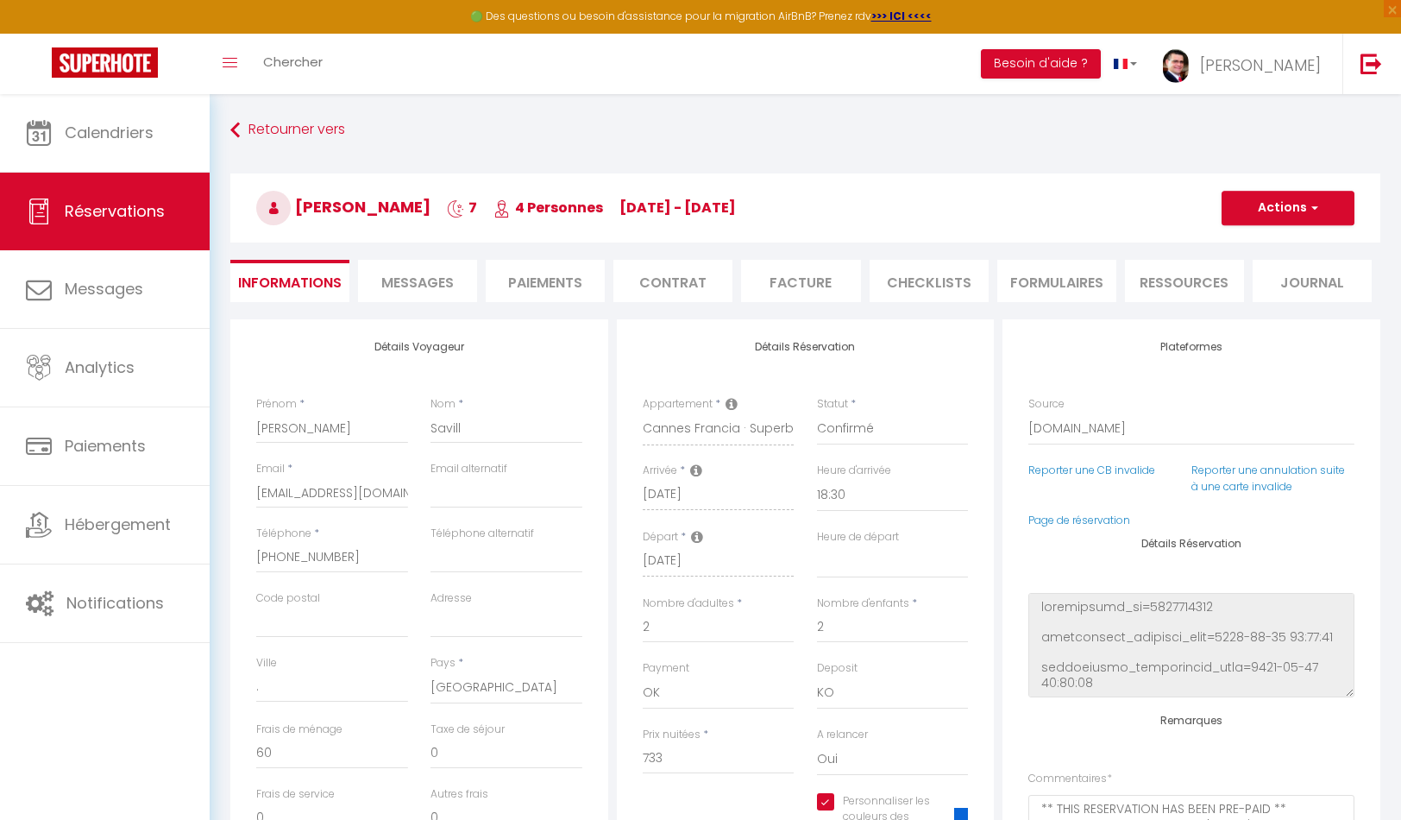
scroll to position [475, 0]
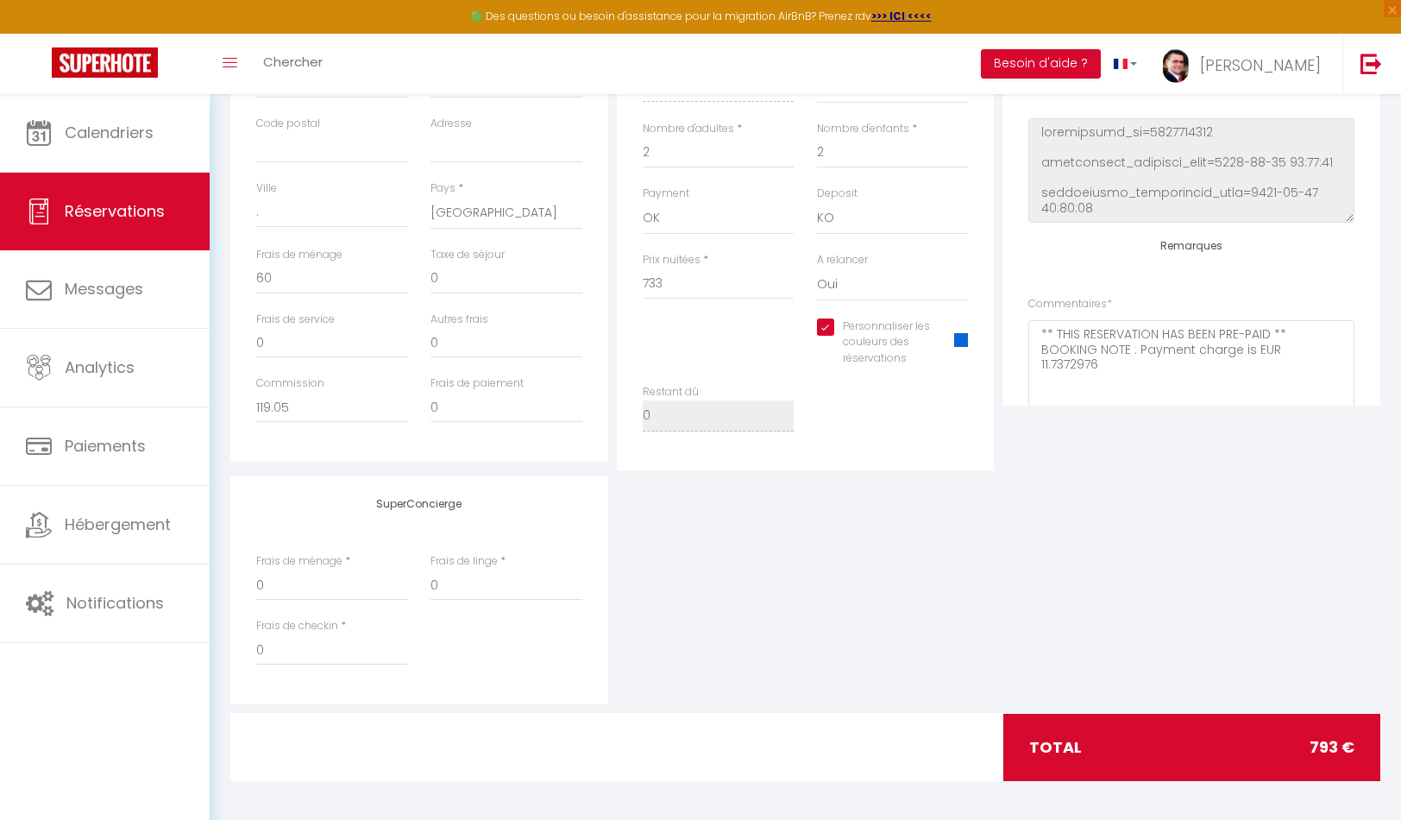
click at [967, 337] on div "Personnaliser les couleurs des réservations #0965D7" at bounding box center [892, 351] width 174 height 66
click at [964, 337] on span at bounding box center [961, 340] width 14 height 14
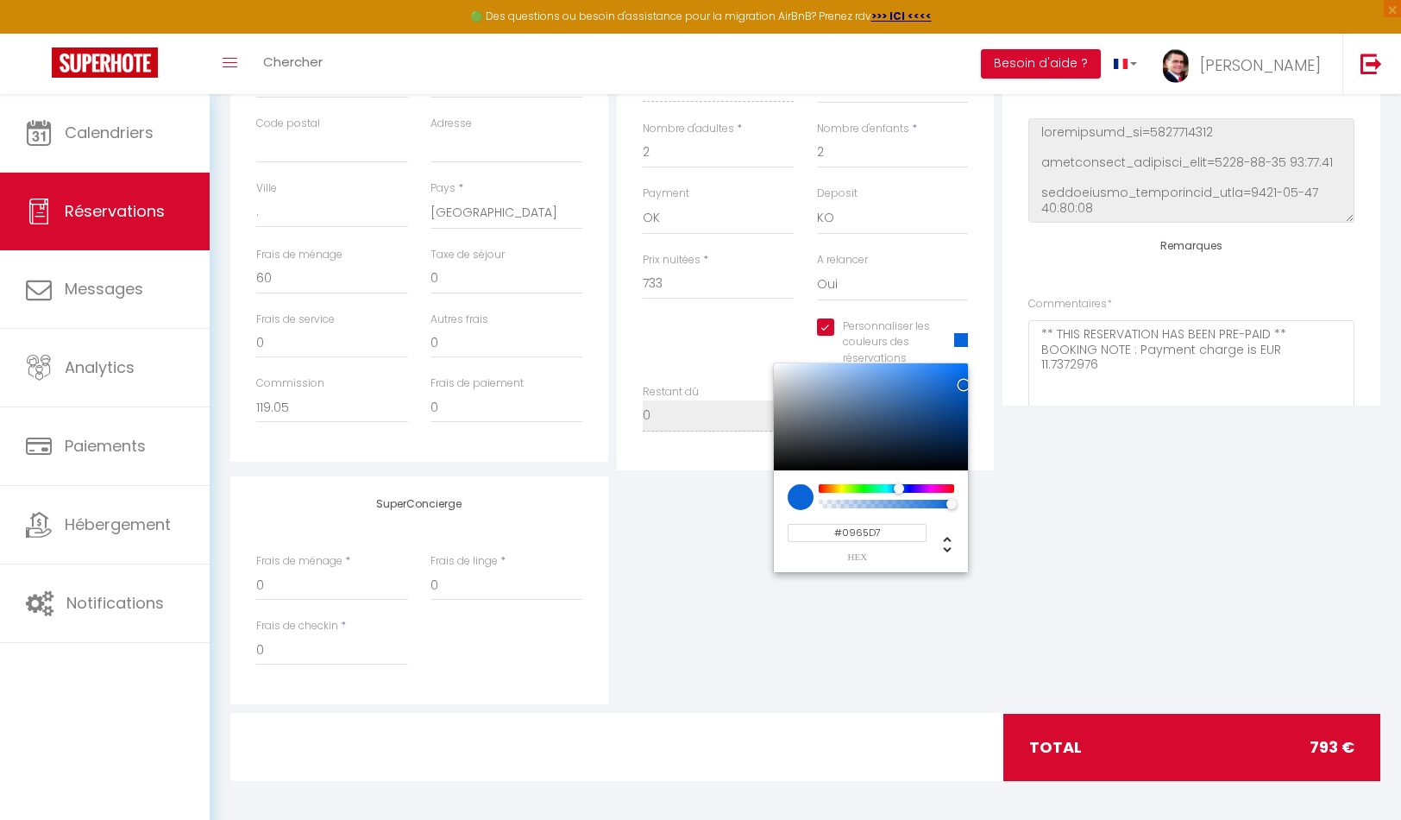
drag, startPoint x: 843, startPoint y: 530, endPoint x: 934, endPoint y: 527, distance: 90.6
click at [934, 529] on div "#0965D7 hex 9 r 101 g 215 b 1 a 213 h 92% s 44% l 1 a" at bounding box center [871, 536] width 167 height 52
click at [1195, 596] on div "SuperConcierge Frais de ménage * 0 Frais de linge * 0 Frais de checkin * 0" at bounding box center [805, 590] width 1159 height 228
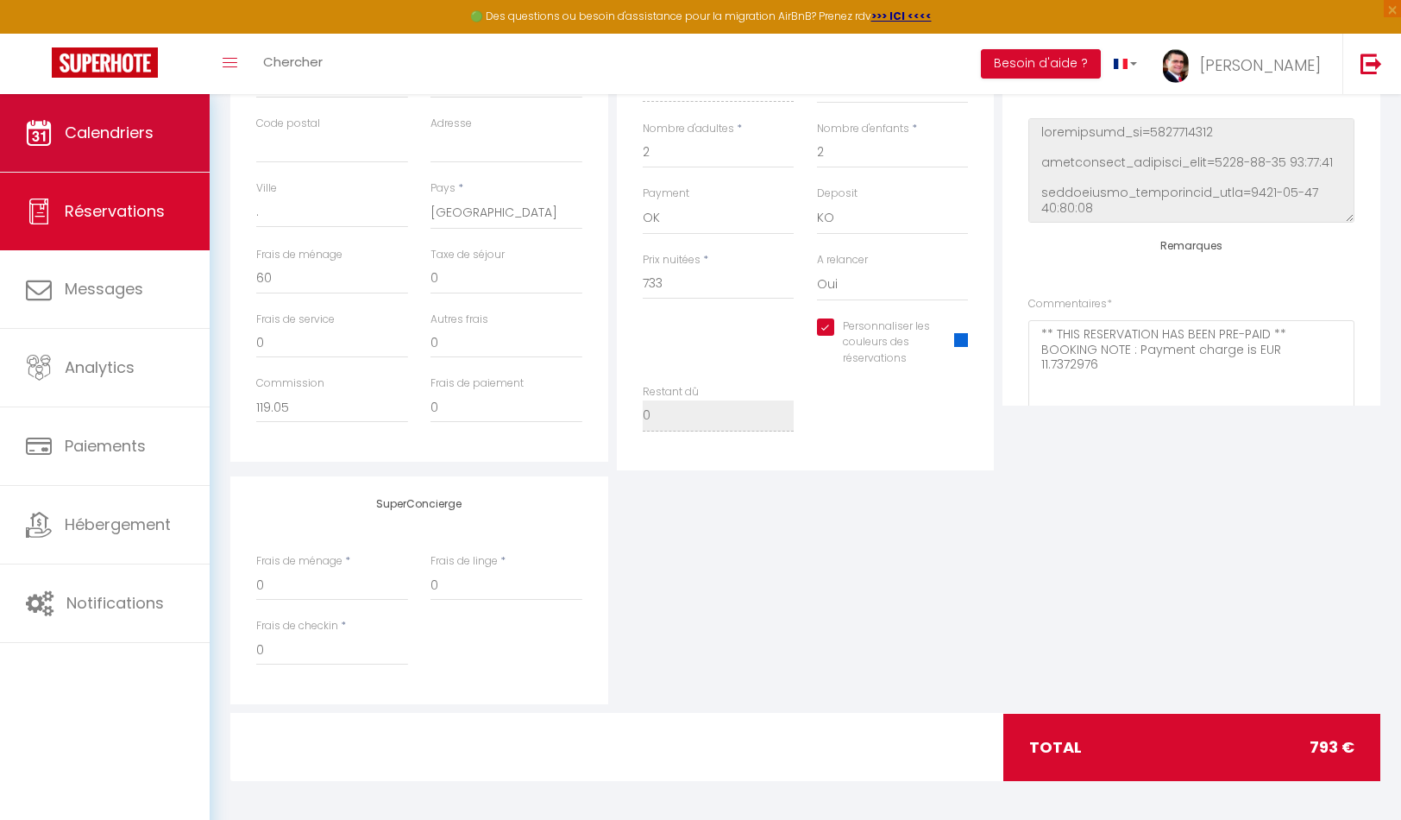
click at [152, 119] on link "Calendriers" at bounding box center [105, 133] width 210 height 78
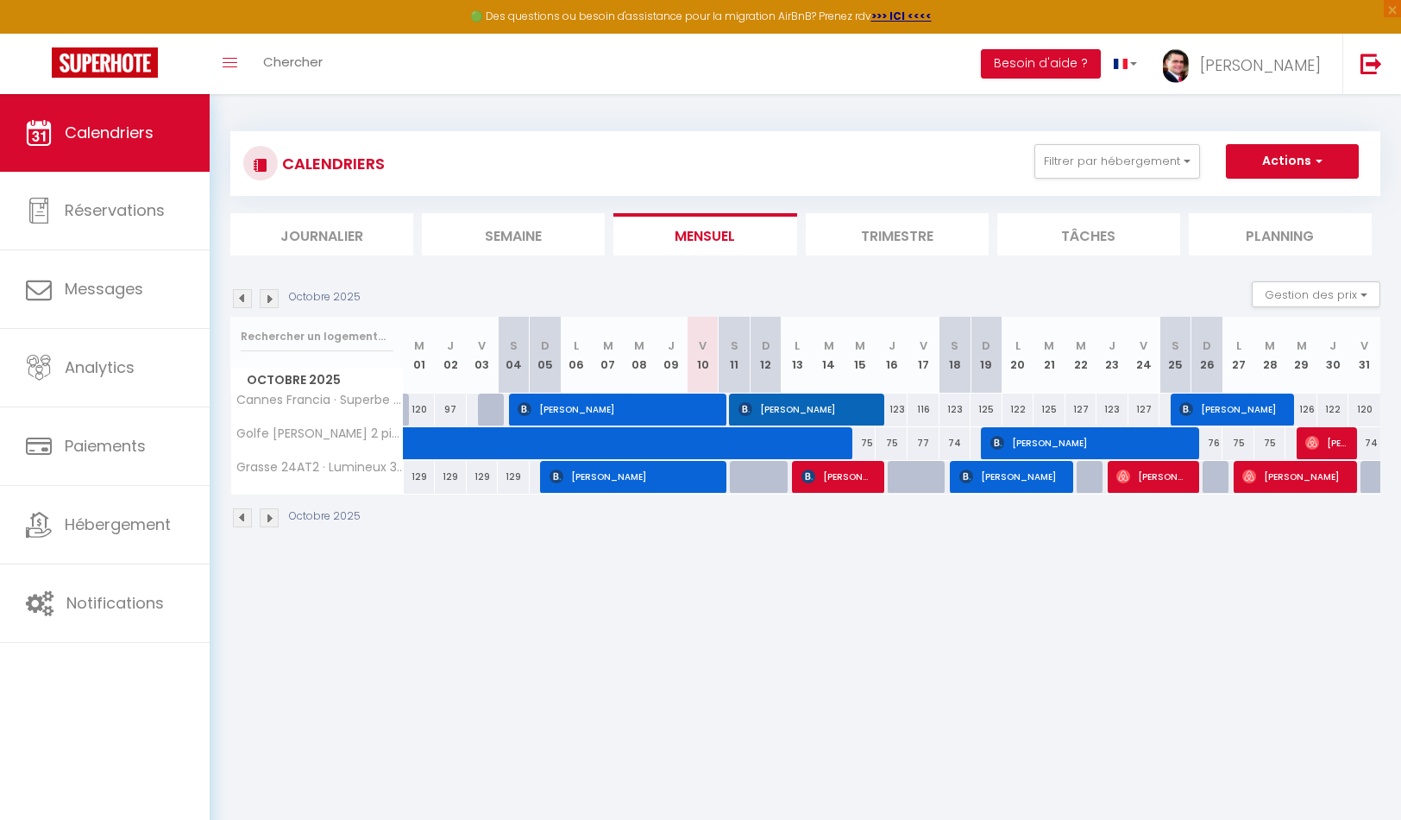
click at [816, 405] on span "[PERSON_NAME]" at bounding box center [806, 409] width 135 height 33
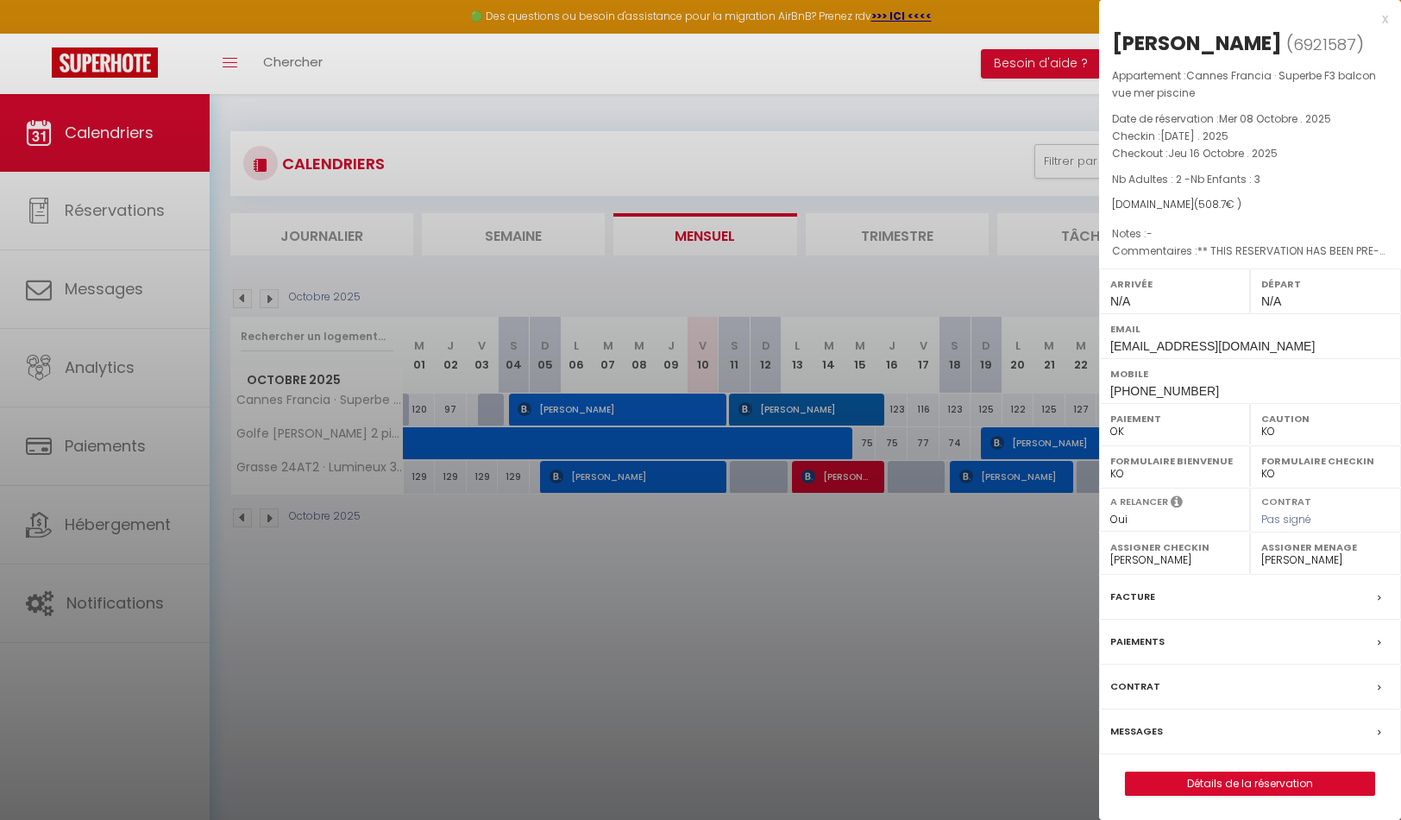
click at [1285, 784] on link "Détails de la réservation" at bounding box center [1250, 783] width 249 height 22
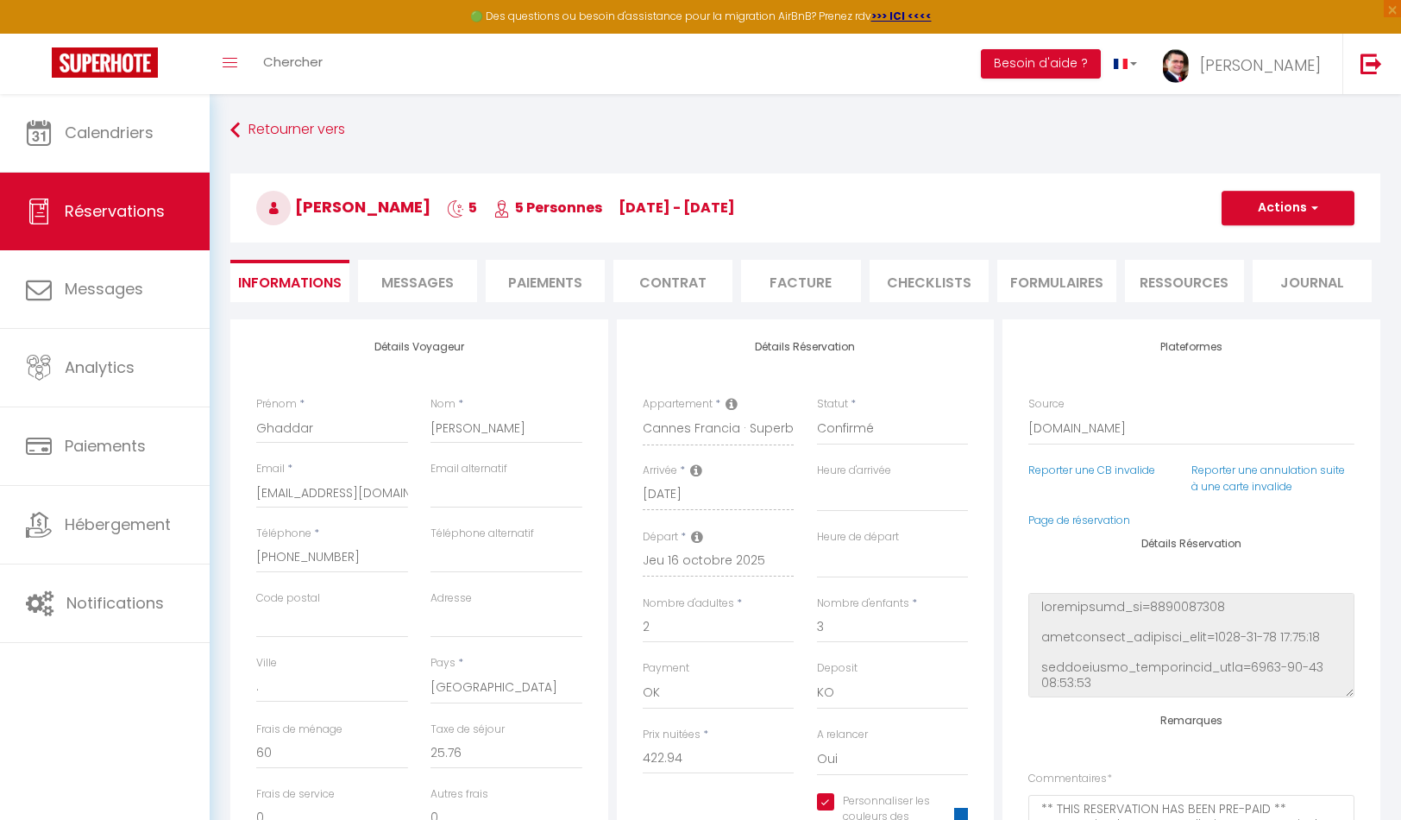
scroll to position [457, 0]
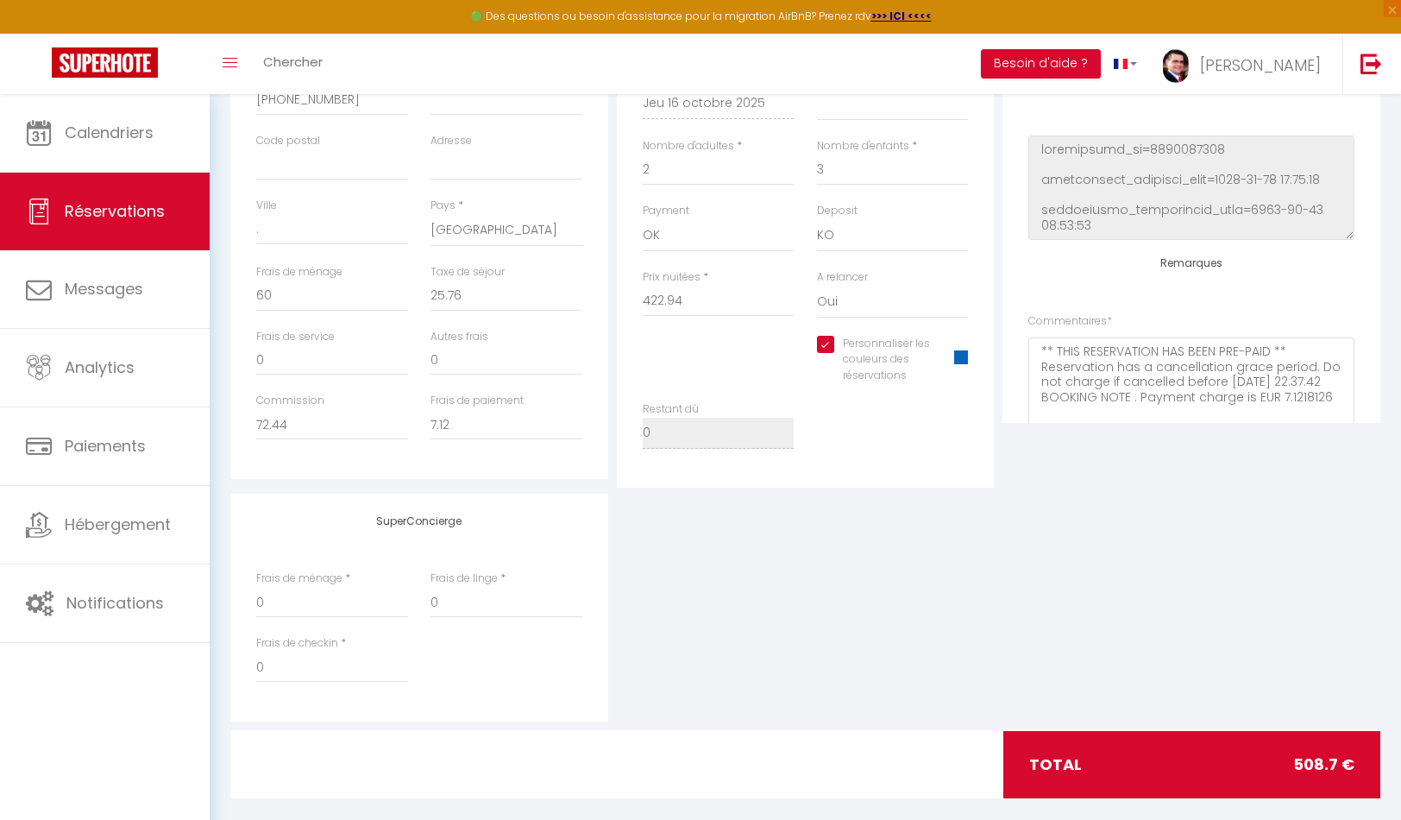
click at [963, 354] on span at bounding box center [961, 357] width 14 height 14
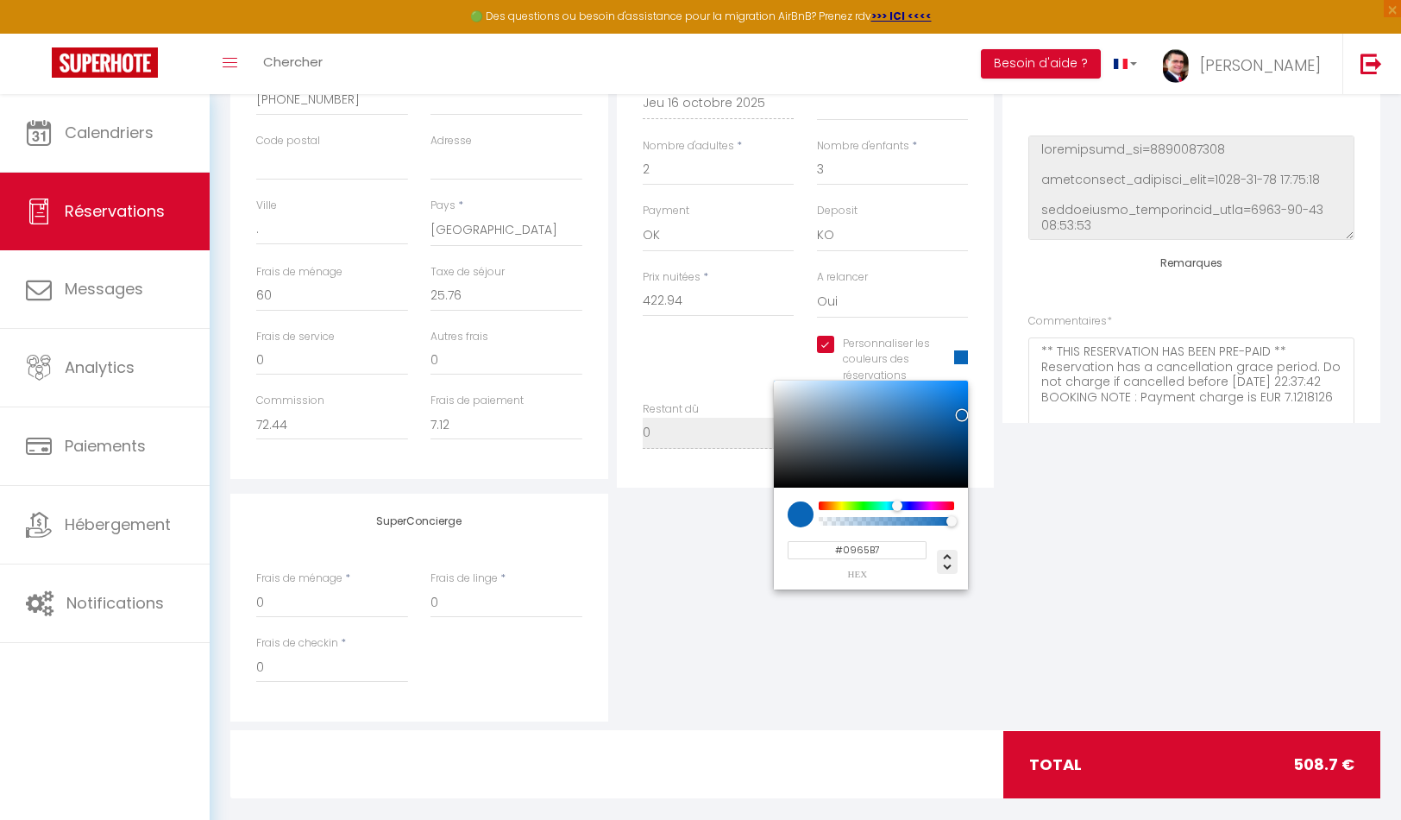
drag, startPoint x: 843, startPoint y: 546, endPoint x: 956, endPoint y: 554, distance: 113.3
click at [954, 554] on div "#0965B7 hex 9 r 101 g 183 b 1 a 208 h 91% s 38% l 1 a" at bounding box center [871, 553] width 167 height 52
paste input "D"
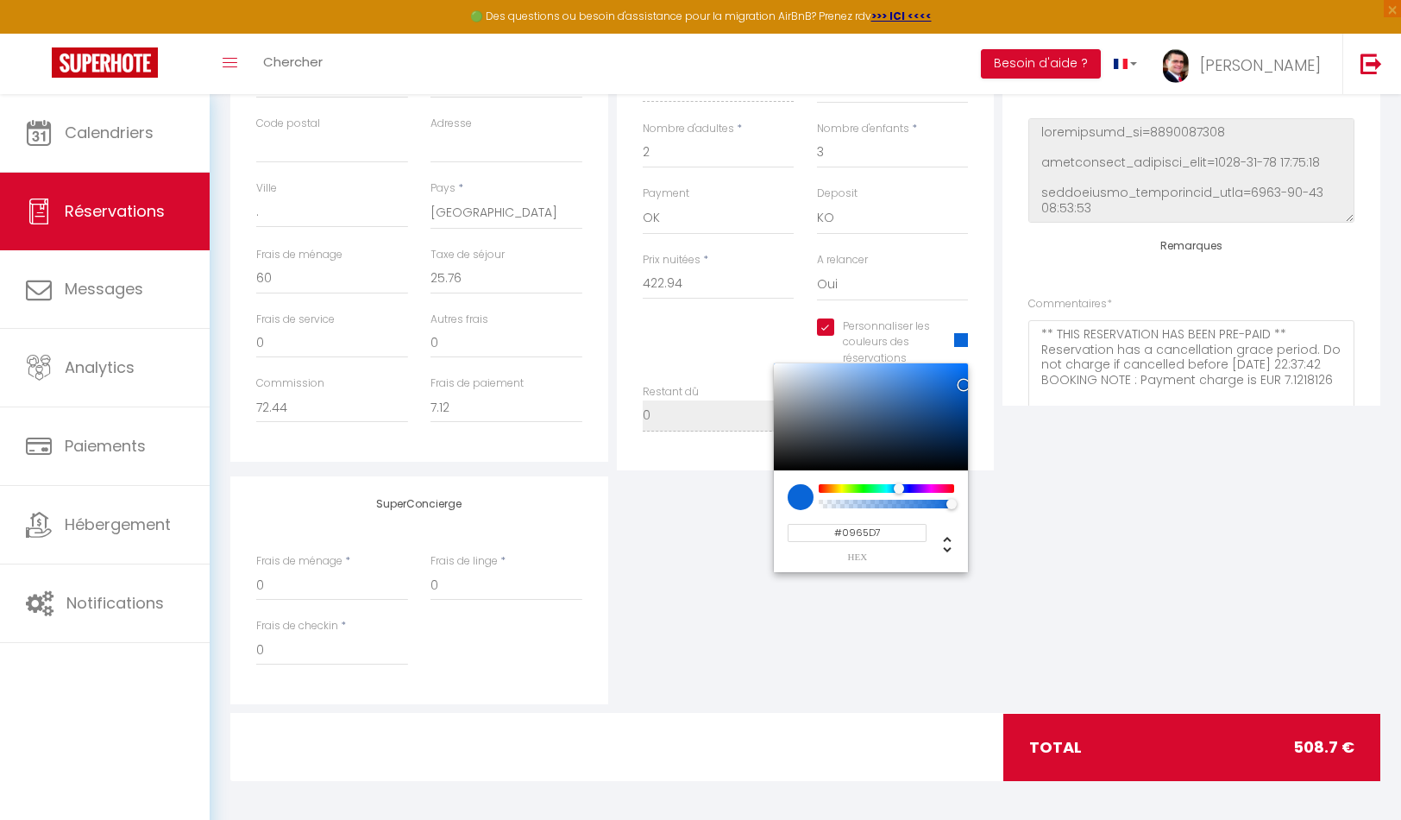
scroll to position [0, 0]
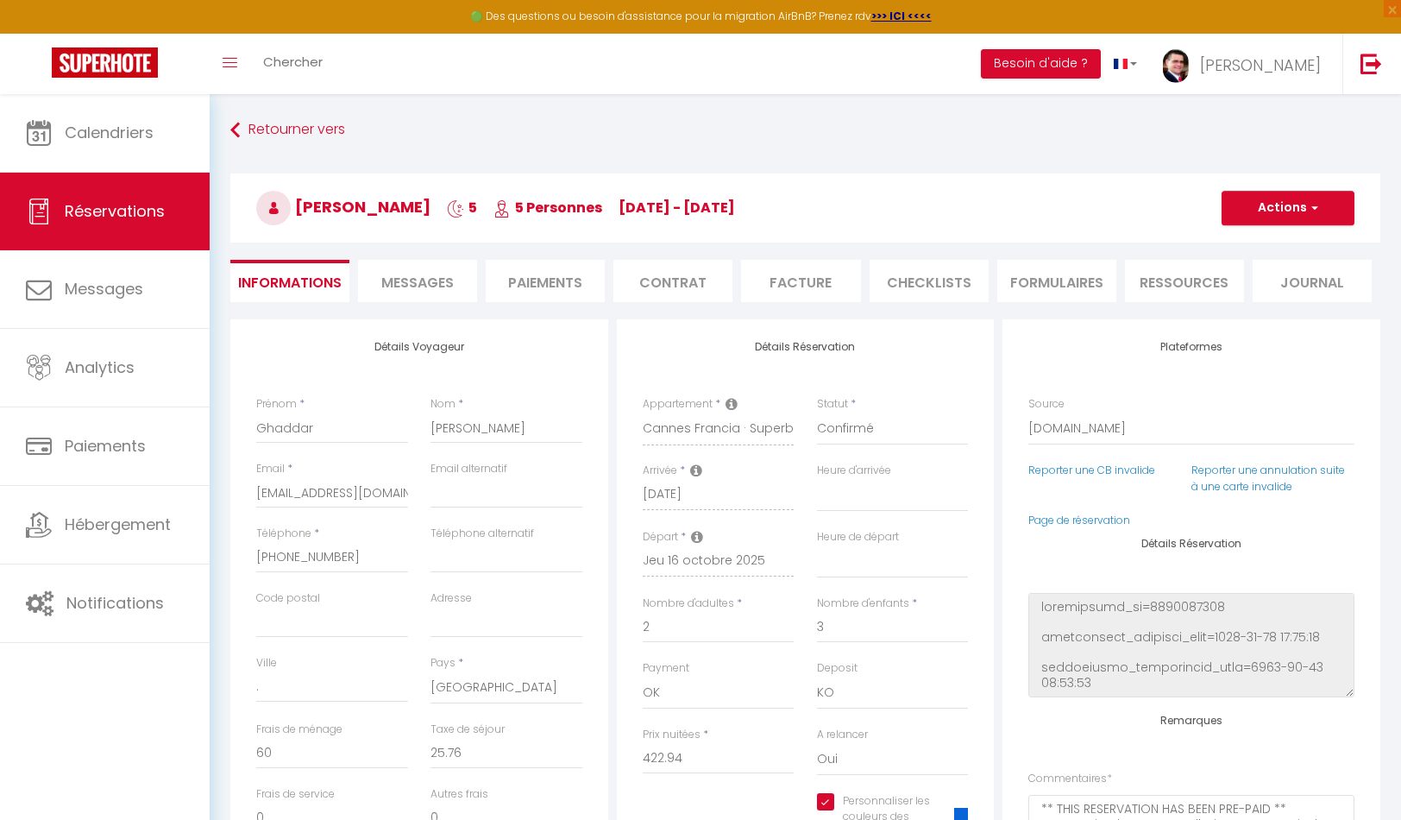
click at [1306, 207] on button "Actions" at bounding box center [1288, 208] width 133 height 35
click at [1279, 249] on link "Enregistrer" at bounding box center [1271, 246] width 136 height 22
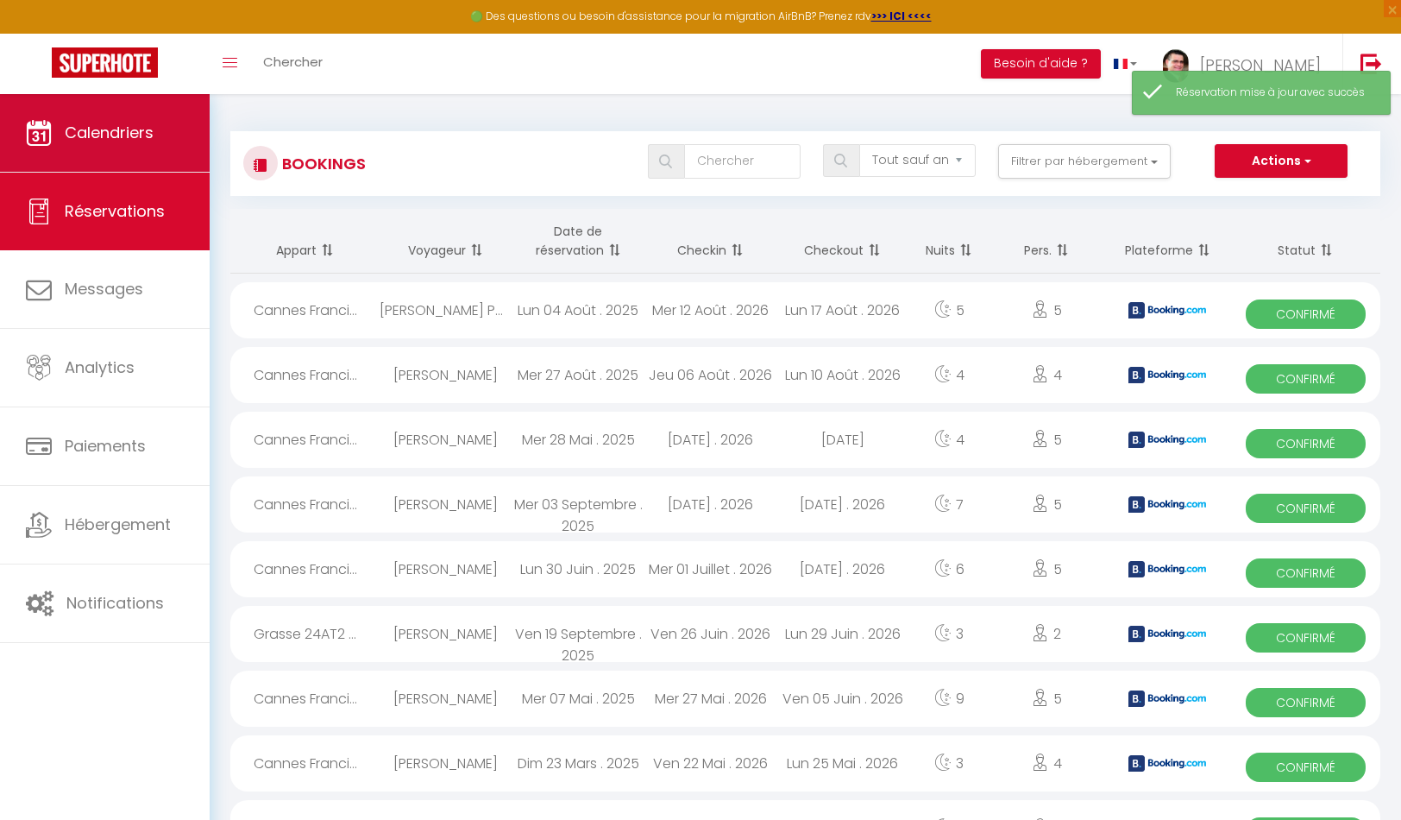
click at [156, 148] on link "Calendriers" at bounding box center [105, 133] width 210 height 78
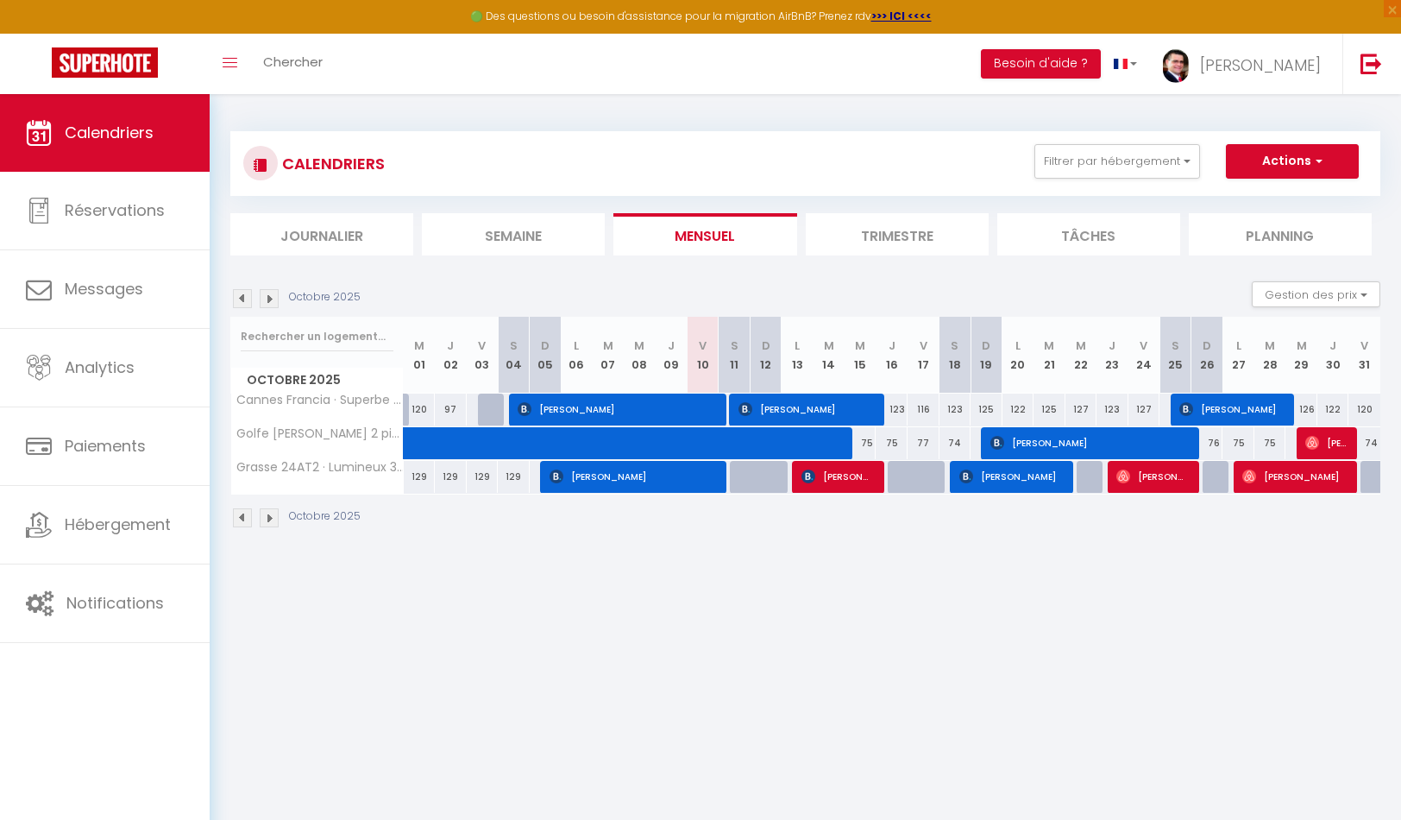
click at [835, 470] on span "[PERSON_NAME]" at bounding box center [838, 476] width 72 height 33
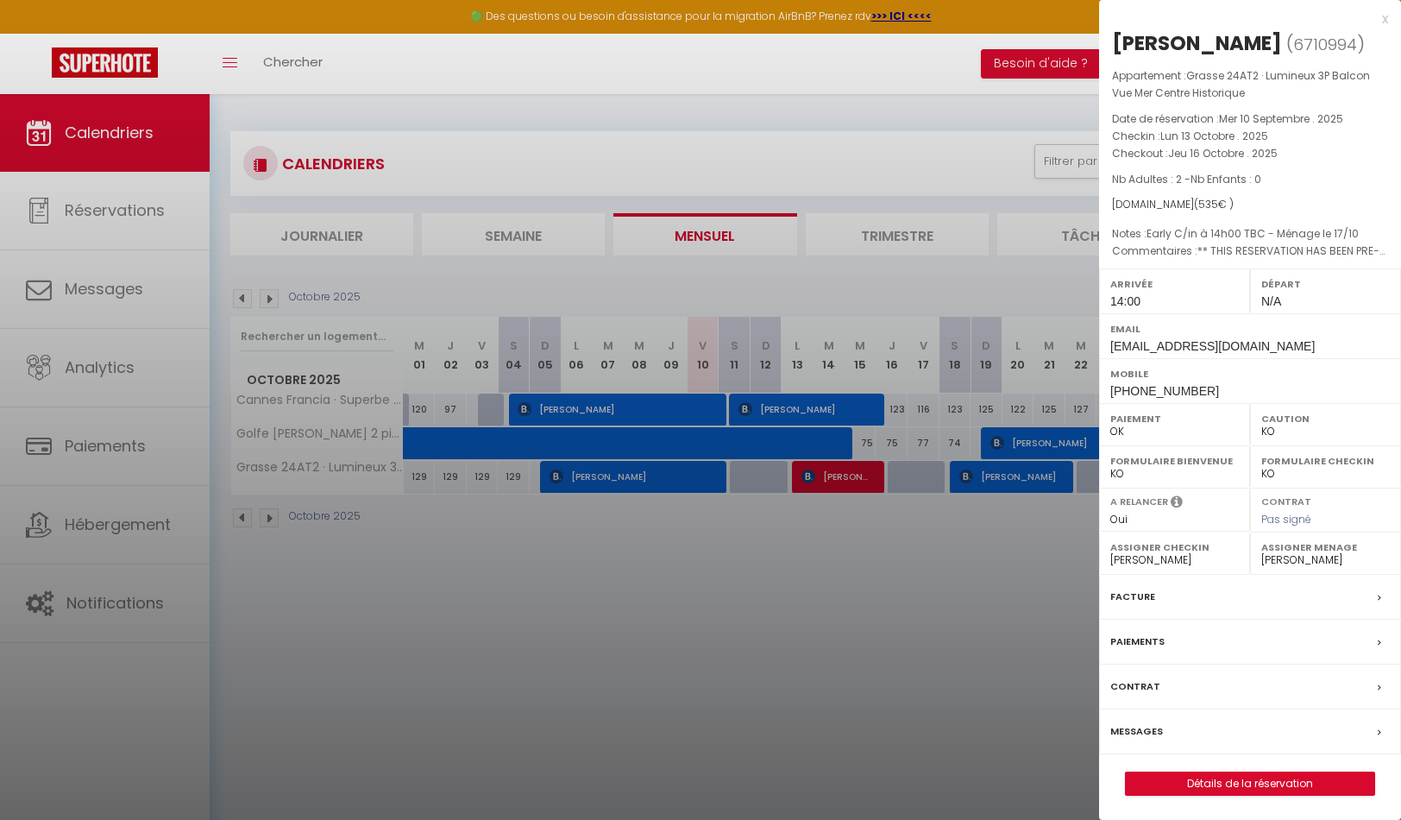
click at [1310, 795] on link "Détails de la réservation" at bounding box center [1250, 783] width 249 height 22
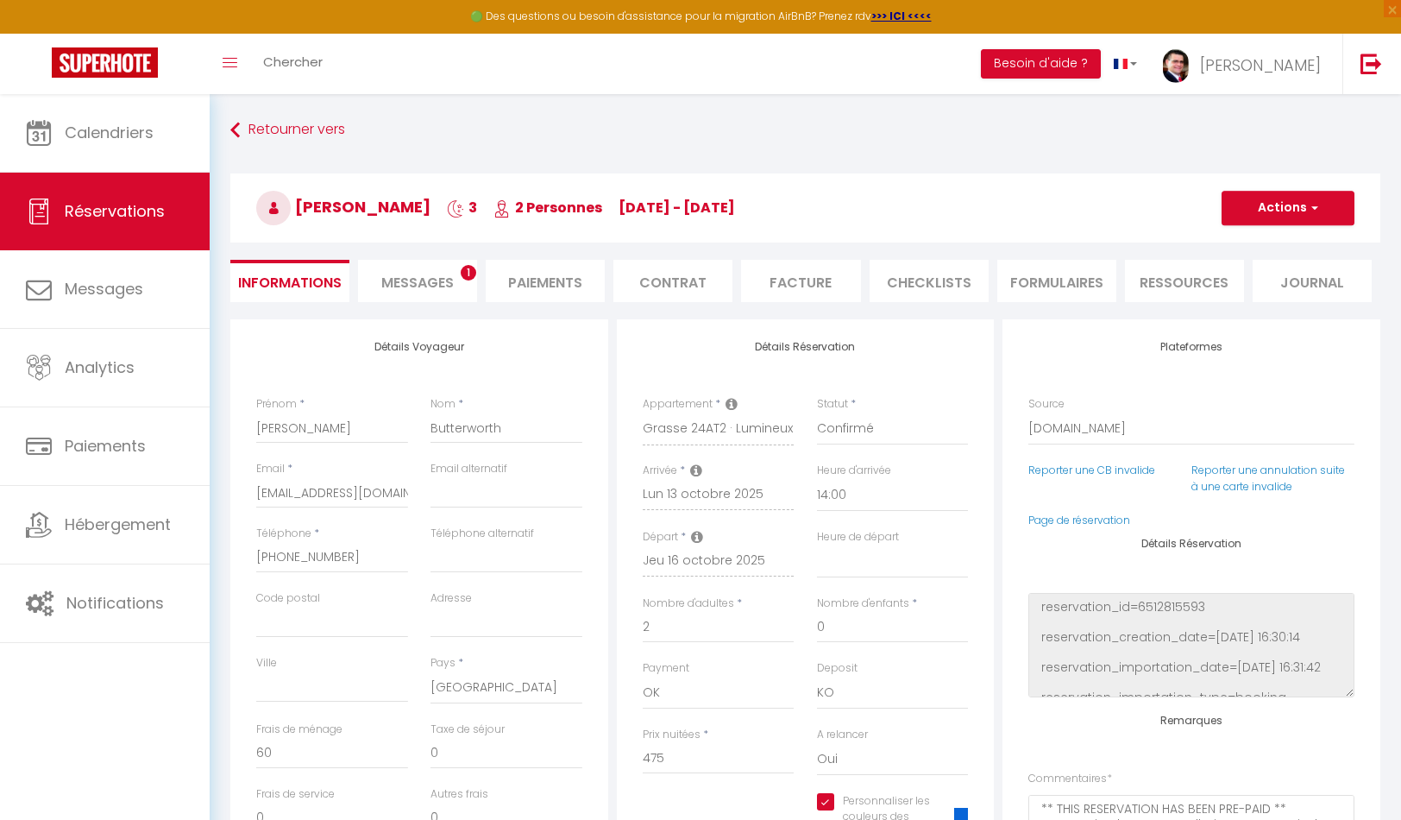
scroll to position [146, 0]
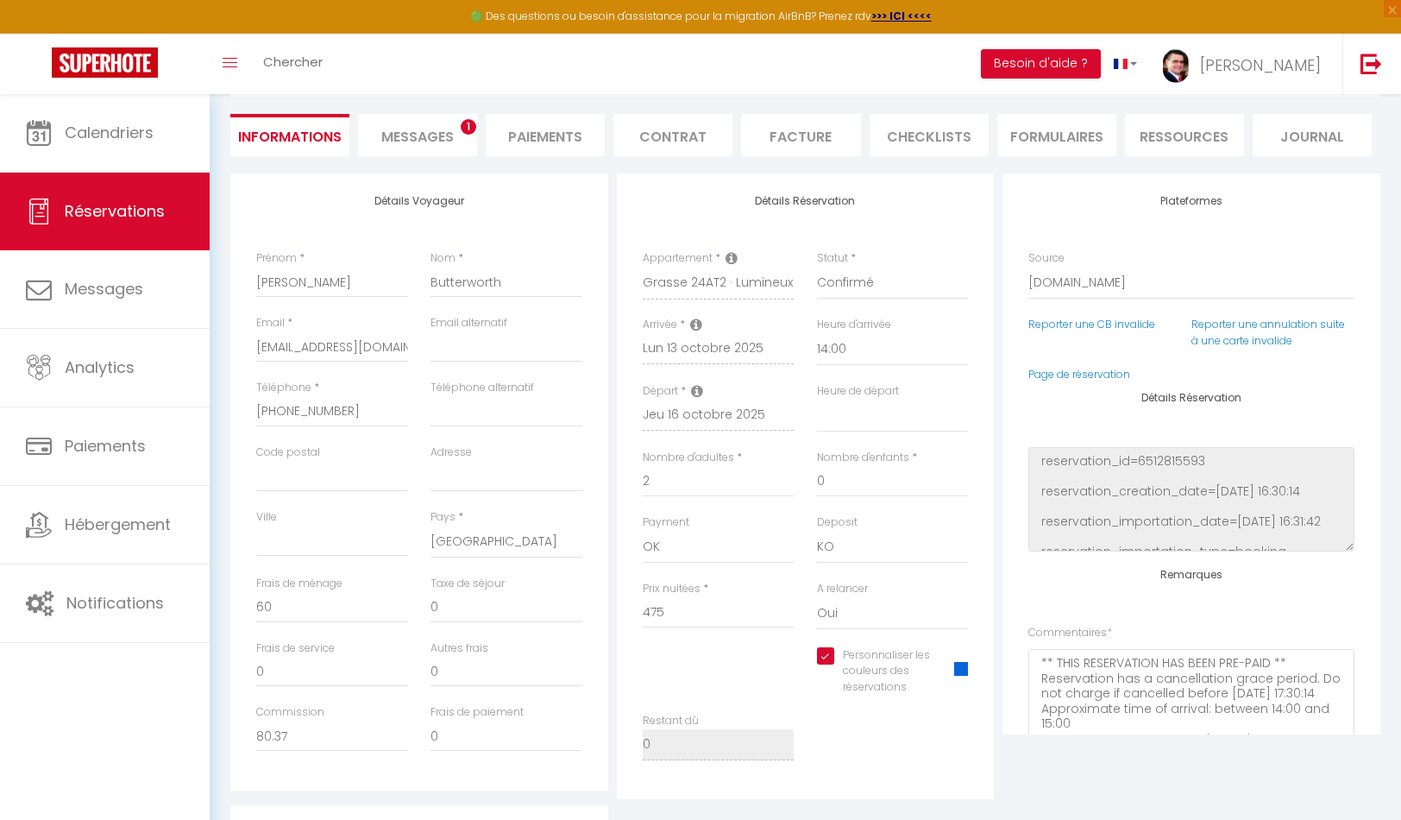
click at [960, 665] on span at bounding box center [961, 669] width 14 height 14
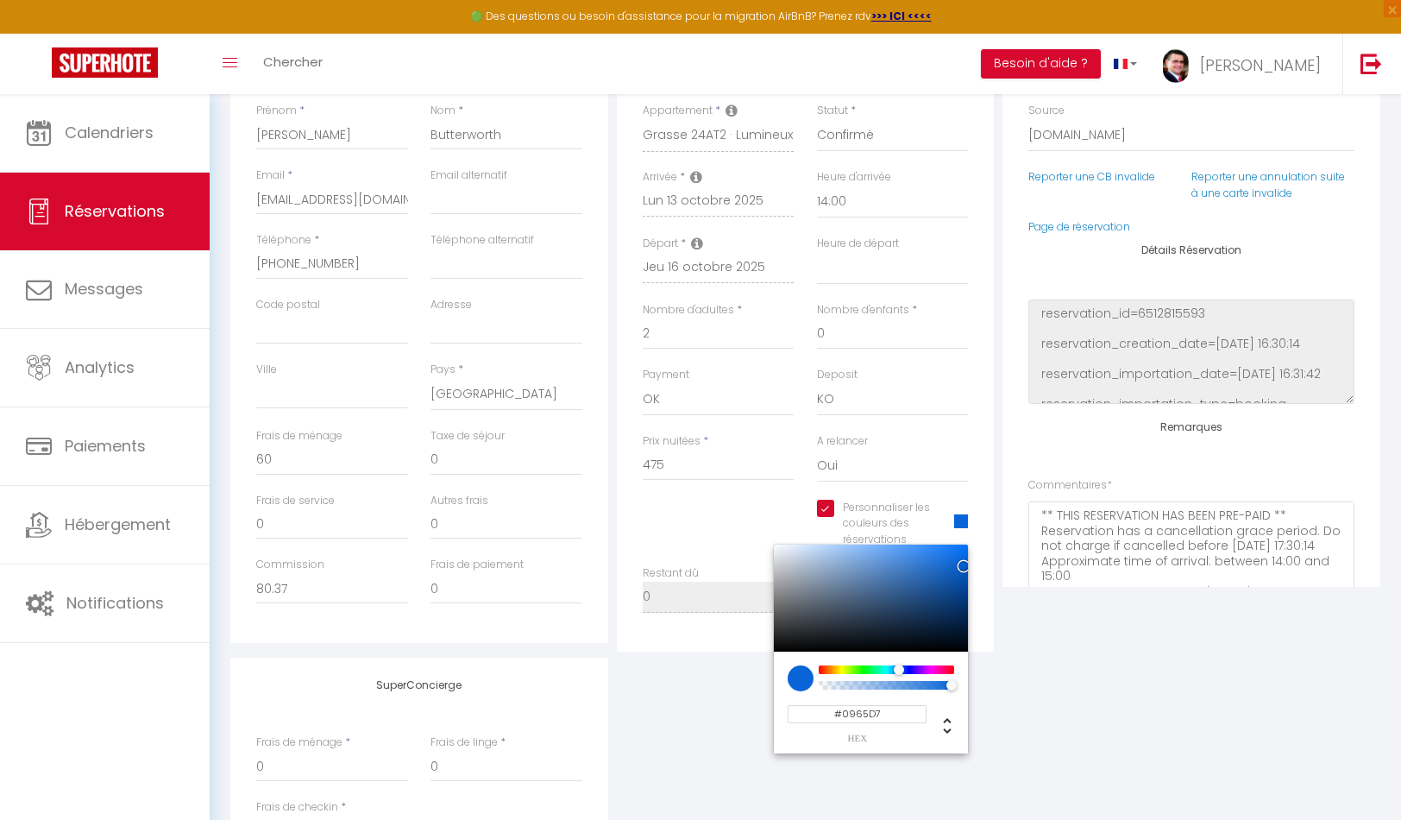
scroll to position [0, 0]
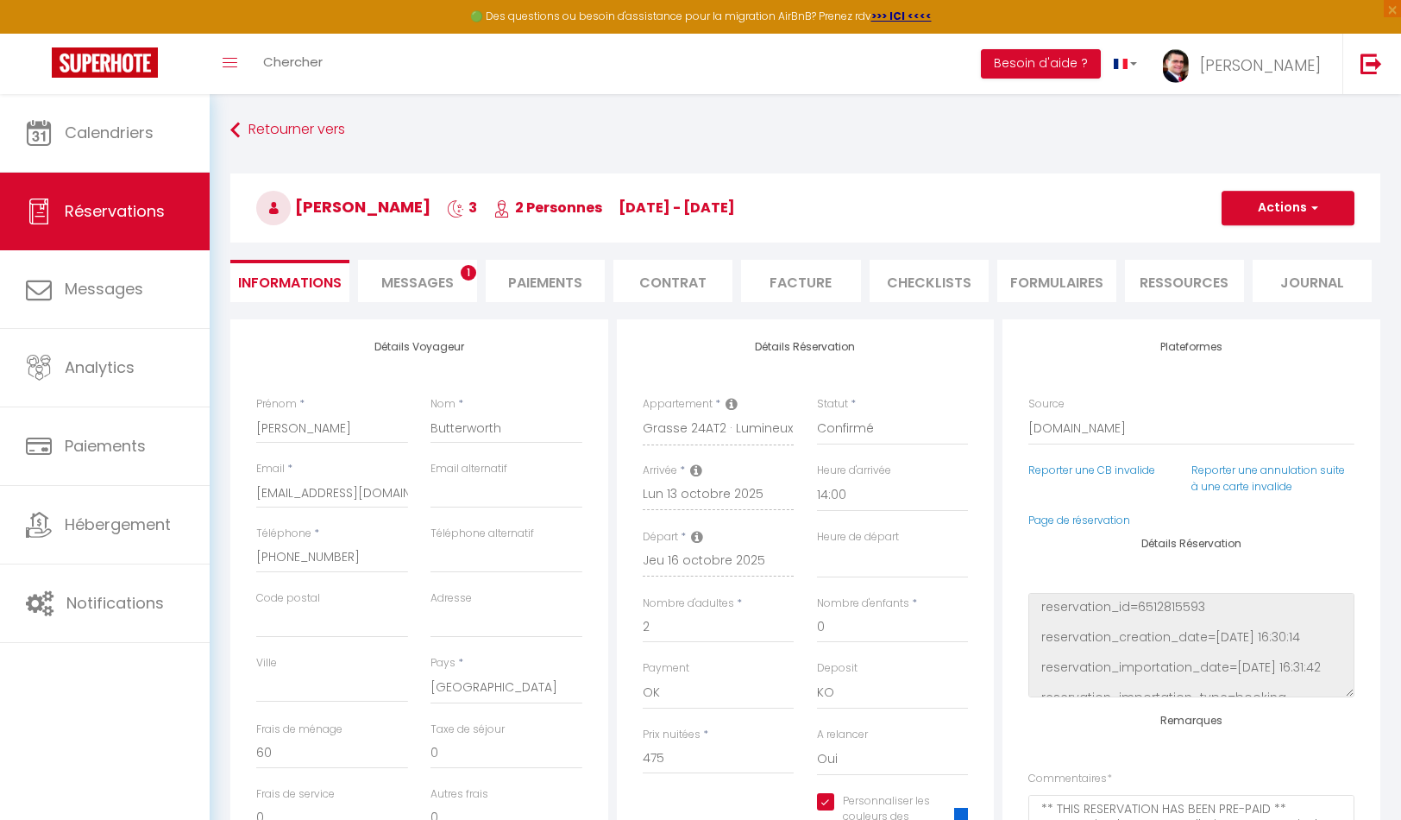
click at [438, 287] on span "Messages" at bounding box center [417, 283] width 72 height 20
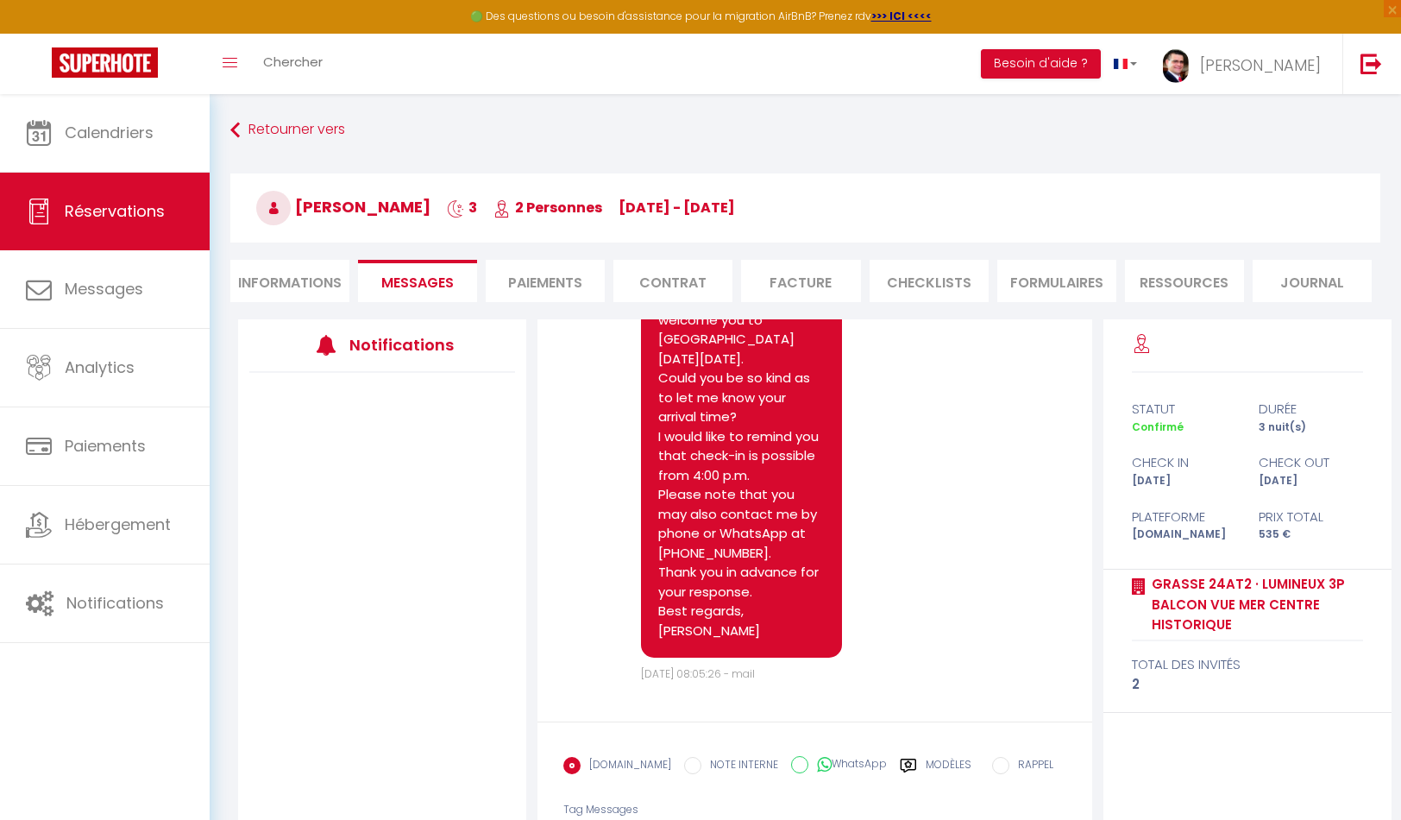
click at [315, 302] on div "Retourner vers [PERSON_NAME] 3 2 Personnes [DATE] - [DATE] Actions Enregistrer …" at bounding box center [805, 217] width 1173 height 205
click at [302, 280] on li "Informations" at bounding box center [289, 281] width 119 height 42
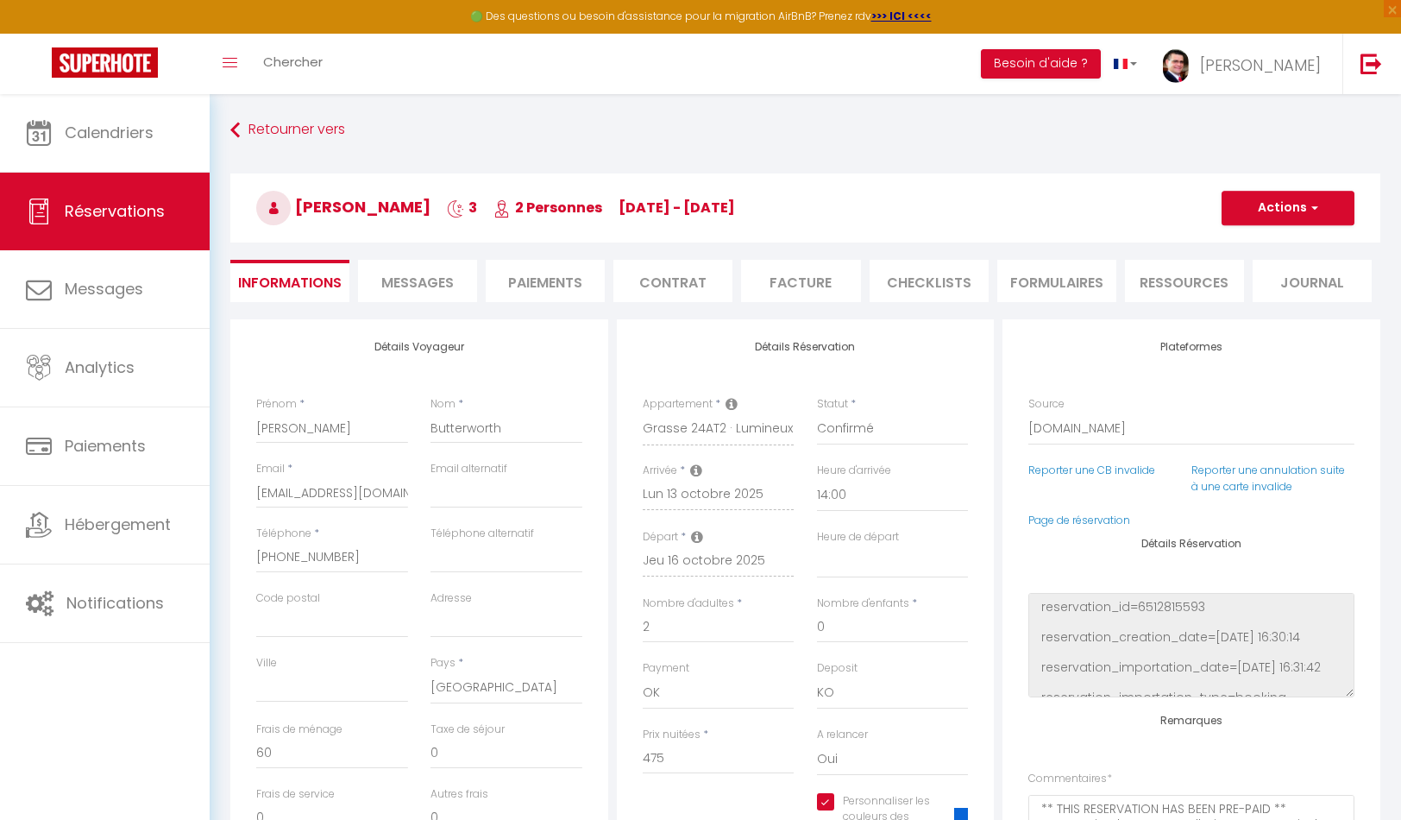
click at [1246, 211] on button "Actions" at bounding box center [1288, 208] width 133 height 35
click at [1249, 247] on link "Enregistrer" at bounding box center [1271, 246] width 136 height 22
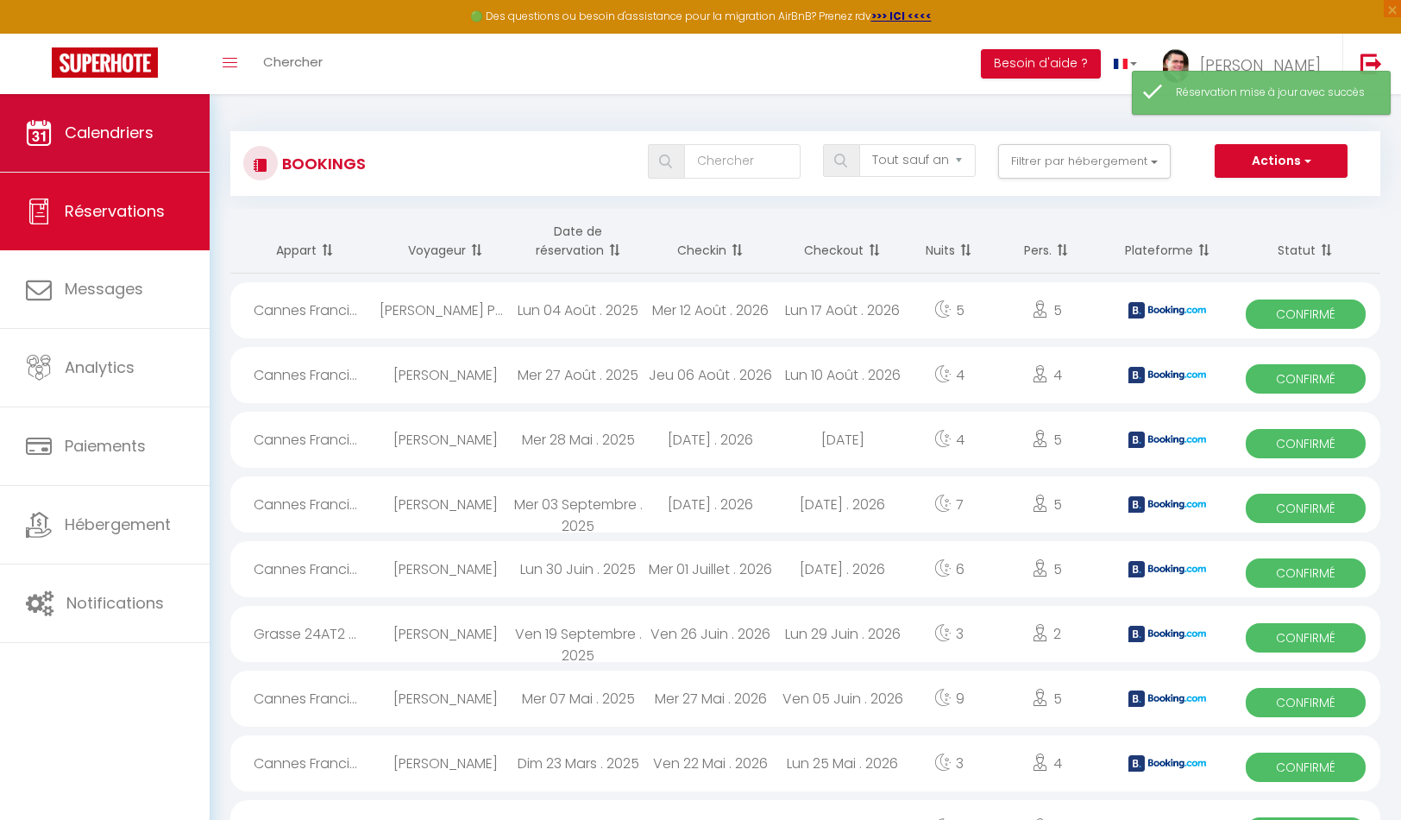
click at [169, 125] on link "Calendriers" at bounding box center [105, 133] width 210 height 78
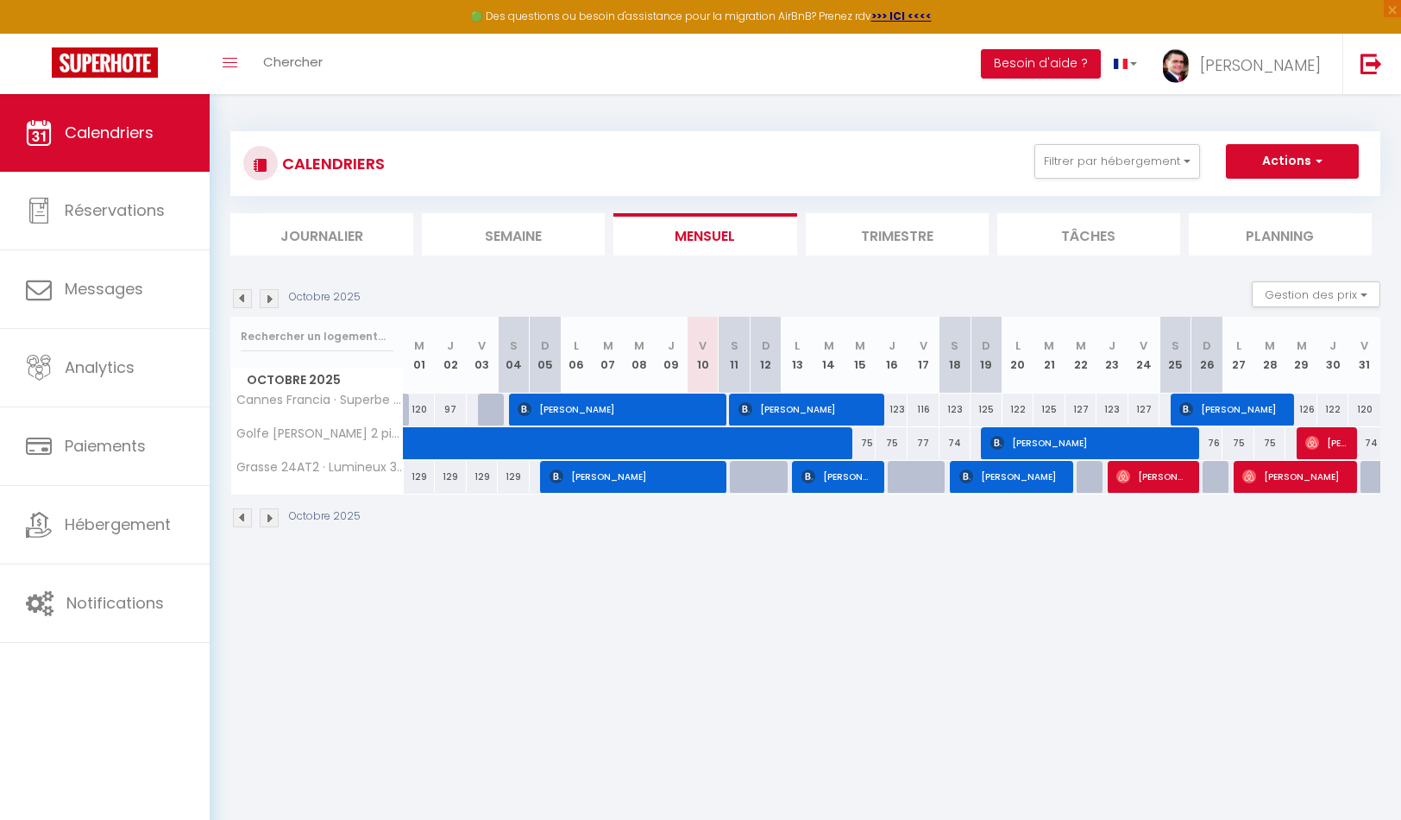
click at [270, 290] on img at bounding box center [269, 298] width 19 height 19
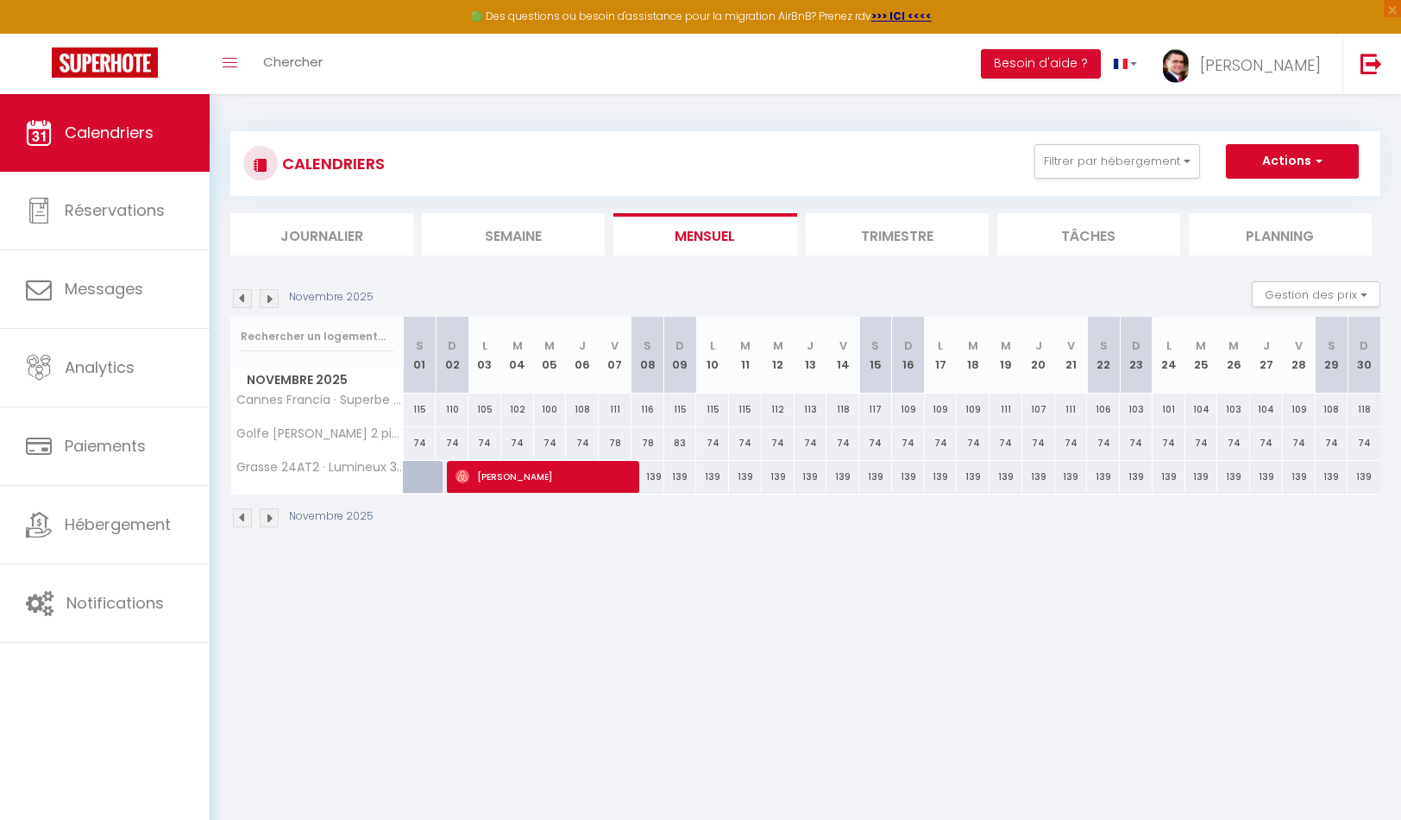
click at [243, 289] on img at bounding box center [242, 298] width 19 height 19
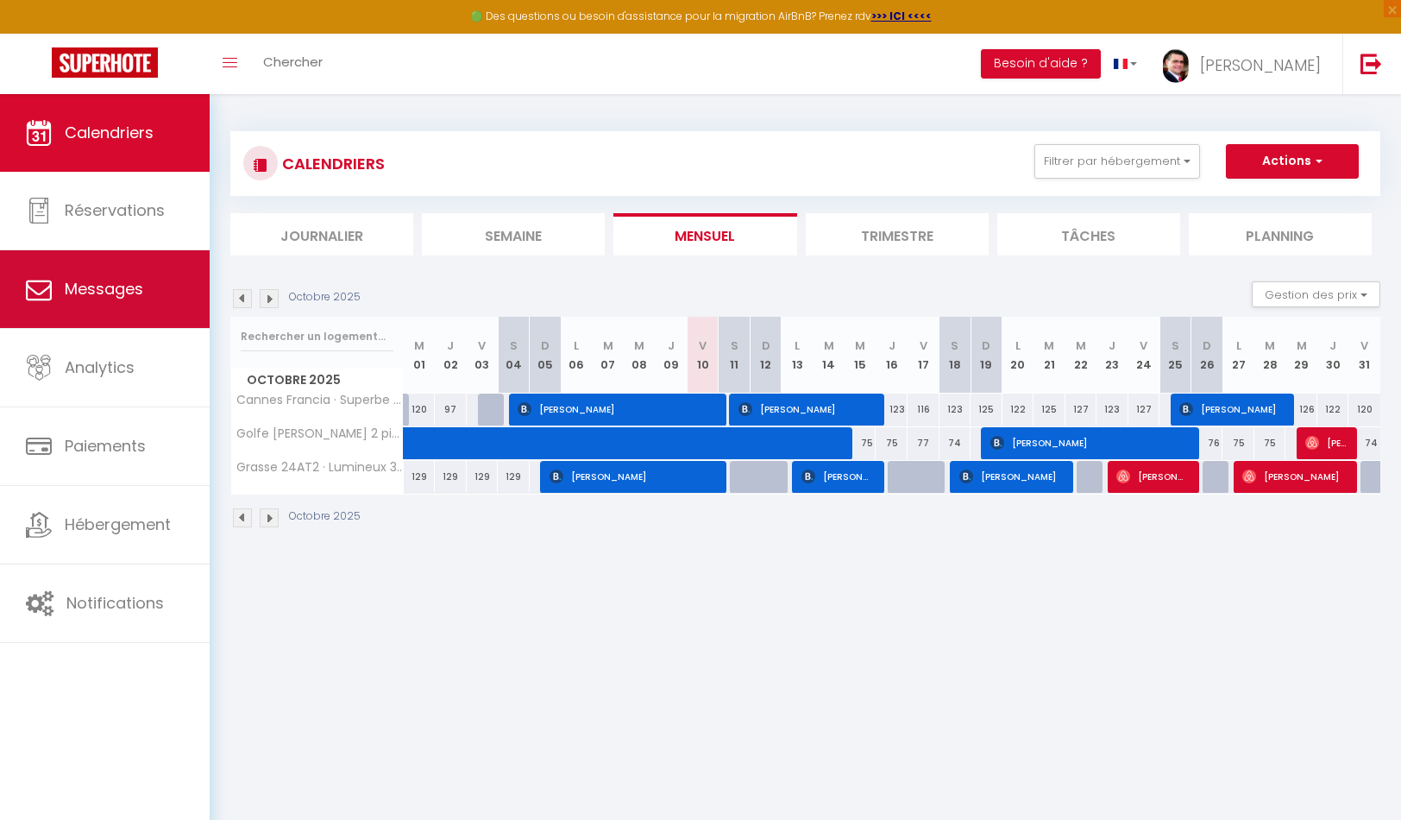
click at [118, 300] on link "Messages" at bounding box center [105, 289] width 210 height 78
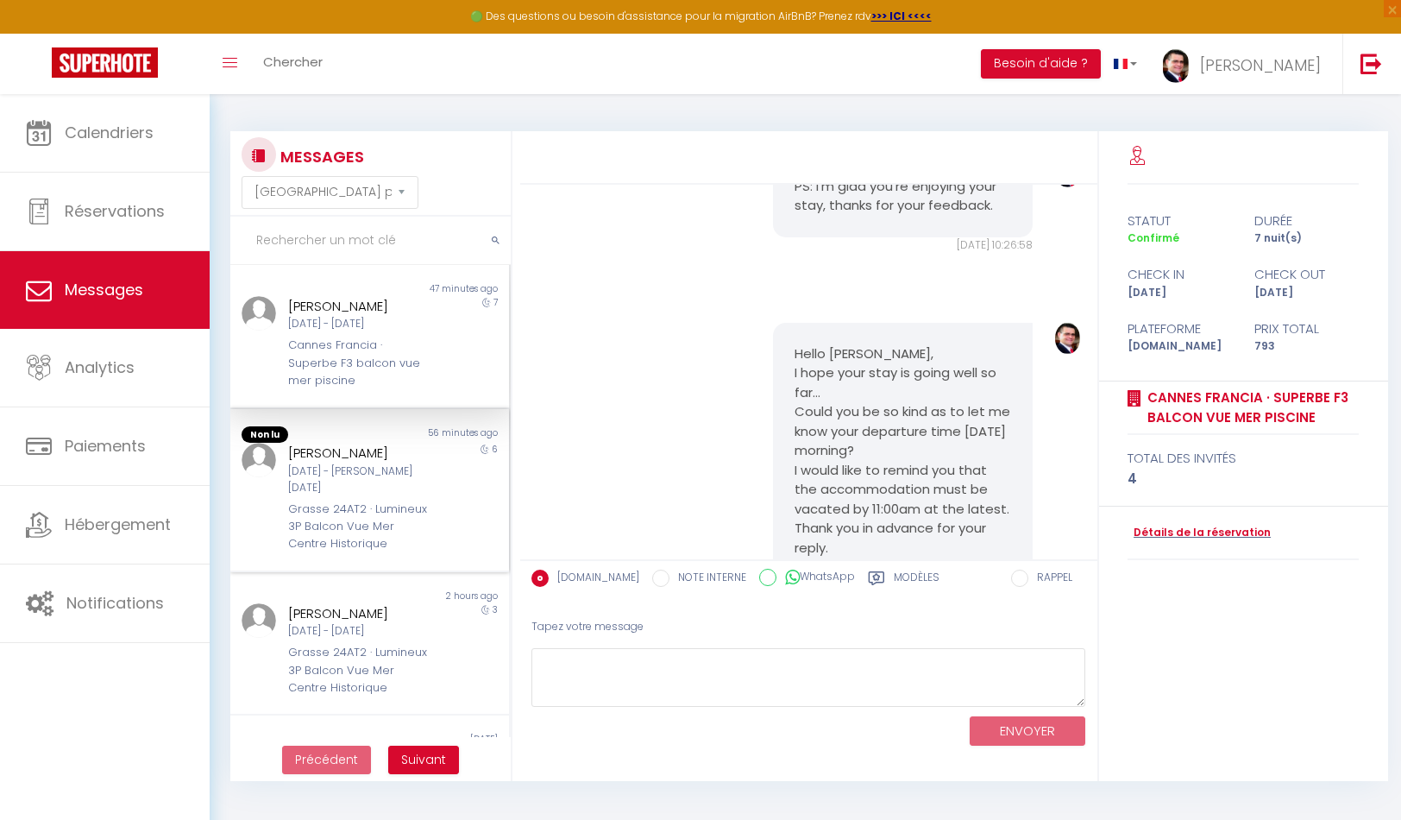
click at [387, 500] on div "Grasse 24AT2 · Lumineux 3P Balcon Vue Mer Centre Historique" at bounding box center [358, 526] width 140 height 53
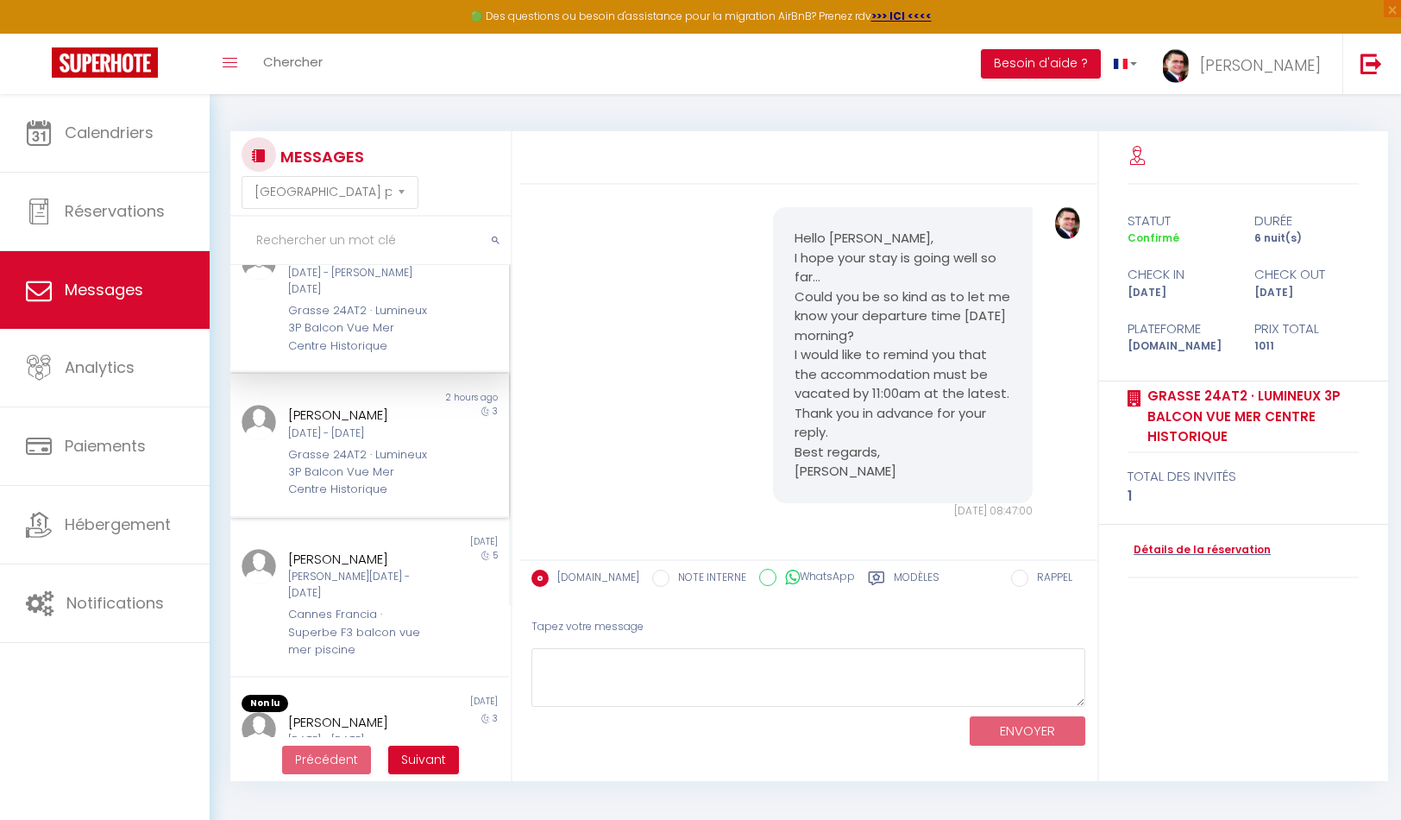
scroll to position [330, 0]
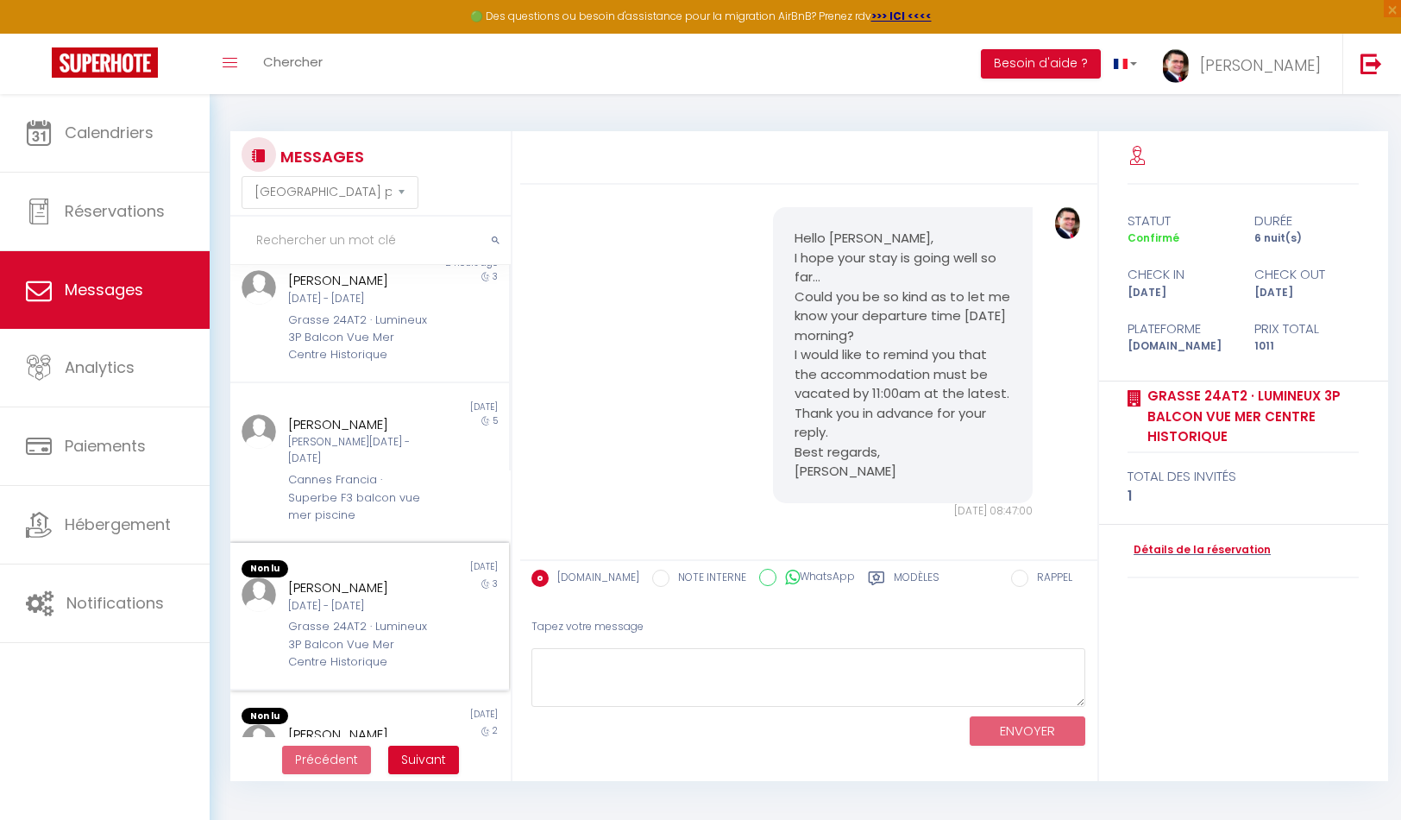
click at [375, 576] on div "[DATE]" at bounding box center [438, 568] width 139 height 17
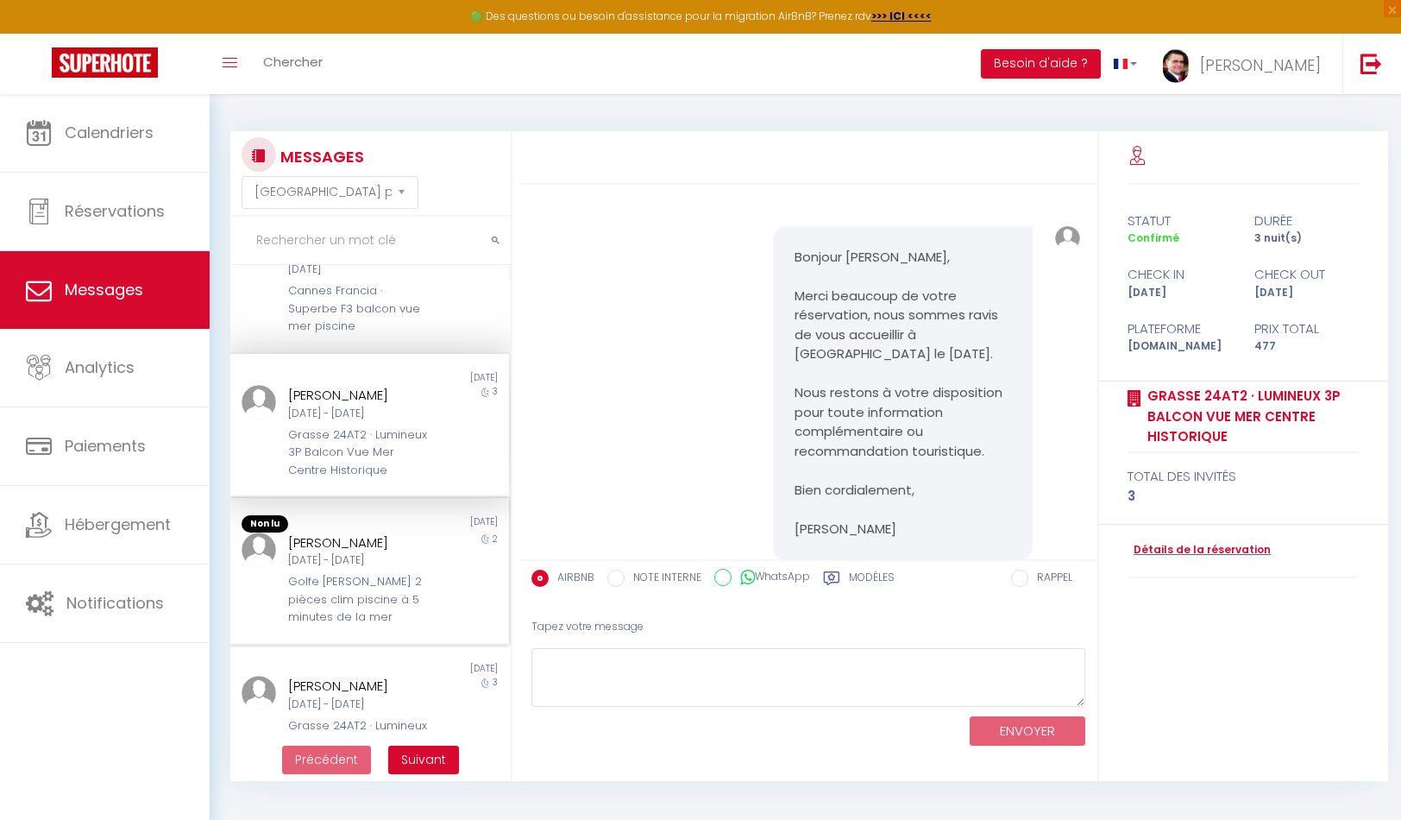
scroll to position [523, 0]
click at [390, 549] on div "[PERSON_NAME]" at bounding box center [358, 538] width 140 height 21
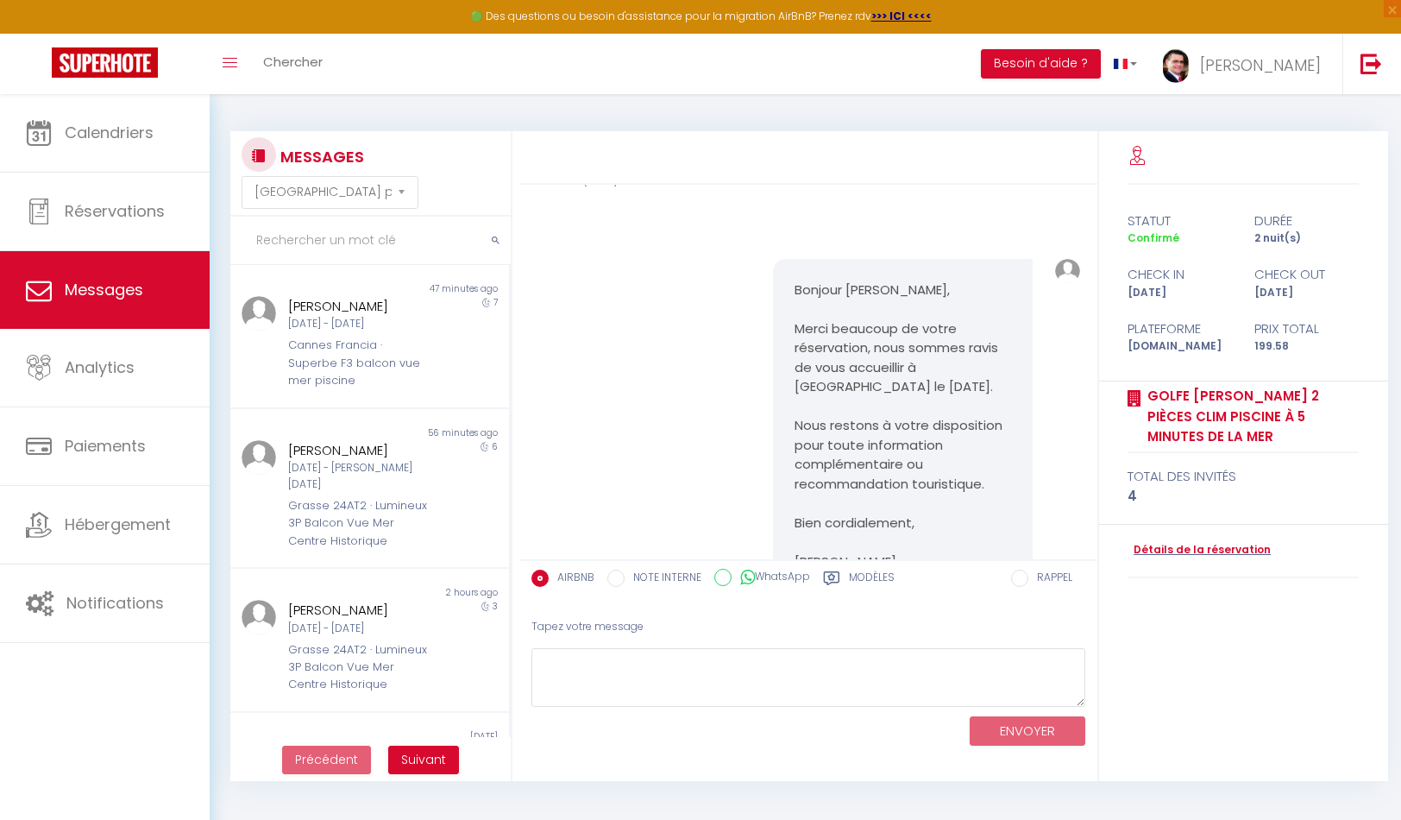
click at [412, 765] on button "Suivant" at bounding box center [423, 760] width 71 height 29
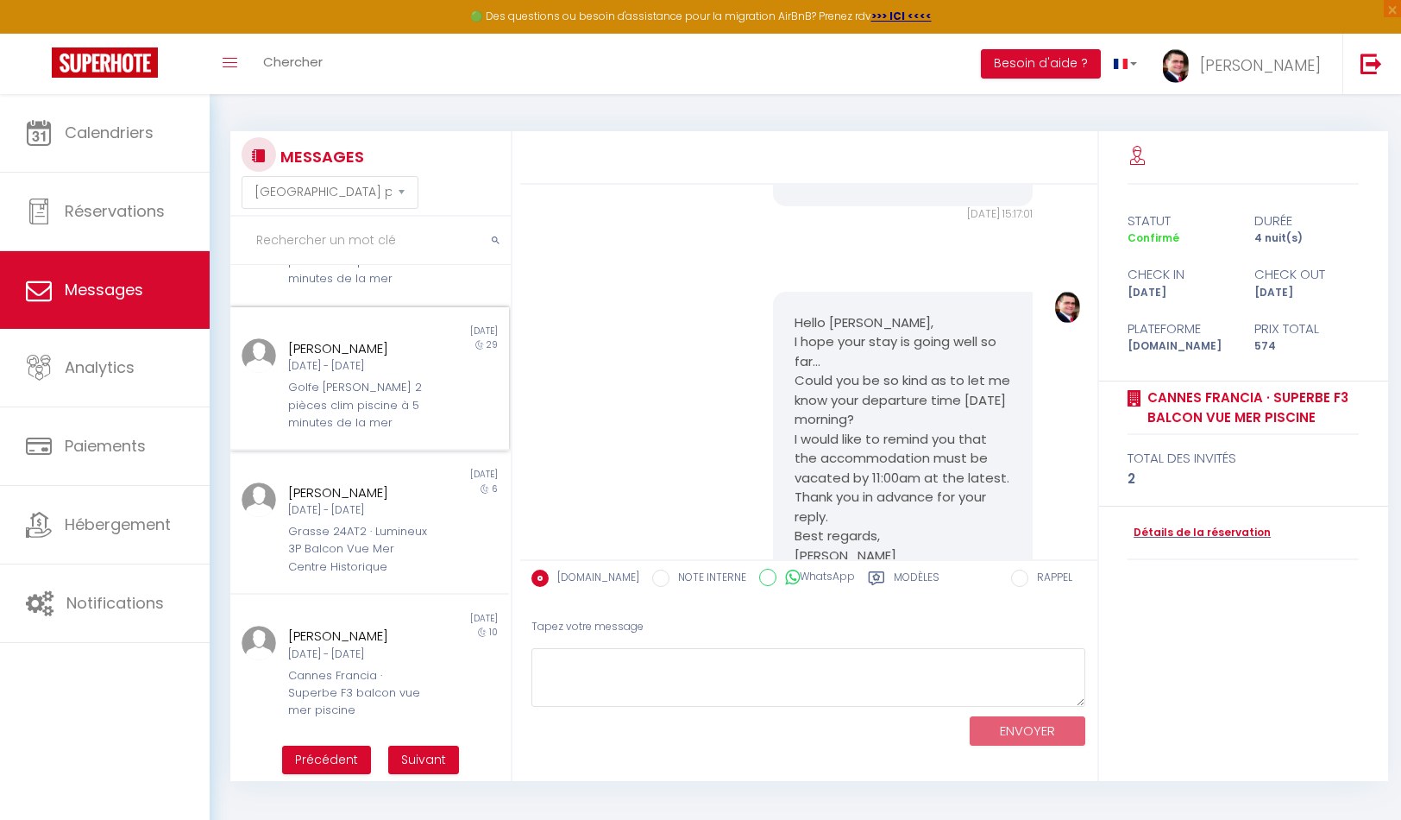
scroll to position [94, 0]
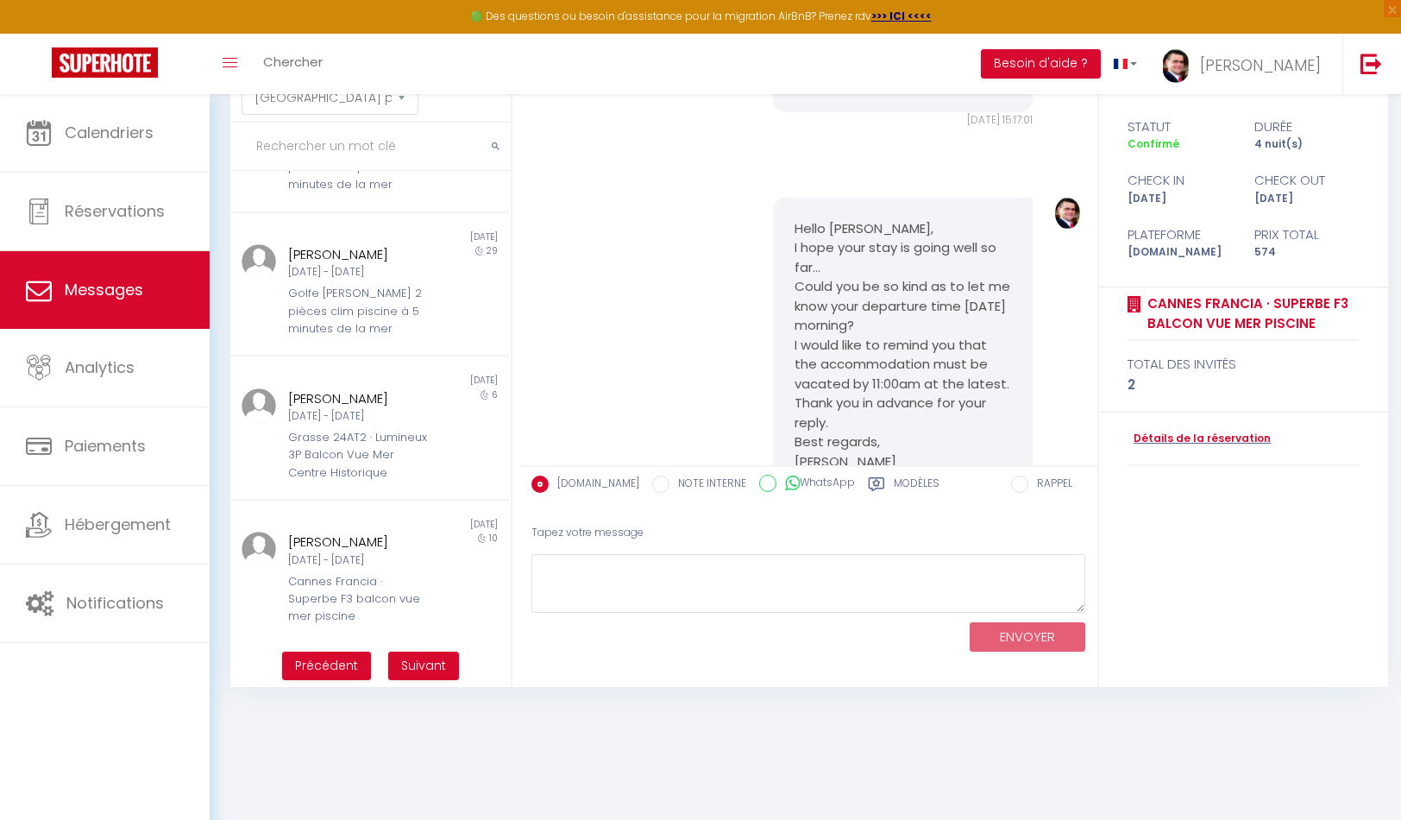
click at [412, 665] on span "Suivant" at bounding box center [423, 665] width 45 height 17
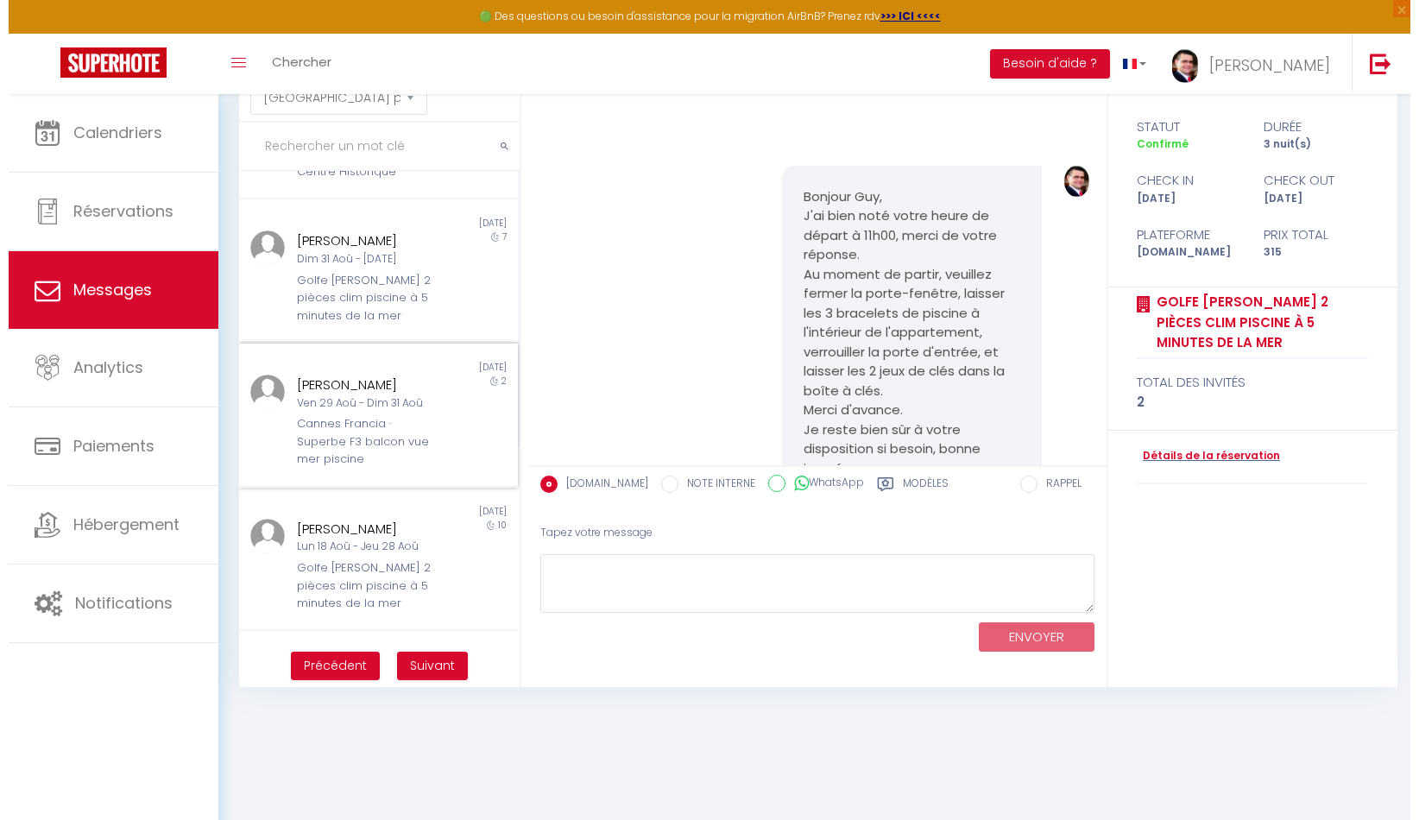
scroll to position [0, 0]
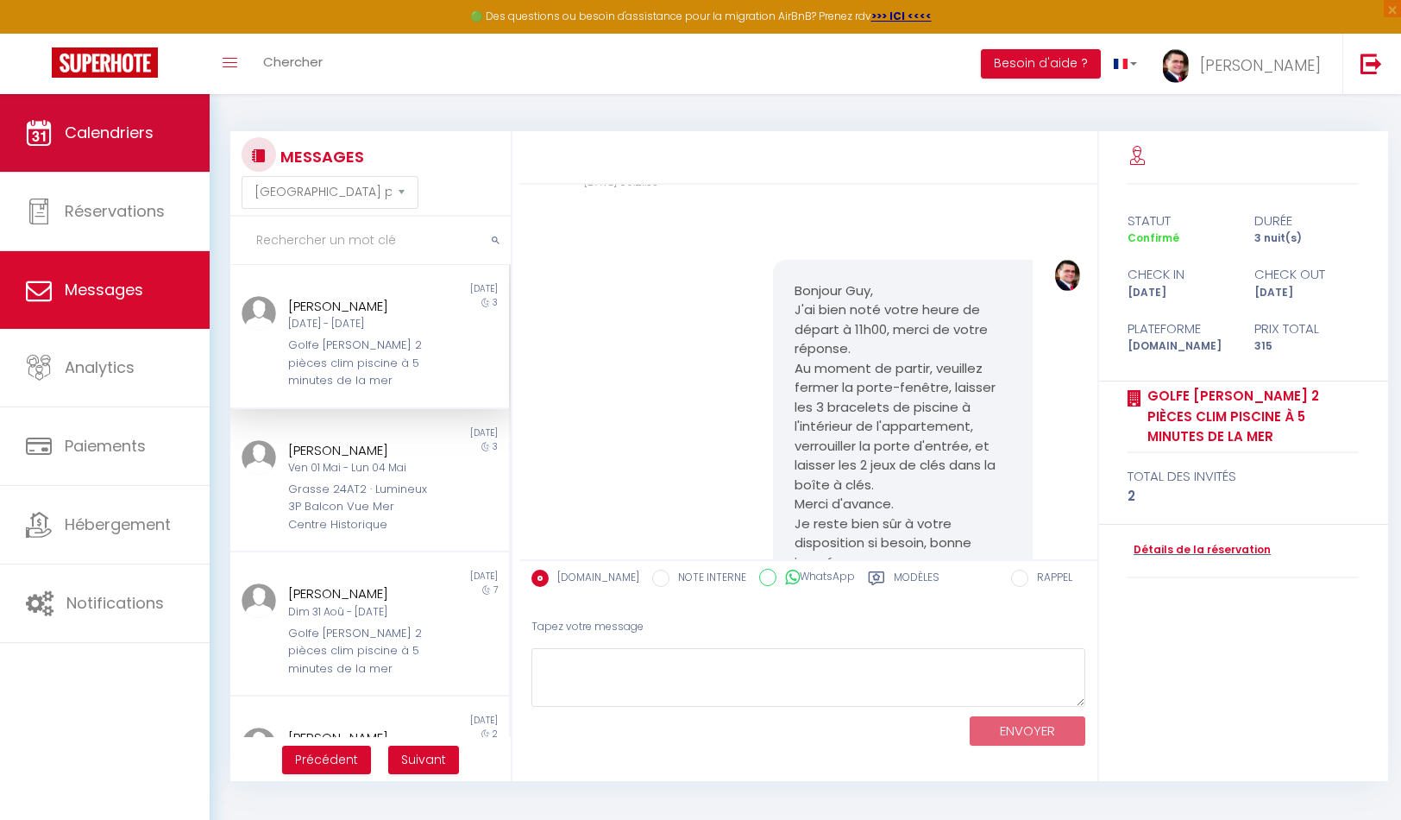
click at [145, 133] on span "Calendriers" at bounding box center [109, 133] width 89 height 22
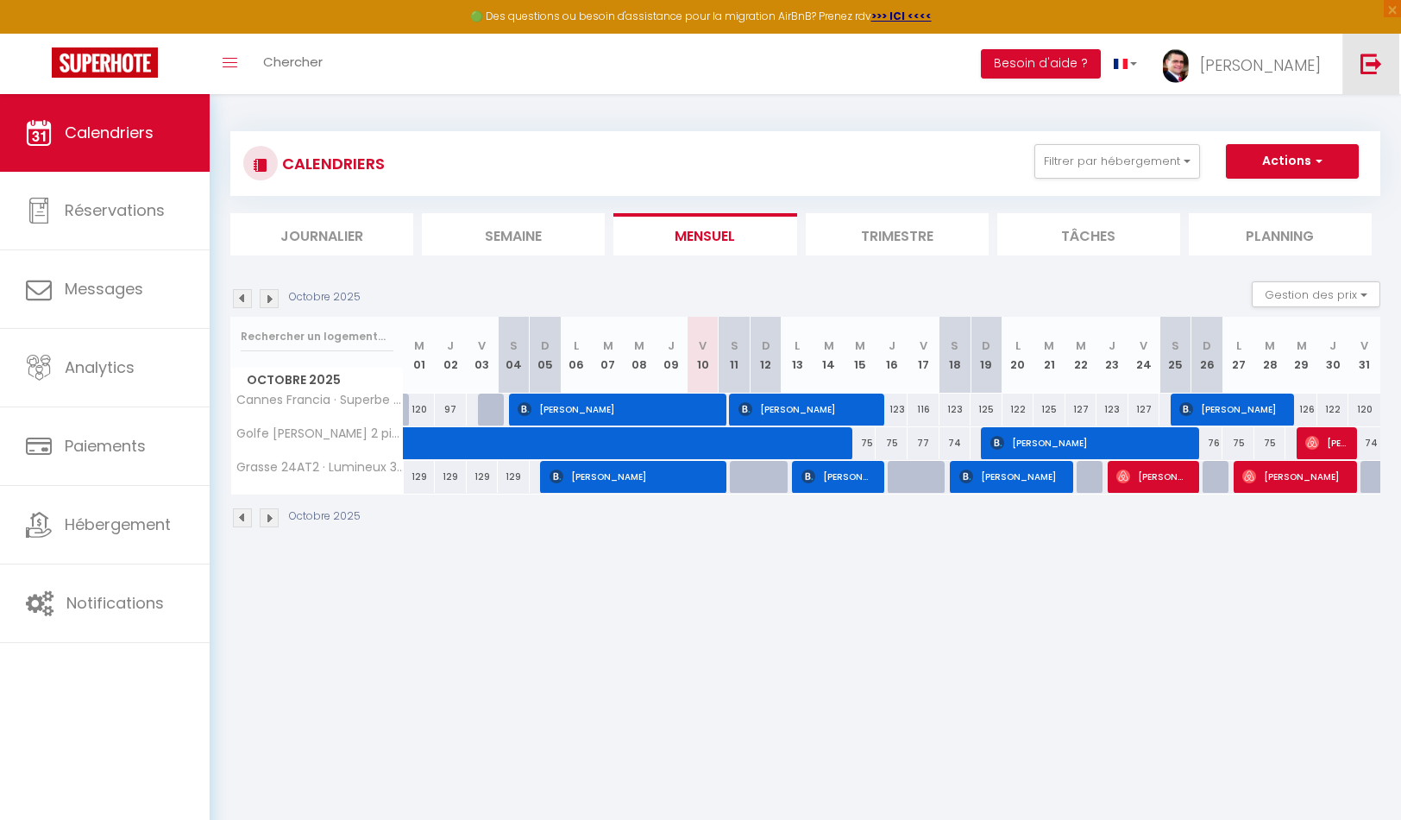
click at [1375, 56] on img at bounding box center [1372, 64] width 22 height 22
